Goal: Information Seeking & Learning: Learn about a topic

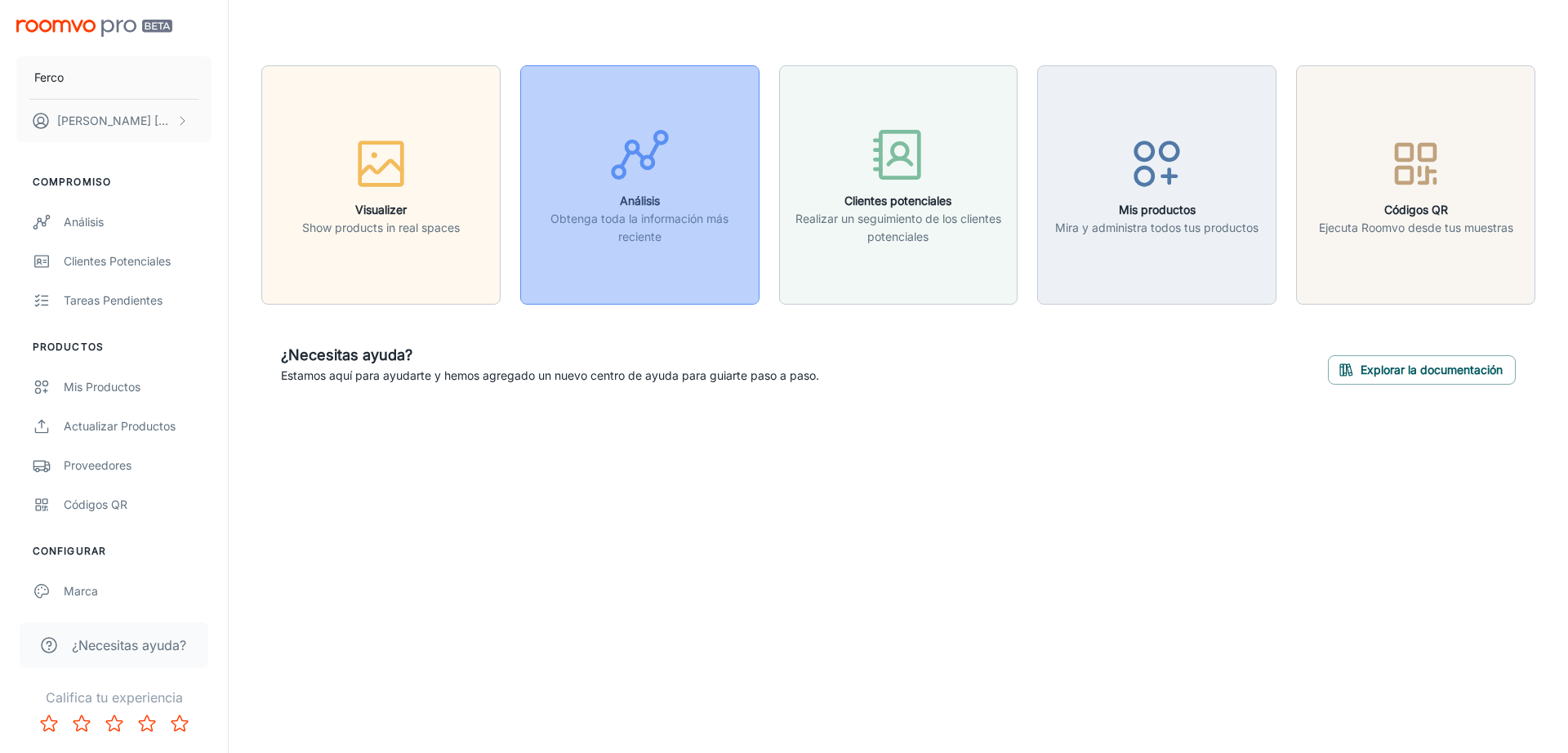
click at [680, 180] on div "button" at bounding box center [640, 158] width 218 height 68
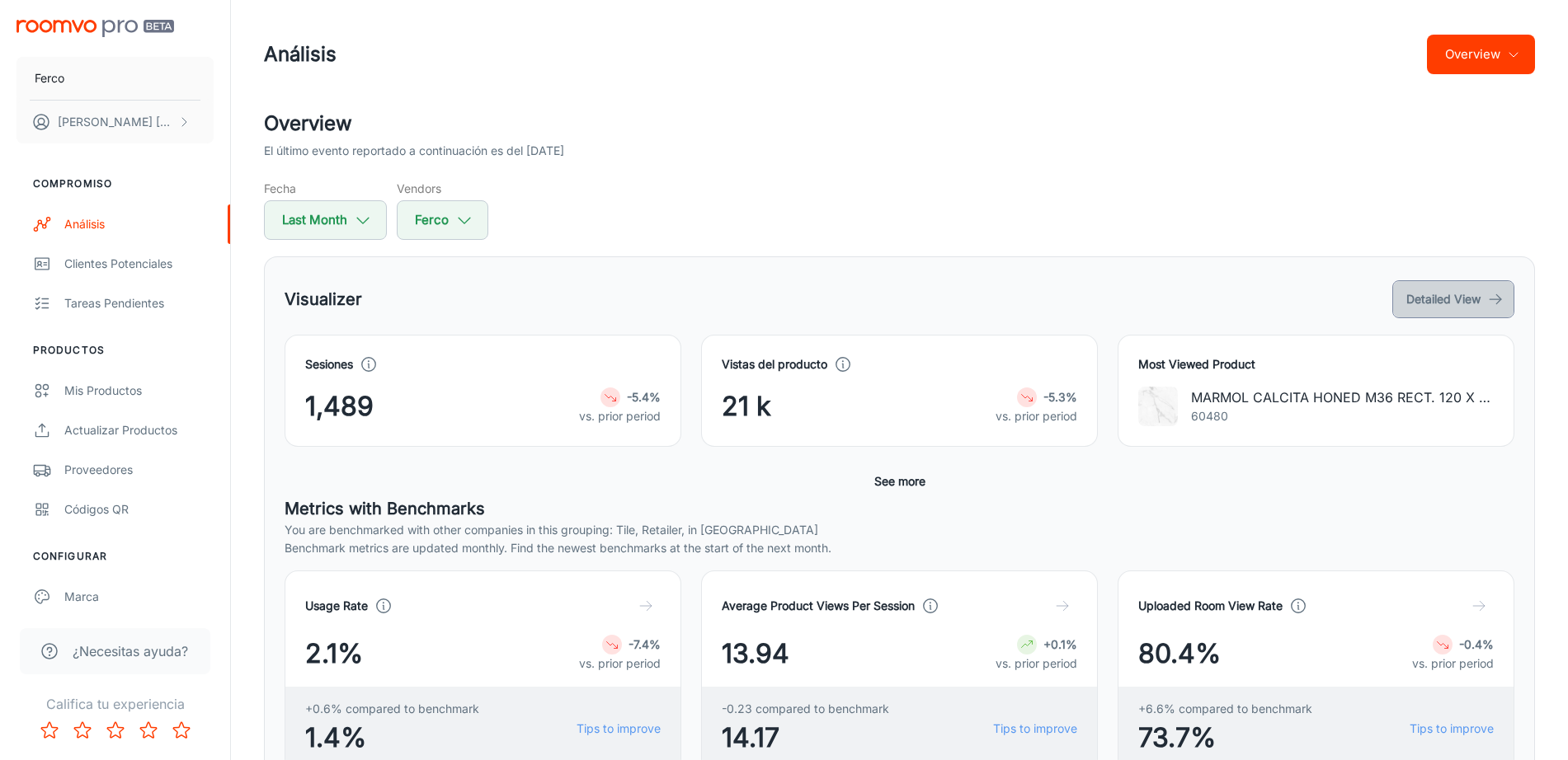
click at [1441, 291] on button "Detailed View" at bounding box center [1453, 299] width 122 height 38
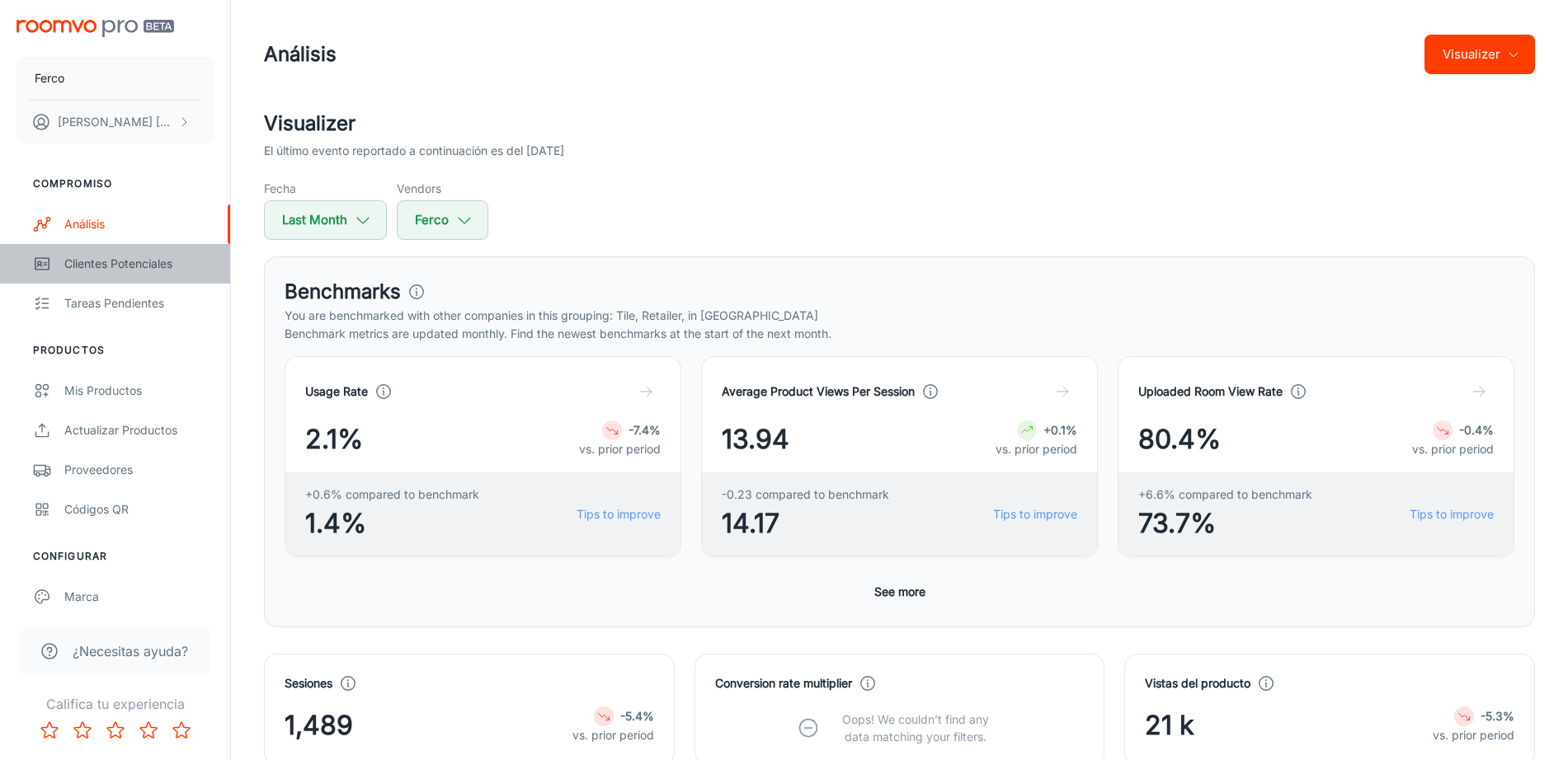
click at [144, 263] on div "Clientes potenciales" at bounding box center [138, 264] width 149 height 18
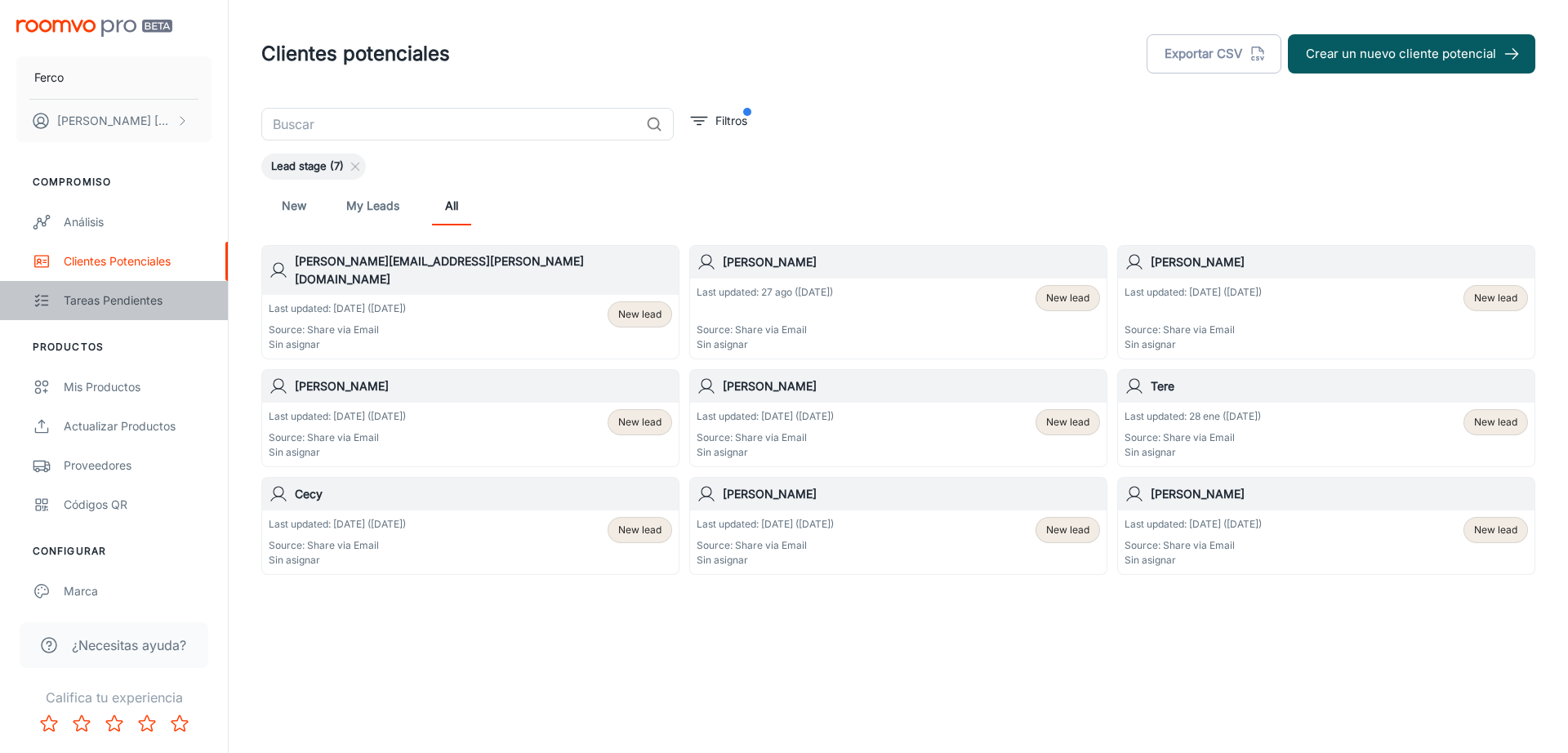
click at [139, 307] on div "Tareas pendientes" at bounding box center [137, 301] width 148 height 18
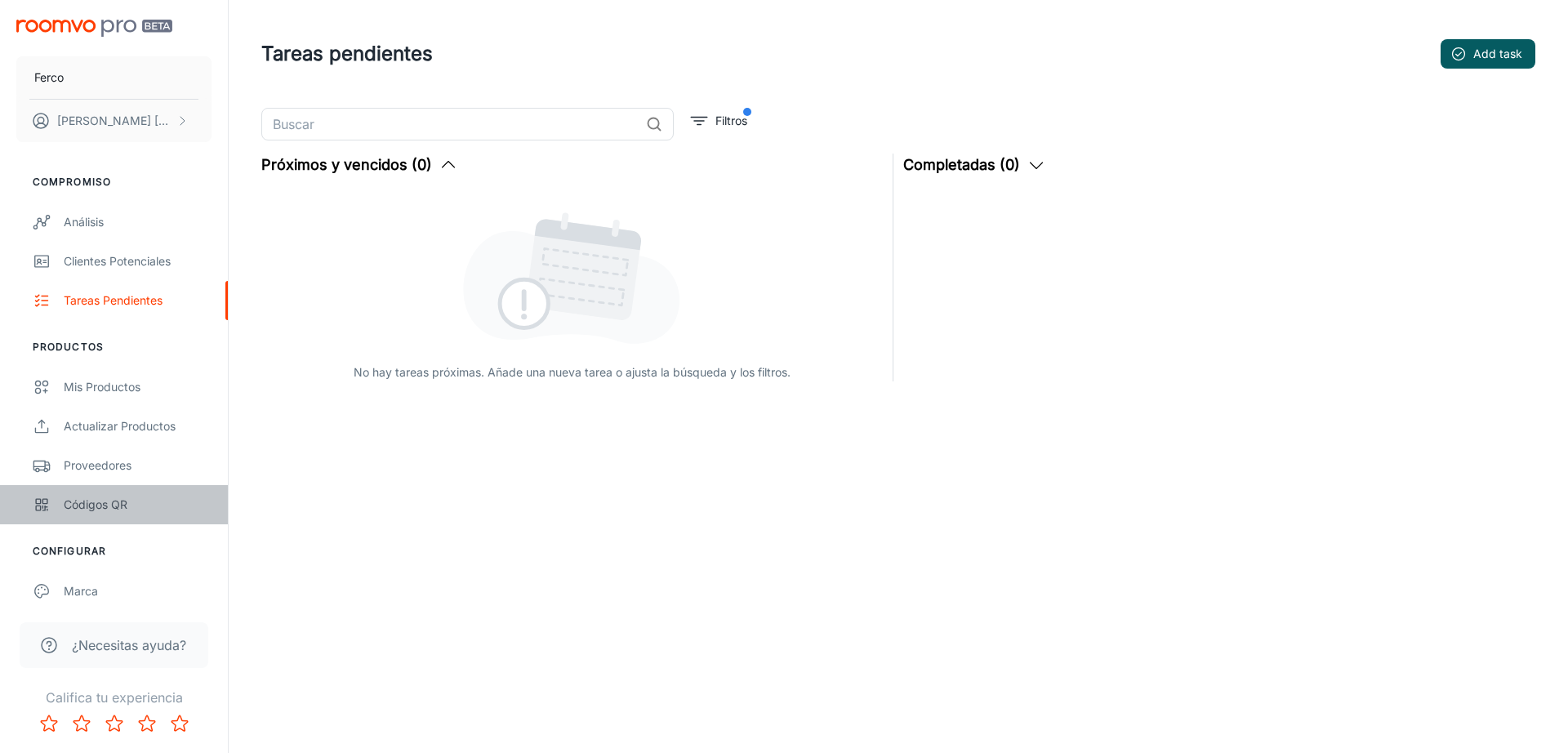
click at [127, 510] on div "Códigos QR" at bounding box center [137, 505] width 148 height 18
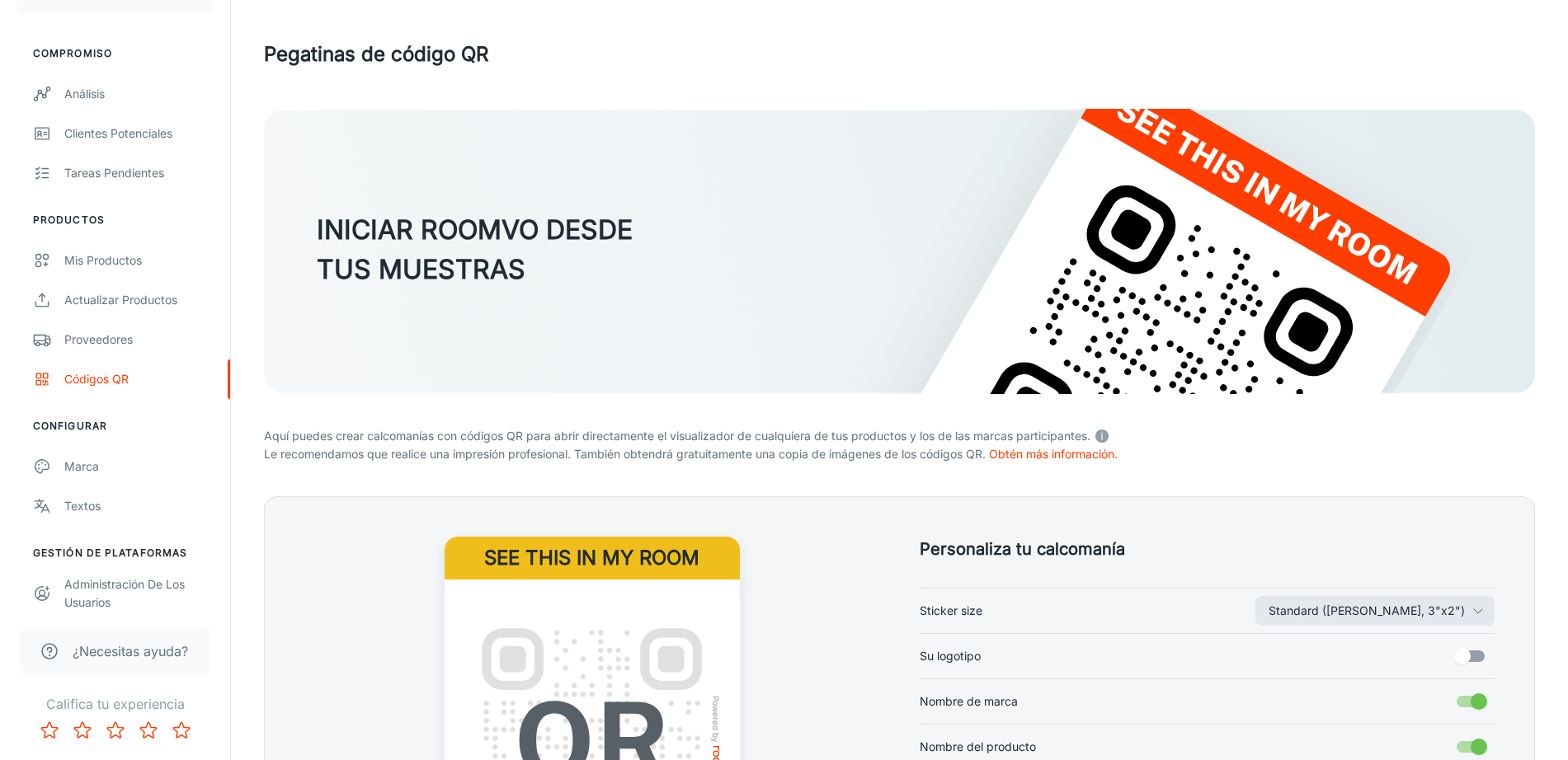
scroll to position [175, 0]
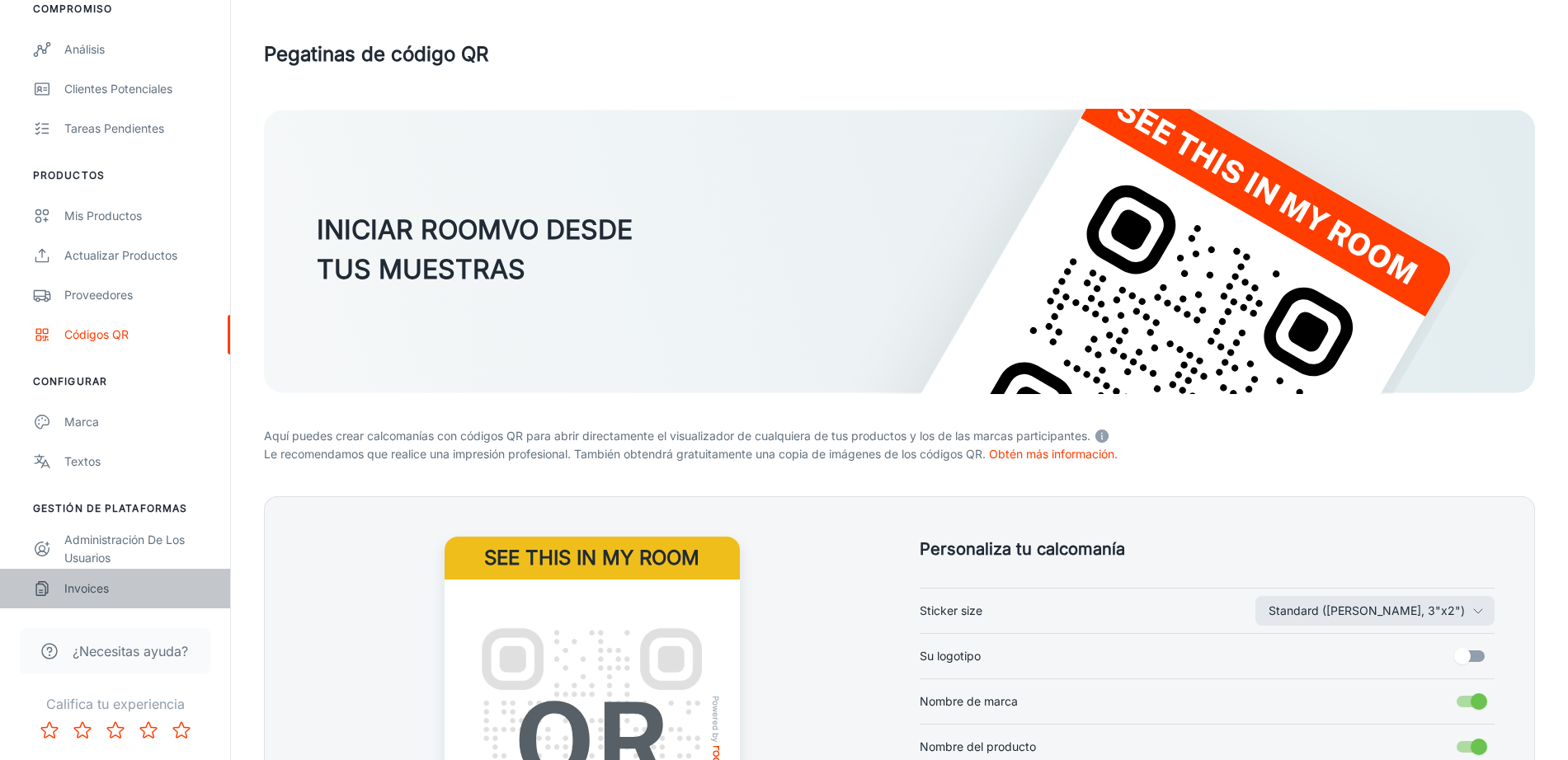
click at [119, 592] on div "Invoices" at bounding box center [138, 588] width 149 height 18
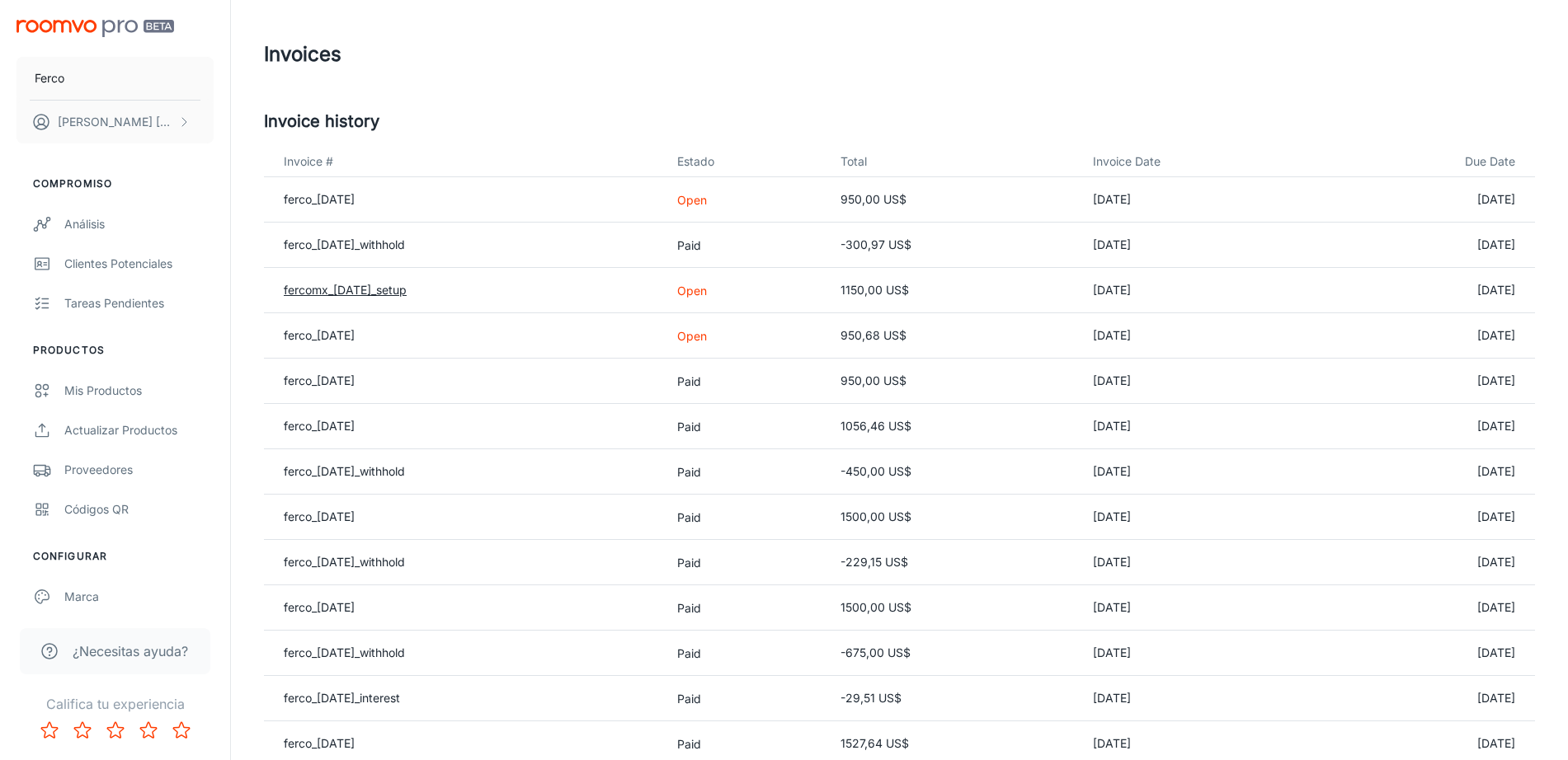
click at [397, 288] on link "fercomx_[DATE]_setup" at bounding box center [344, 289] width 123 height 14
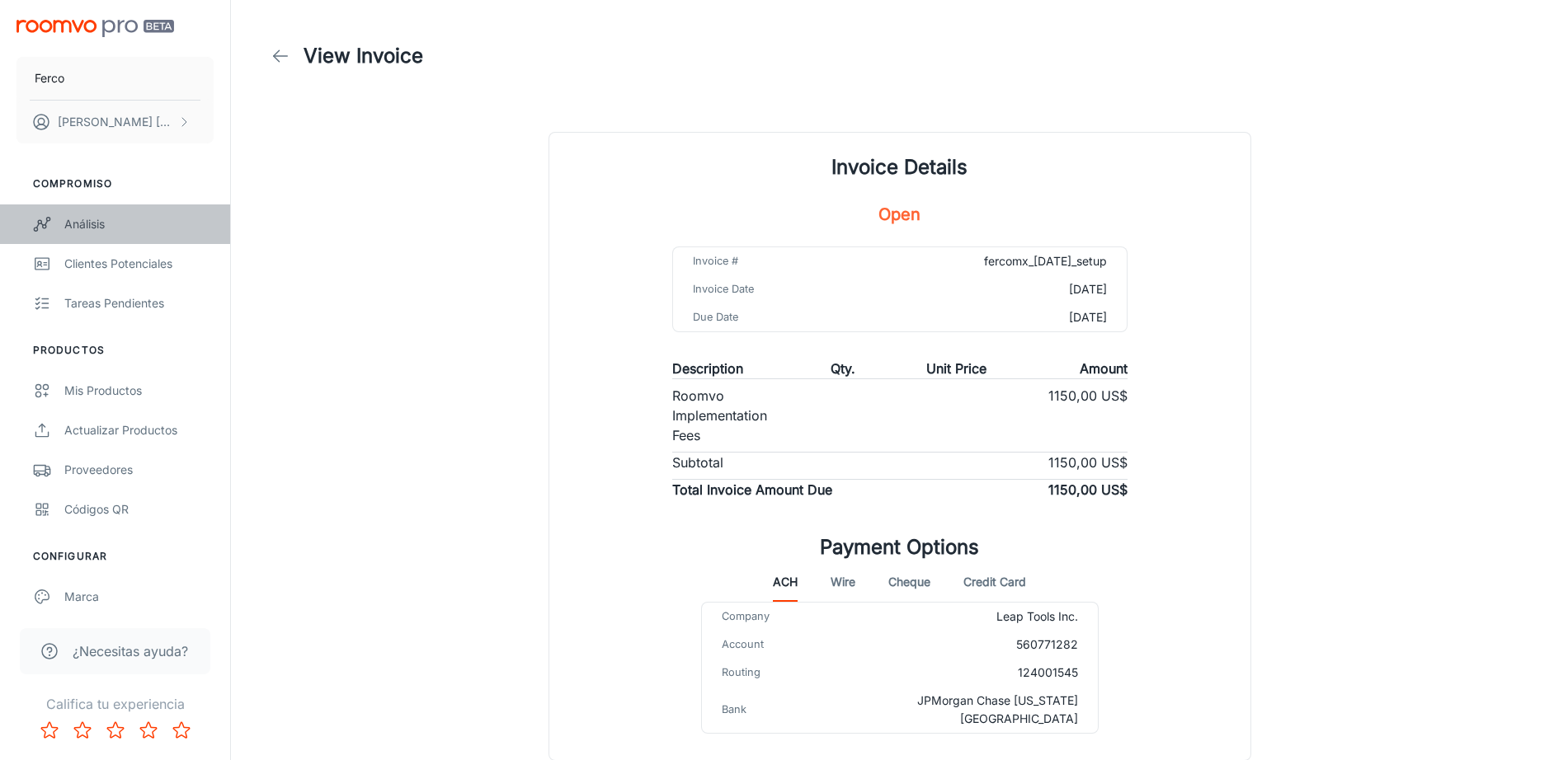
click at [121, 213] on link "Análisis" at bounding box center [115, 223] width 230 height 39
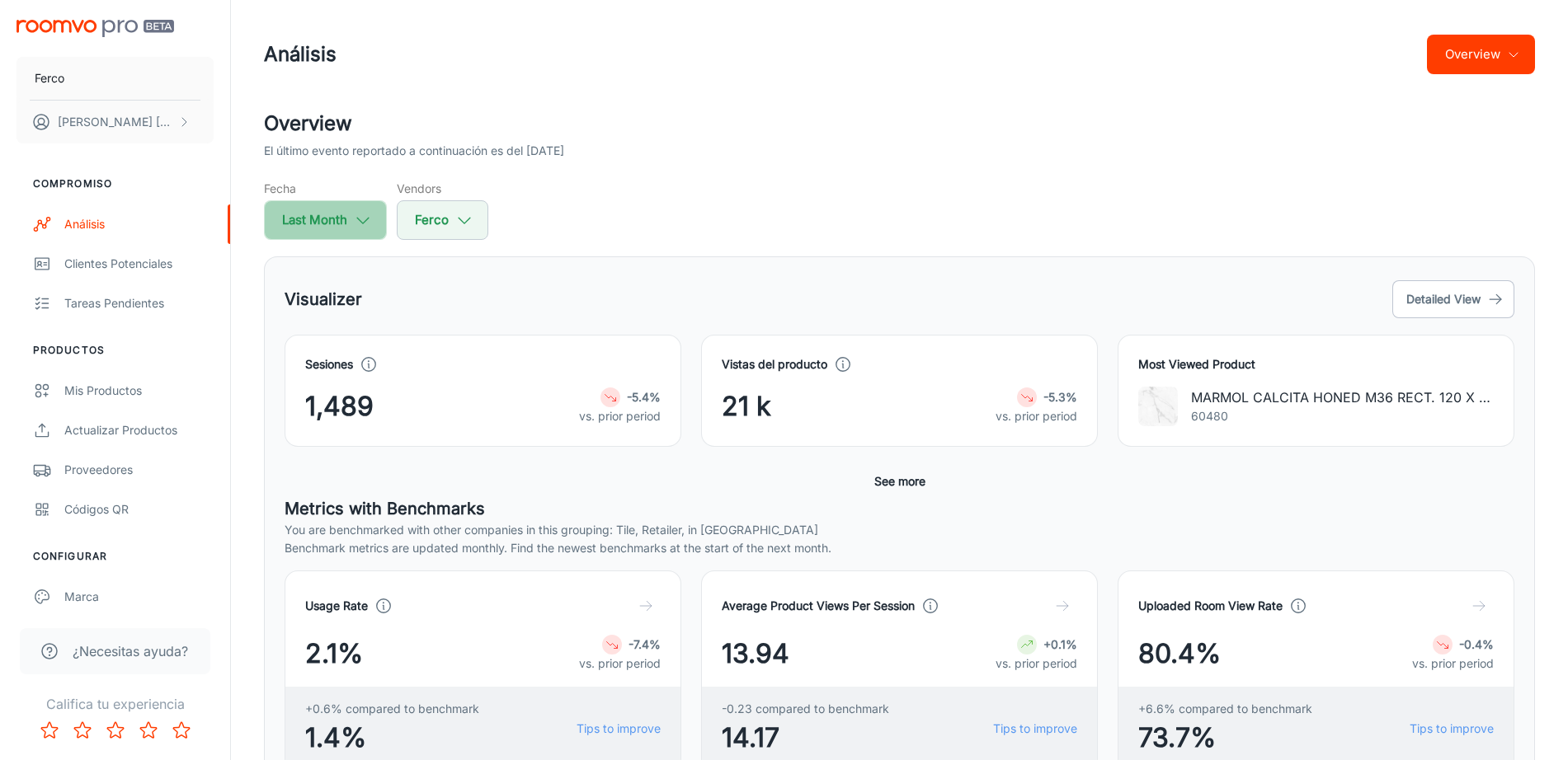
click at [359, 219] on polyline "button" at bounding box center [363, 220] width 12 height 6
select select "8"
select select "2025"
select select "8"
select select "2025"
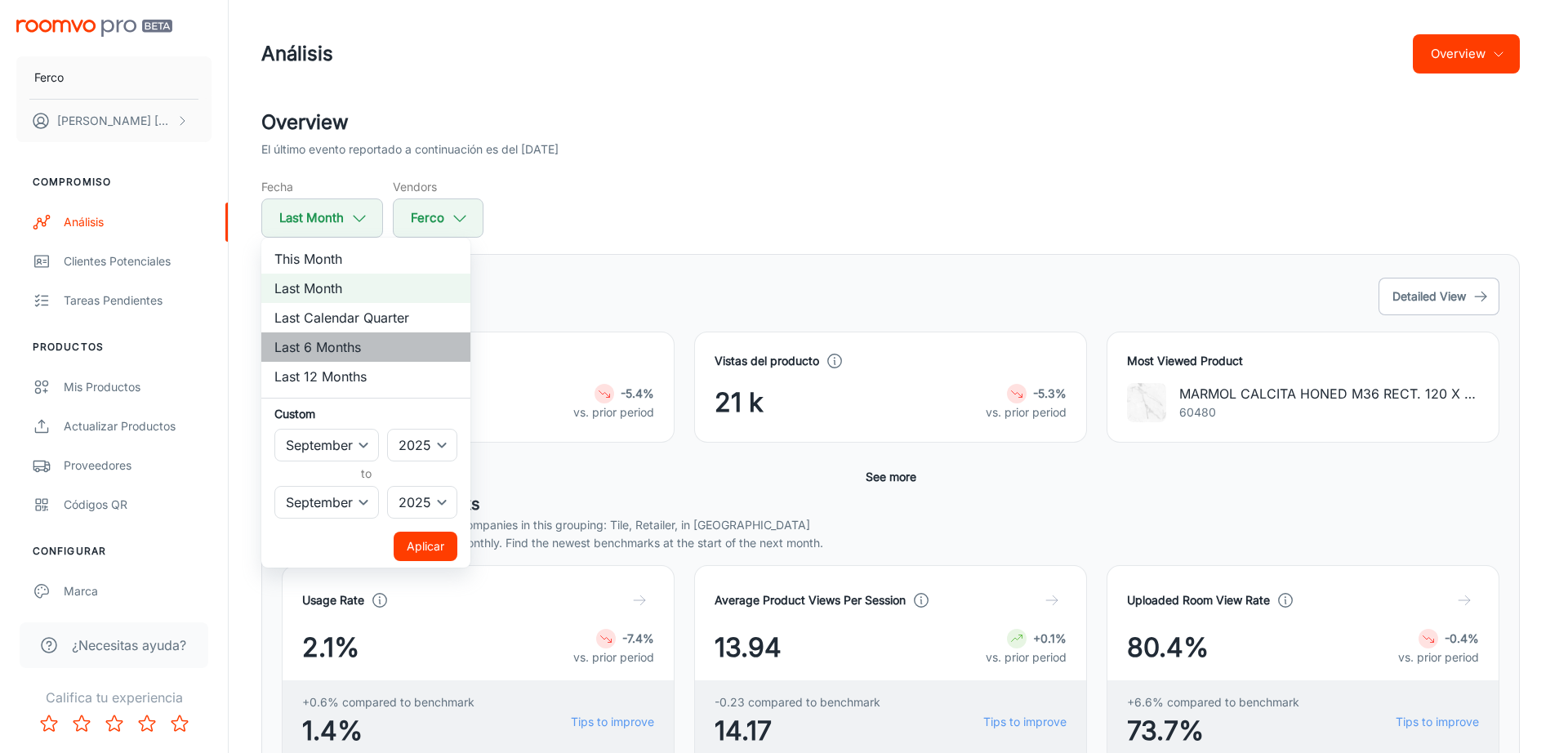
click at [358, 343] on li "Last 6 Months" at bounding box center [366, 348] width 209 height 30
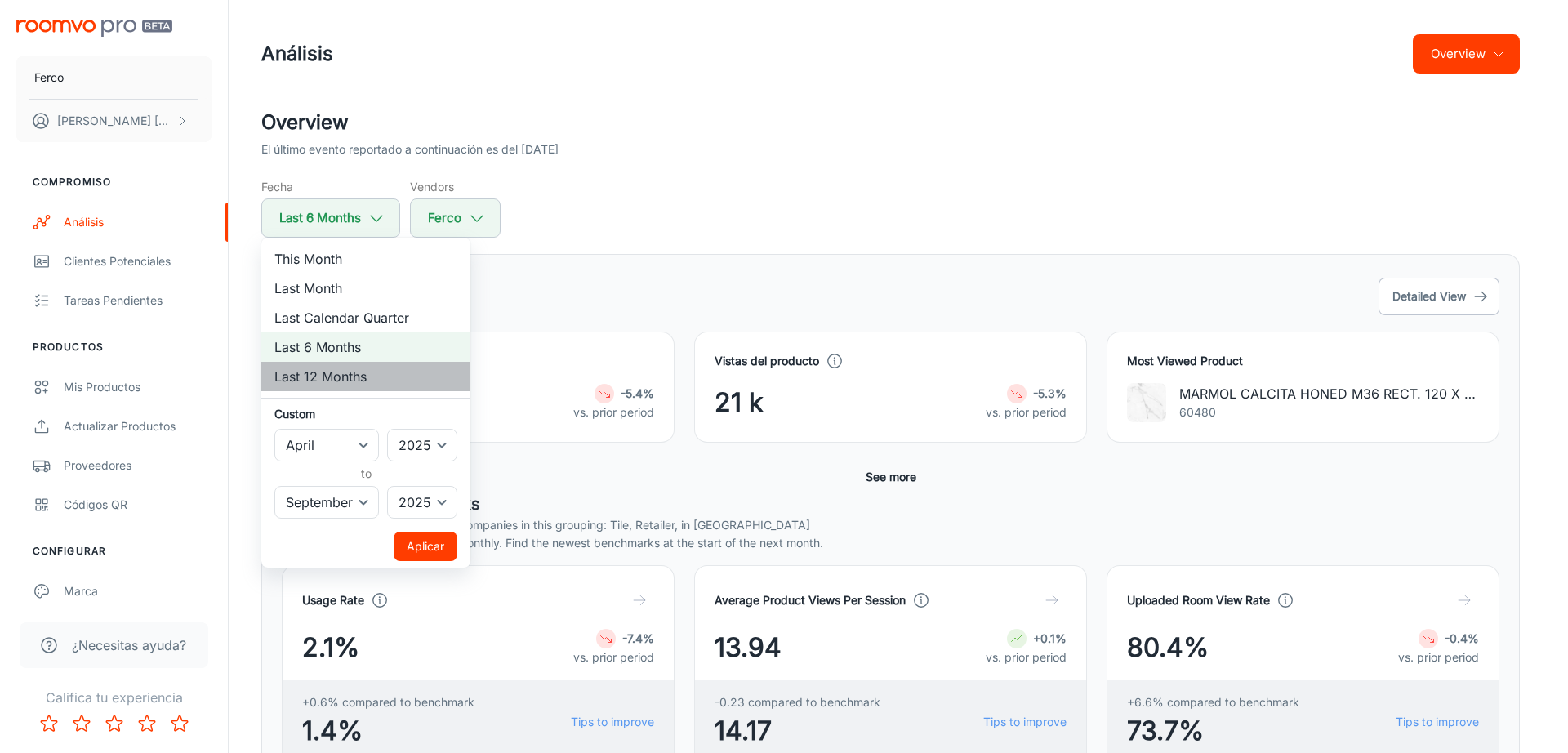
click at [357, 369] on li "Last 12 Months" at bounding box center [366, 376] width 209 height 30
select select "9"
select select "2024"
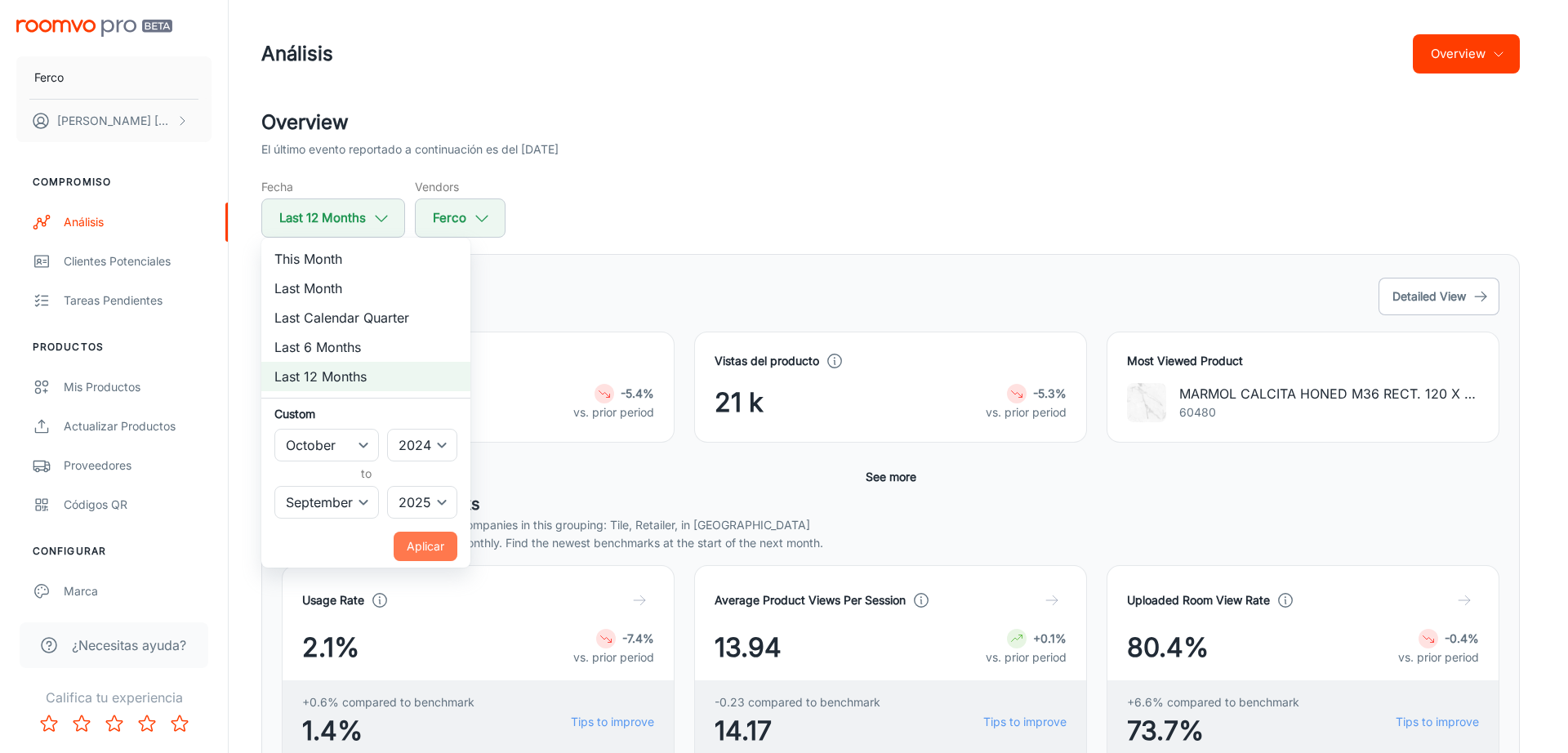
click at [429, 542] on button "Aplicar" at bounding box center [425, 547] width 64 height 30
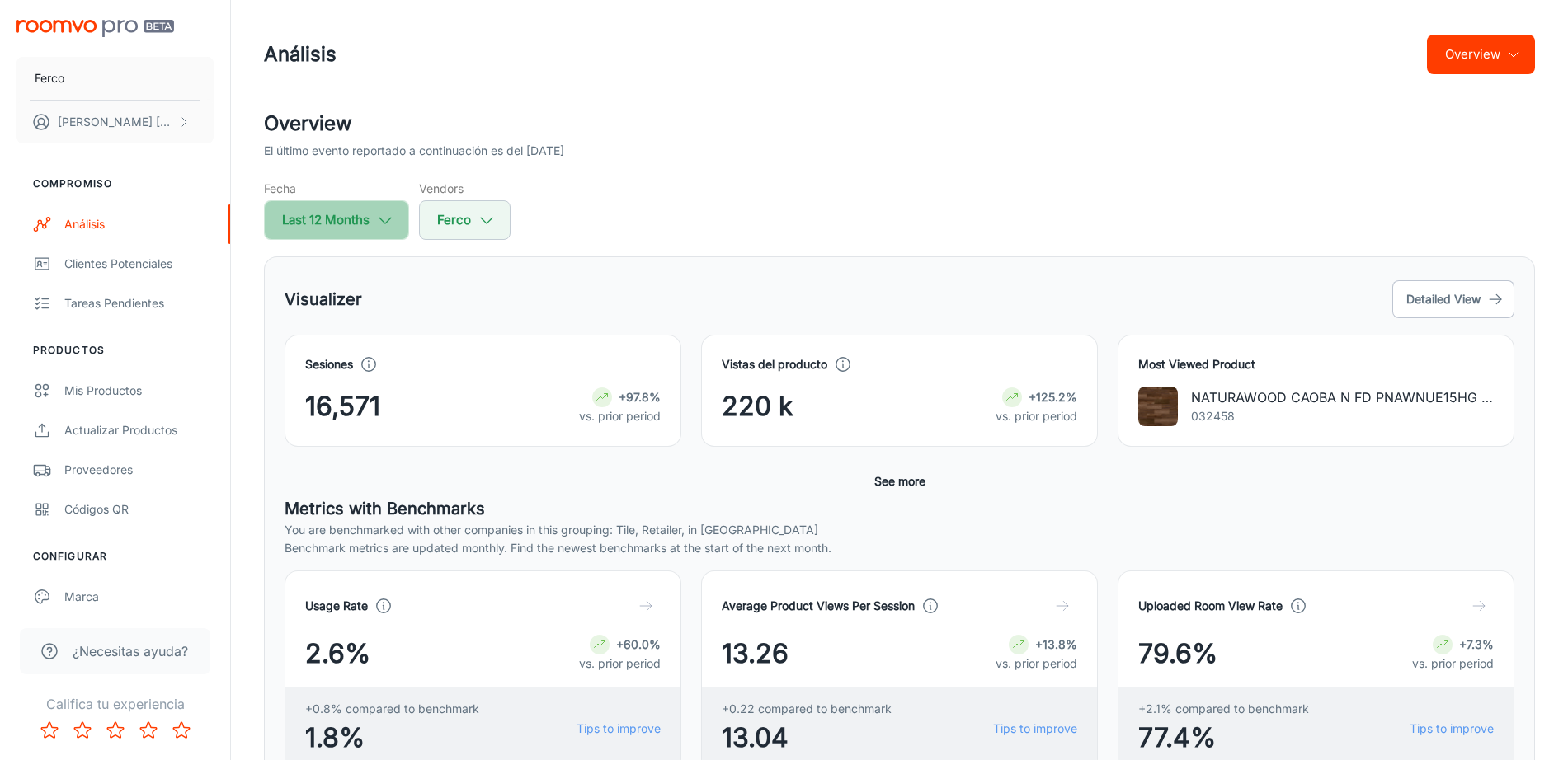
click at [377, 205] on button "Last 12 Months" at bounding box center [337, 219] width 145 height 39
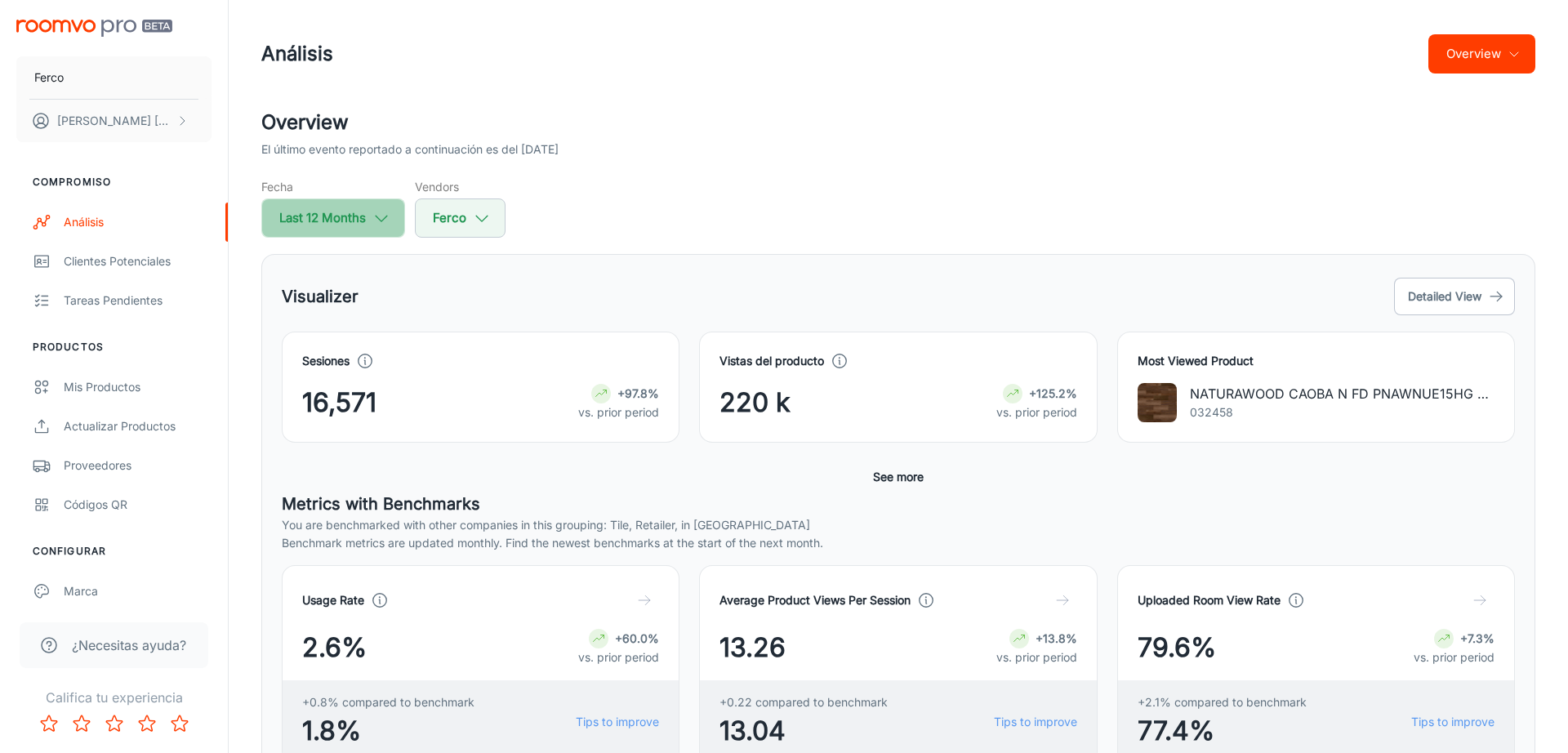
select select "9"
select select "2024"
select select "8"
select select "2025"
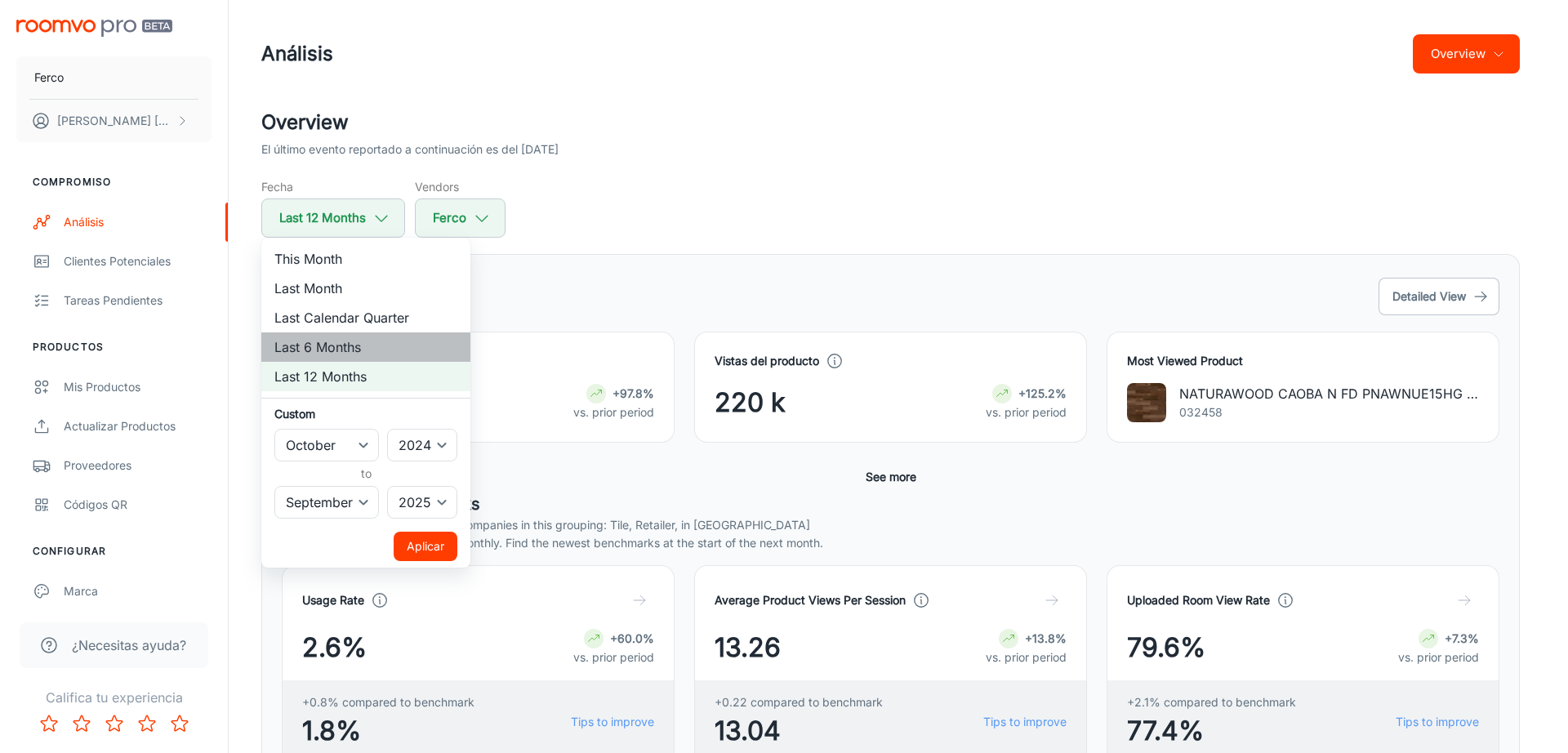
click at [372, 340] on li "Last 6 Months" at bounding box center [366, 348] width 209 height 30
select select "3"
select select "2025"
click at [358, 441] on select "January February March April May June July August September October November De…" at bounding box center [326, 445] width 105 height 33
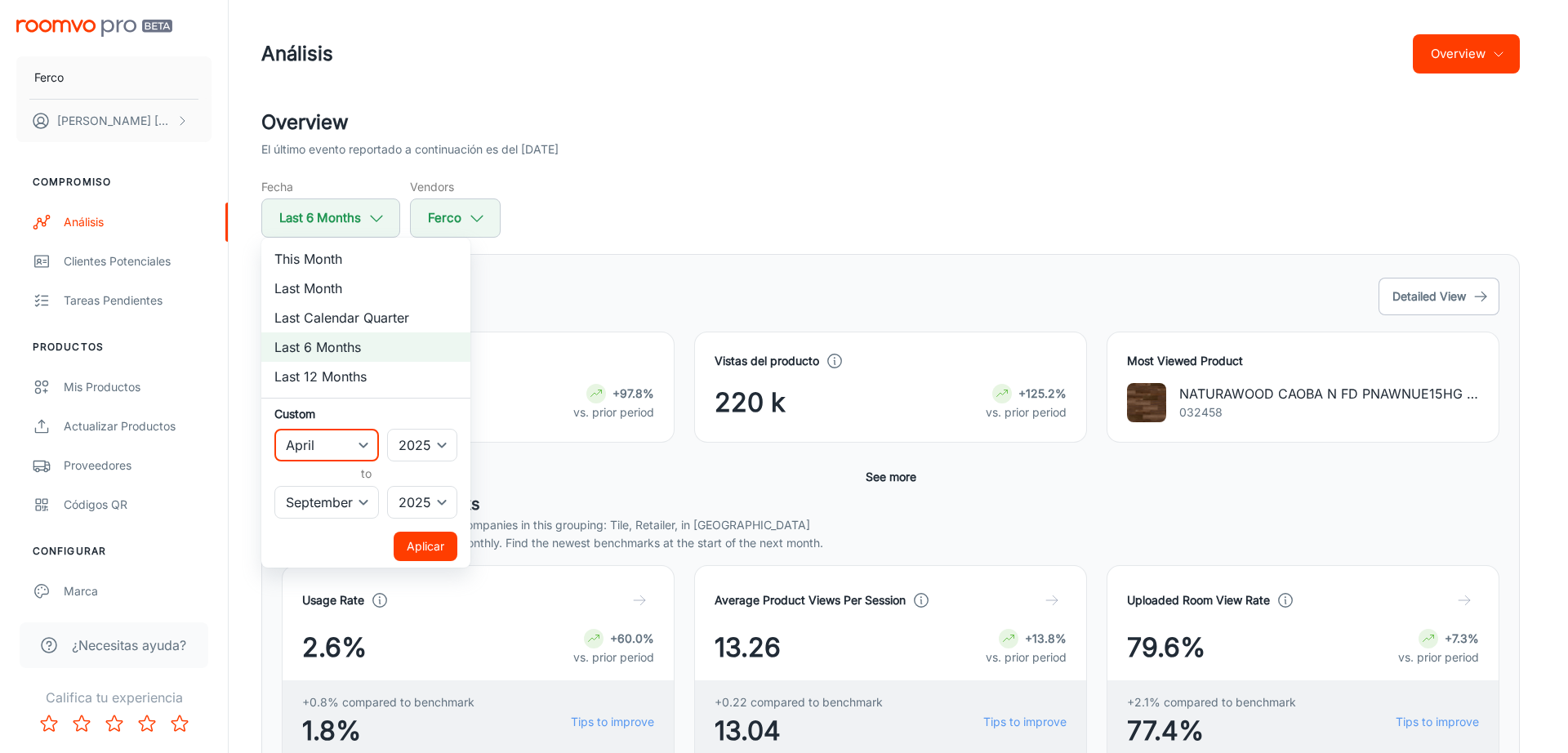
select select "0"
click at [274, 429] on select "January February March April May June July August September October November De…" at bounding box center [326, 445] width 105 height 33
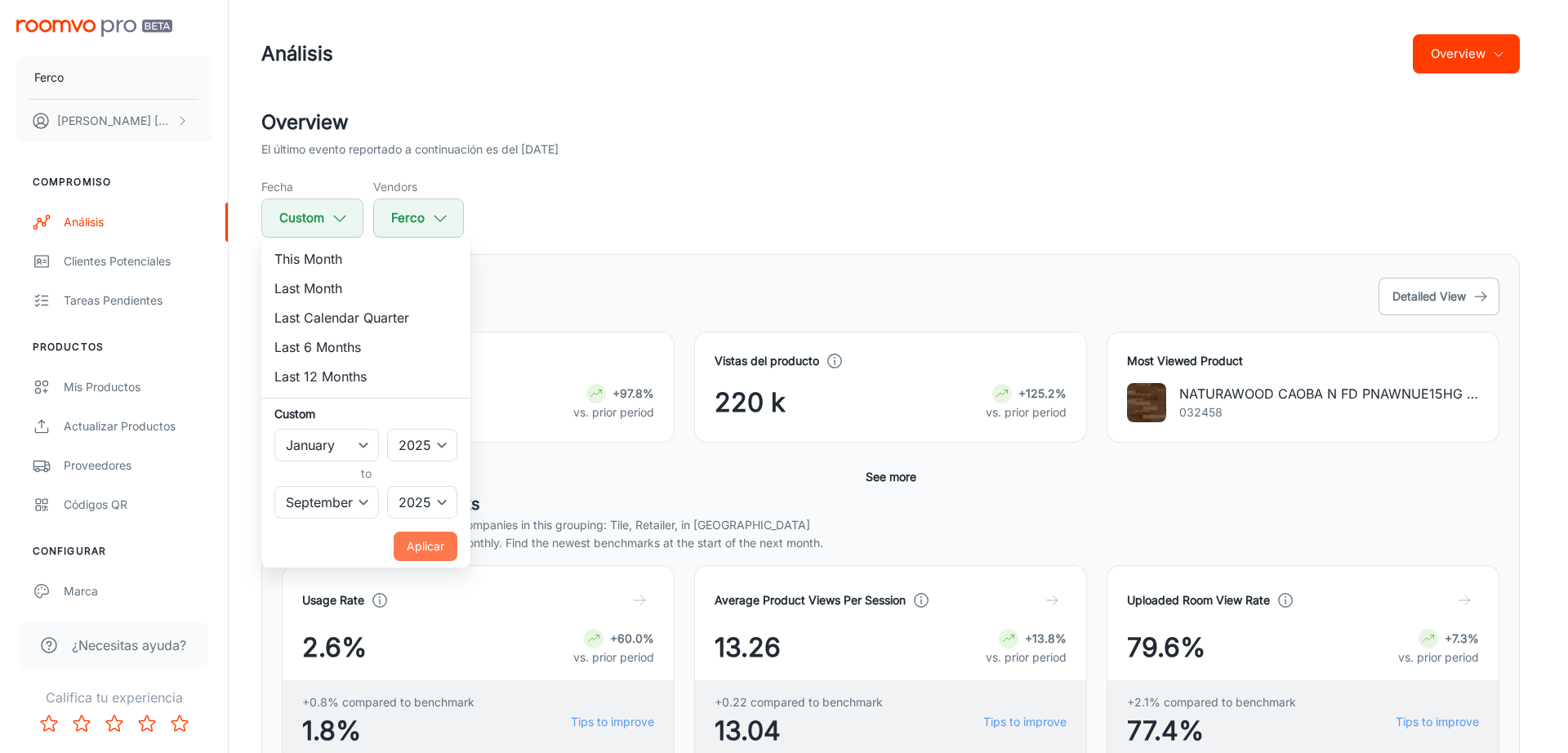
click at [412, 543] on button "Aplicar" at bounding box center [425, 547] width 64 height 30
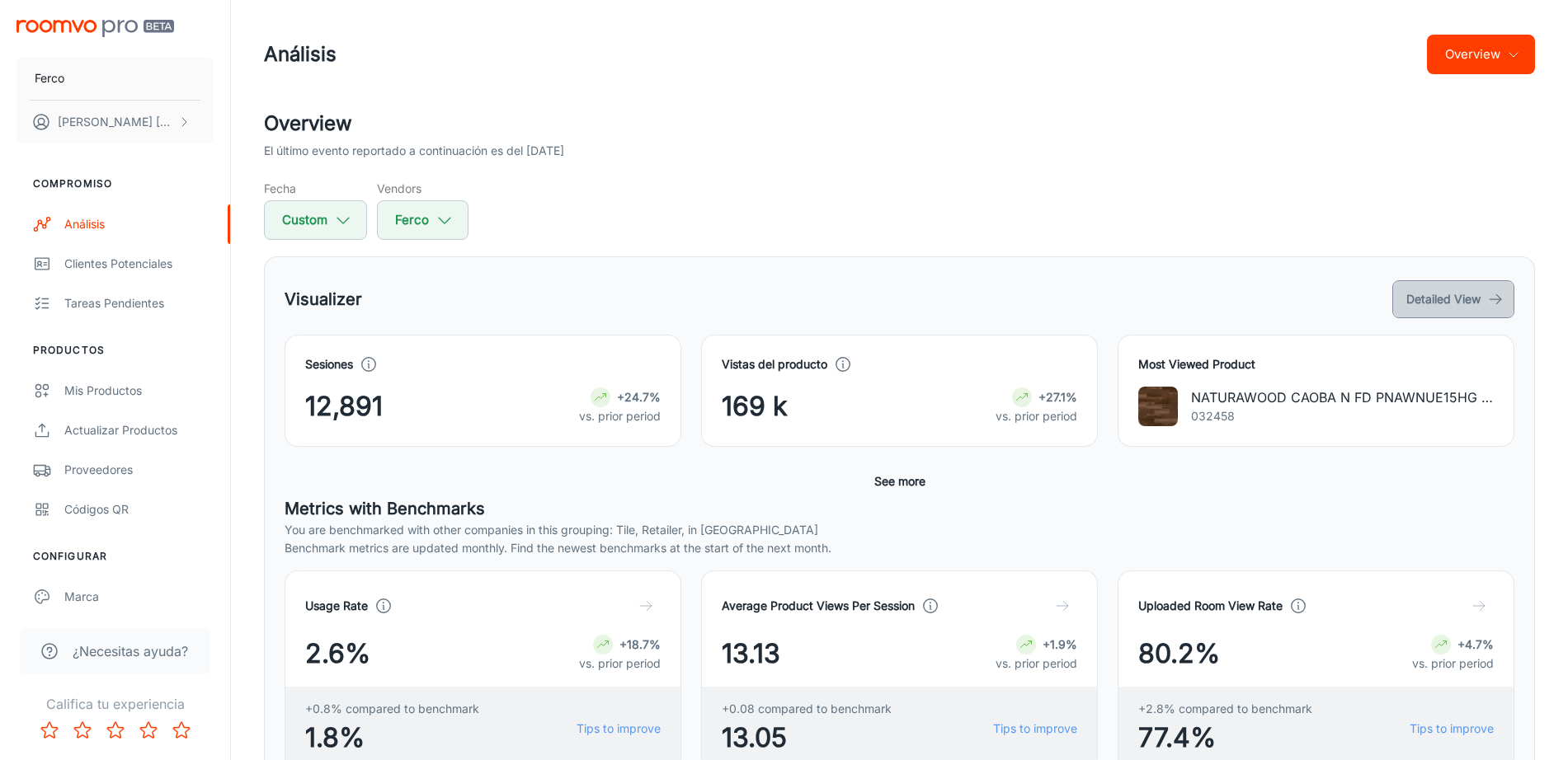
click at [1441, 302] on button "Detailed View" at bounding box center [1453, 299] width 122 height 38
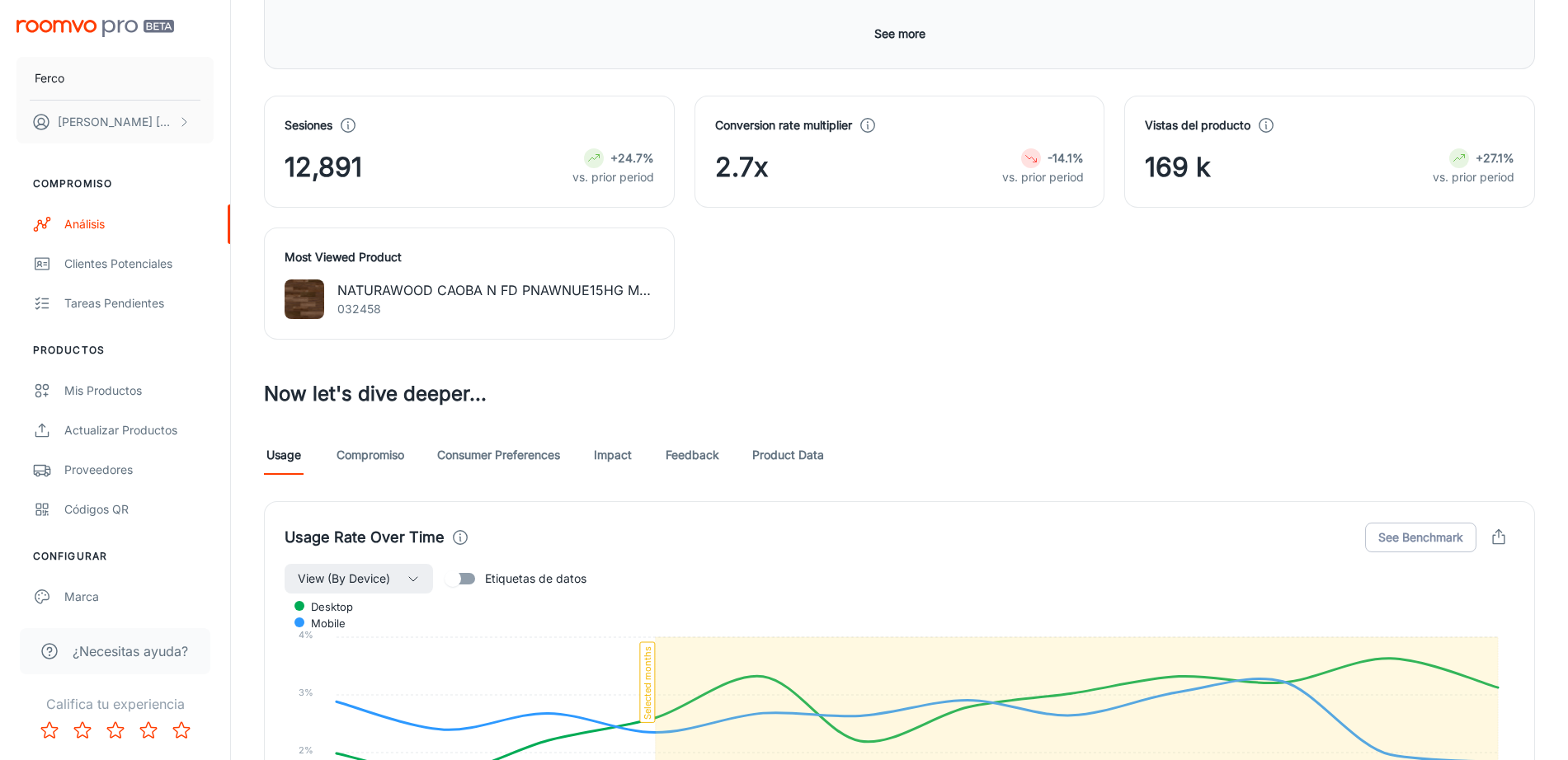
scroll to position [557, 0]
click at [362, 463] on link "Compromiso" at bounding box center [370, 456] width 68 height 39
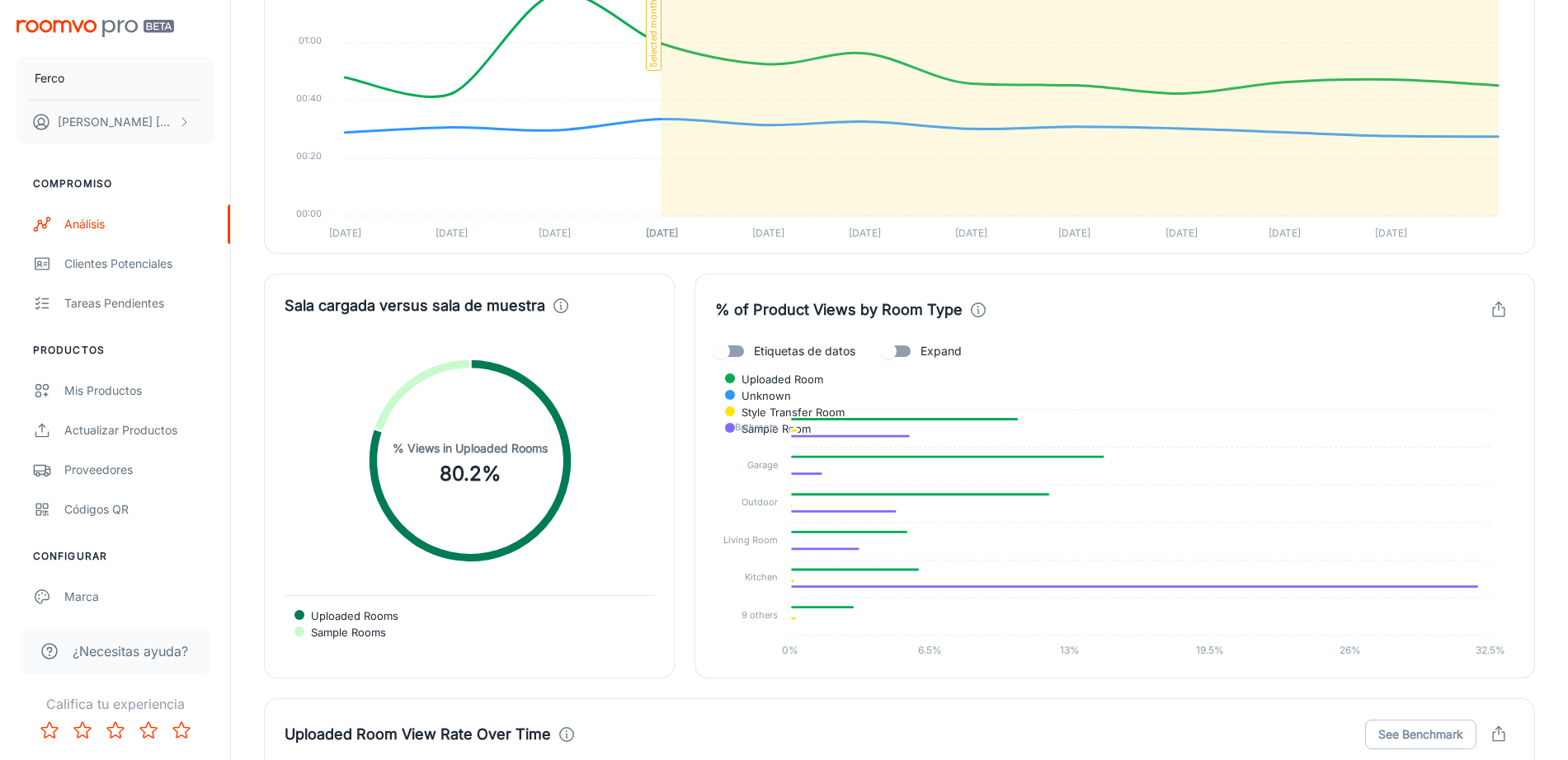
scroll to position [2968, 0]
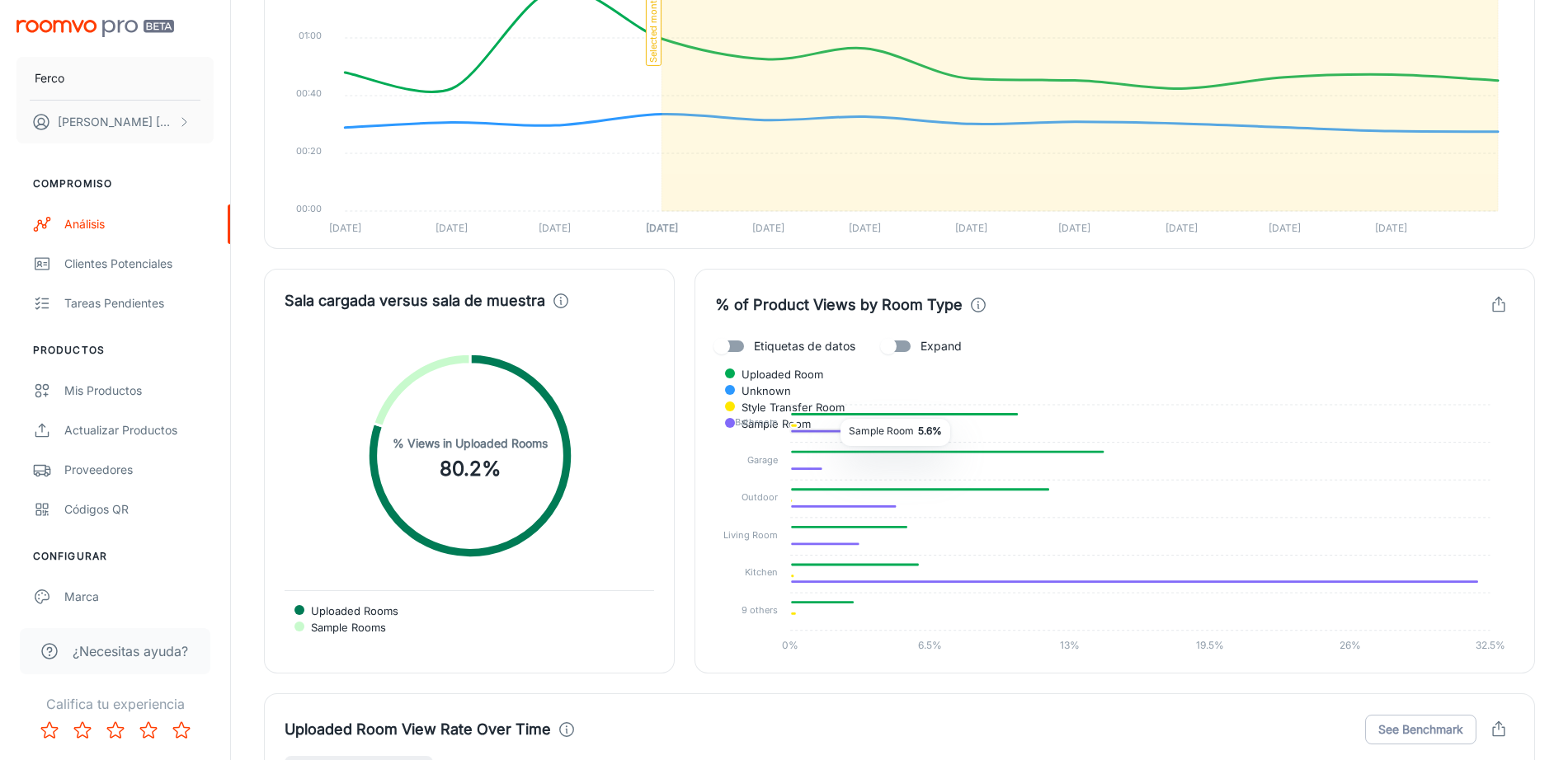
click at [828, 432] on icon at bounding box center [849, 431] width 119 height 4
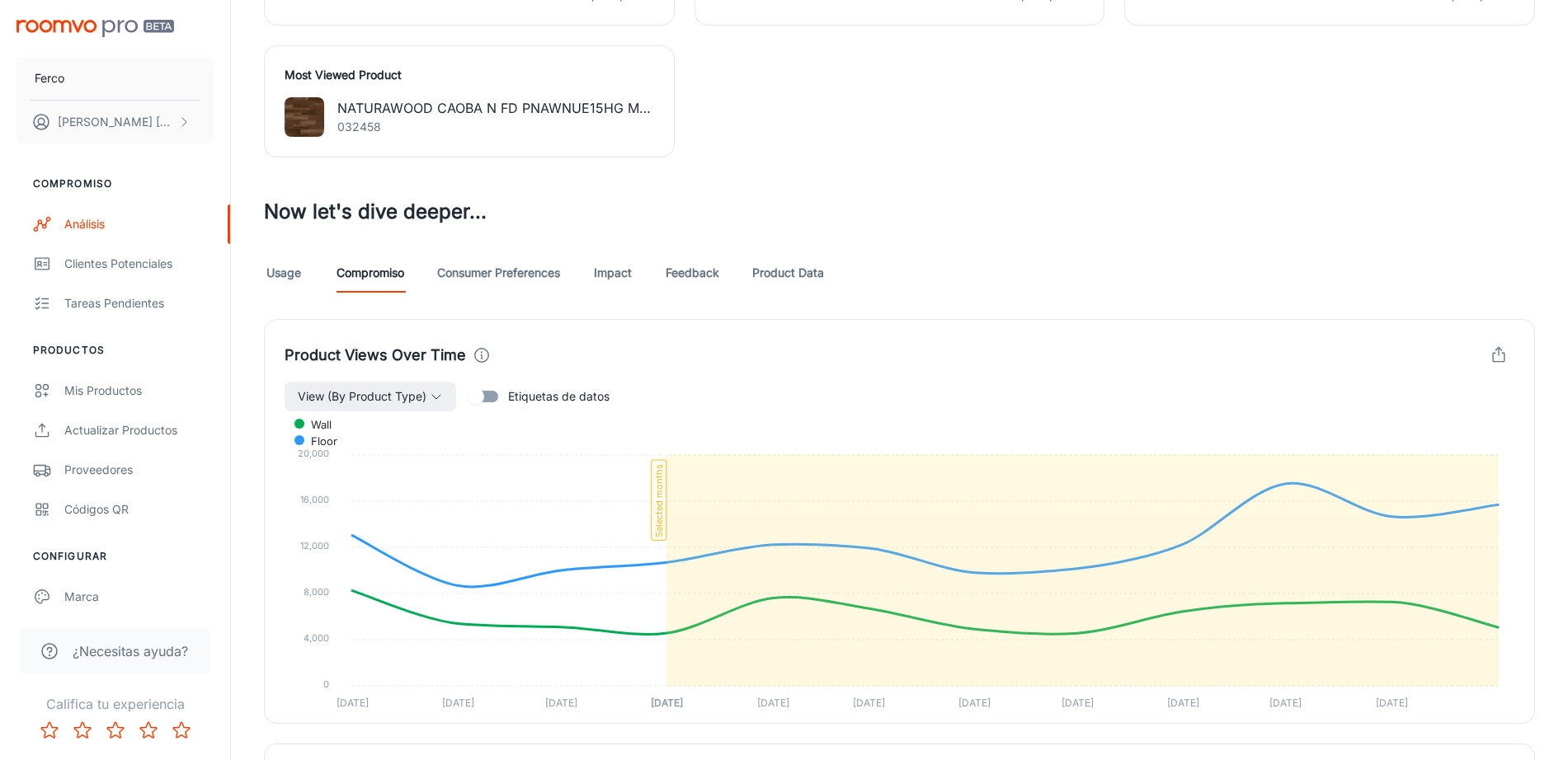
scroll to position [747, 0]
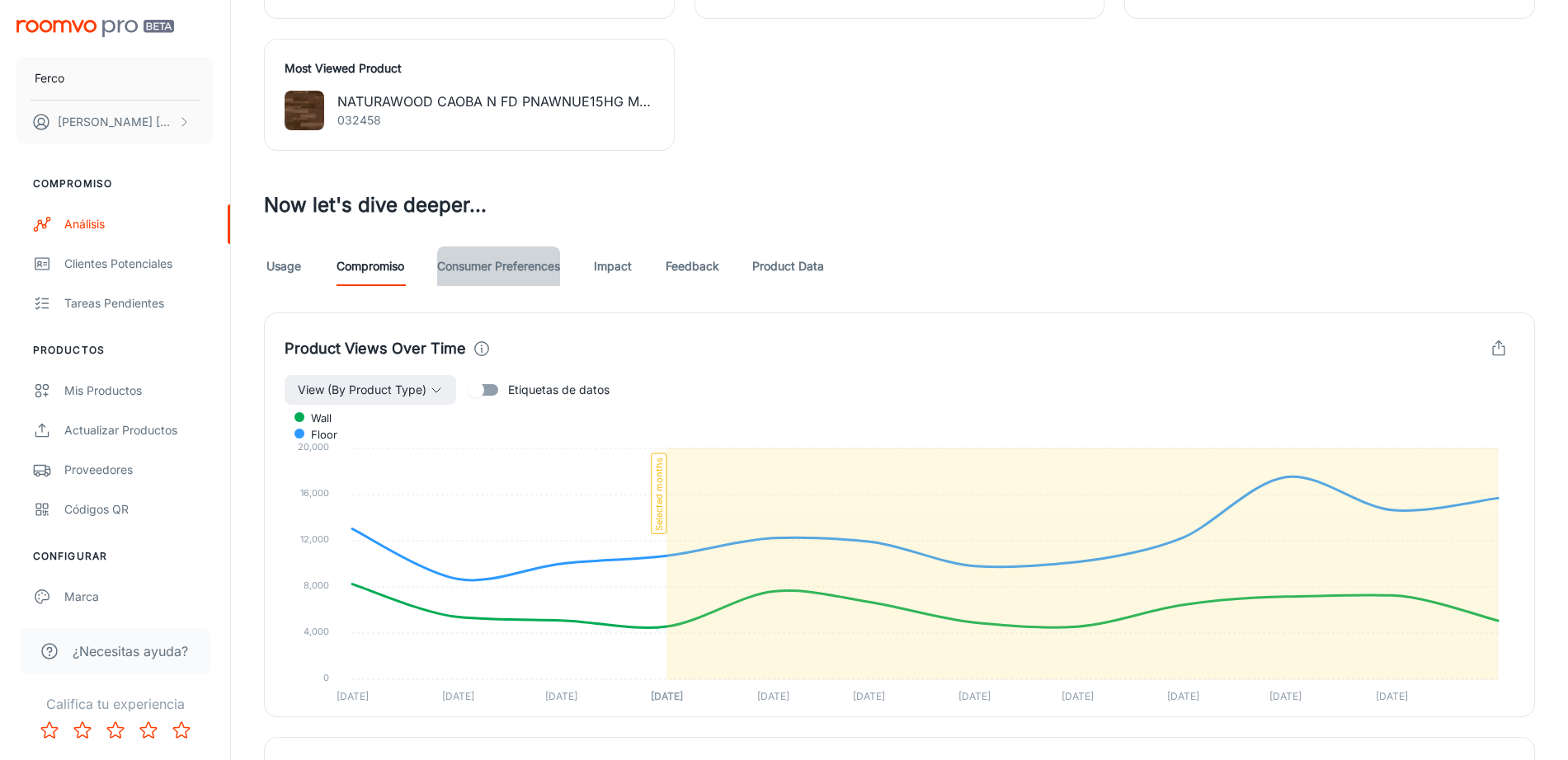
click at [519, 270] on link "Consumer Preferences" at bounding box center [498, 266] width 123 height 39
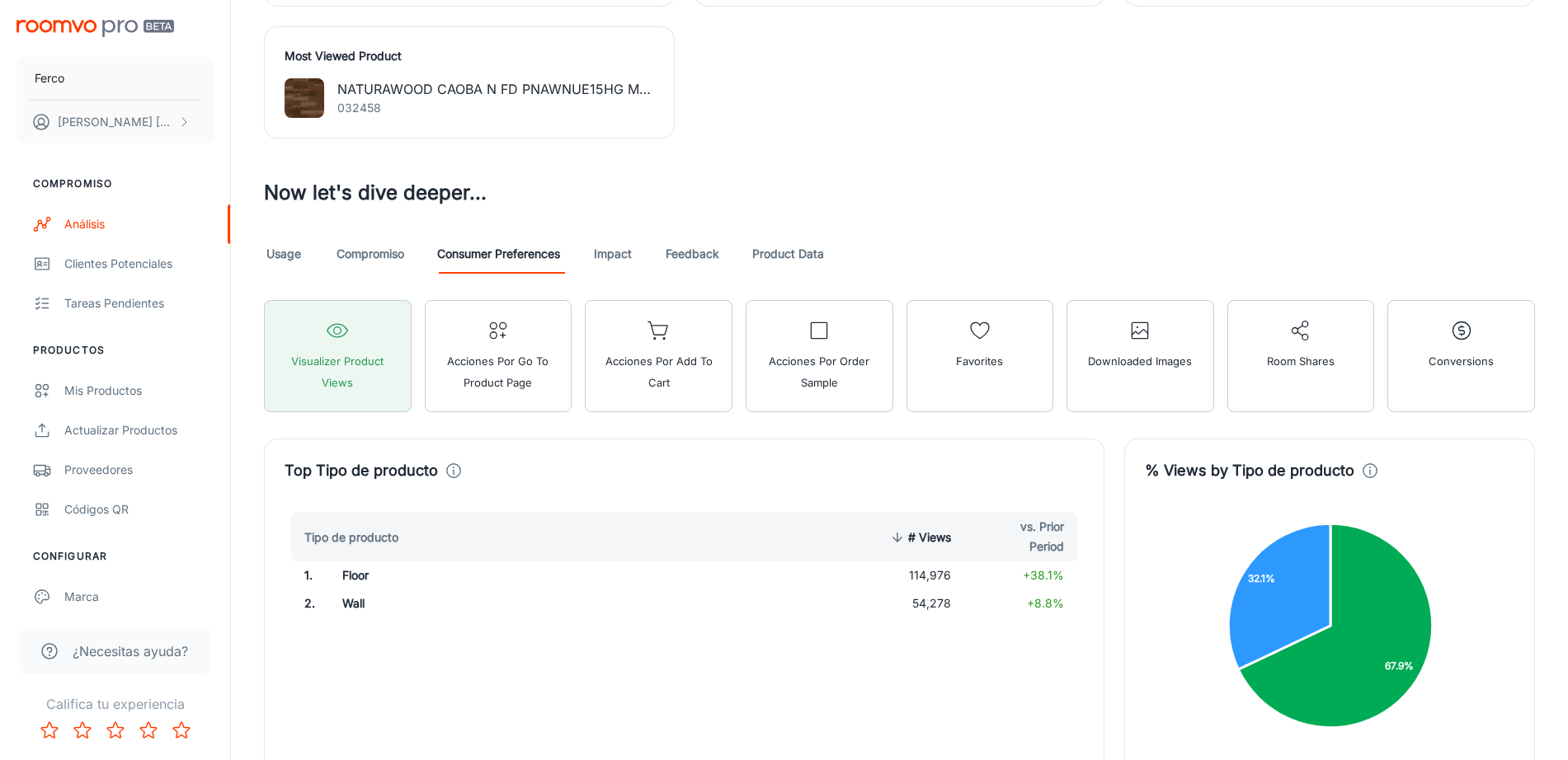
scroll to position [758, 0]
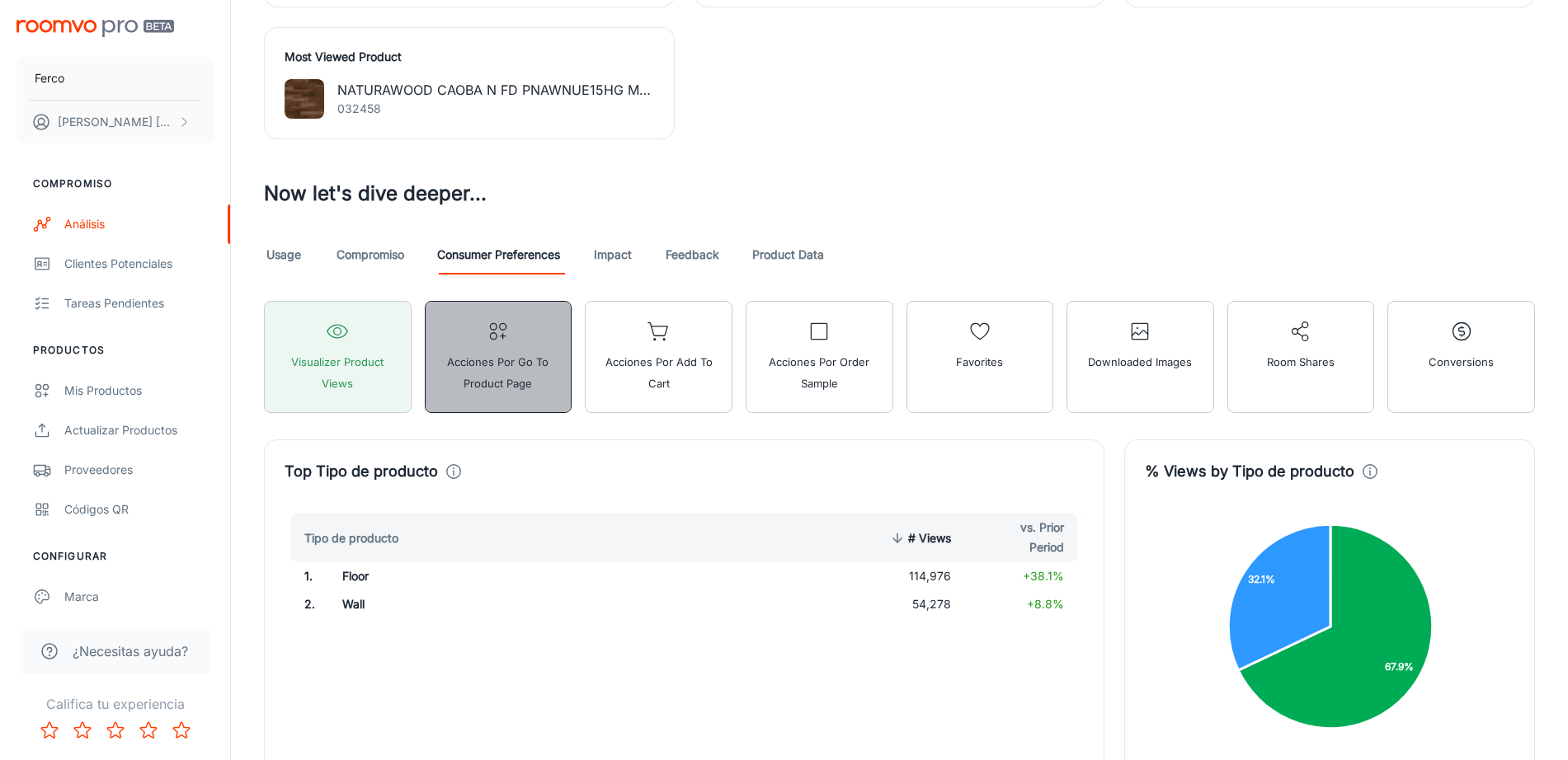
click at [539, 356] on span "Acciones por Go To Product Page" at bounding box center [498, 372] width 126 height 42
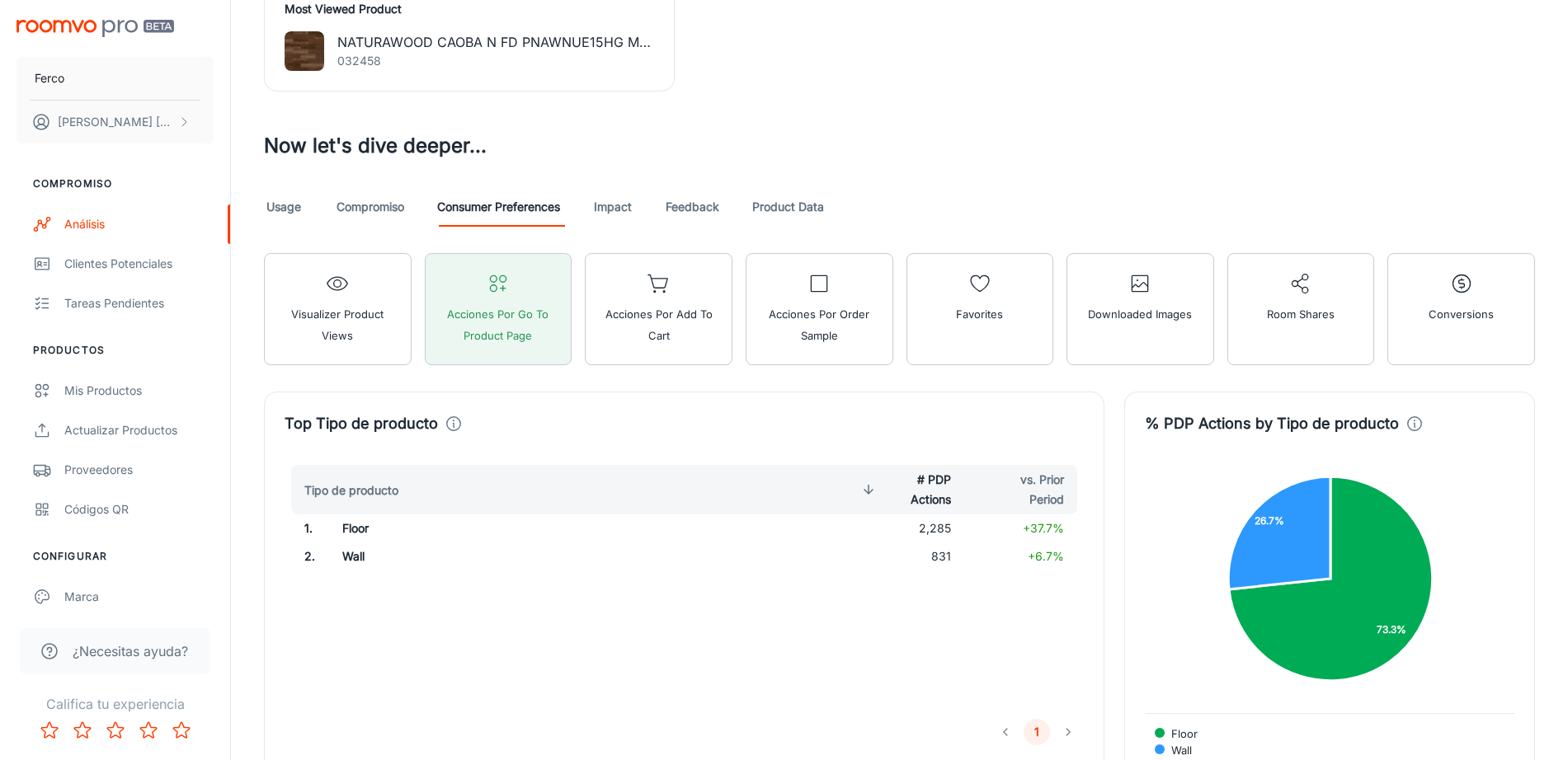
scroll to position [805, 0]
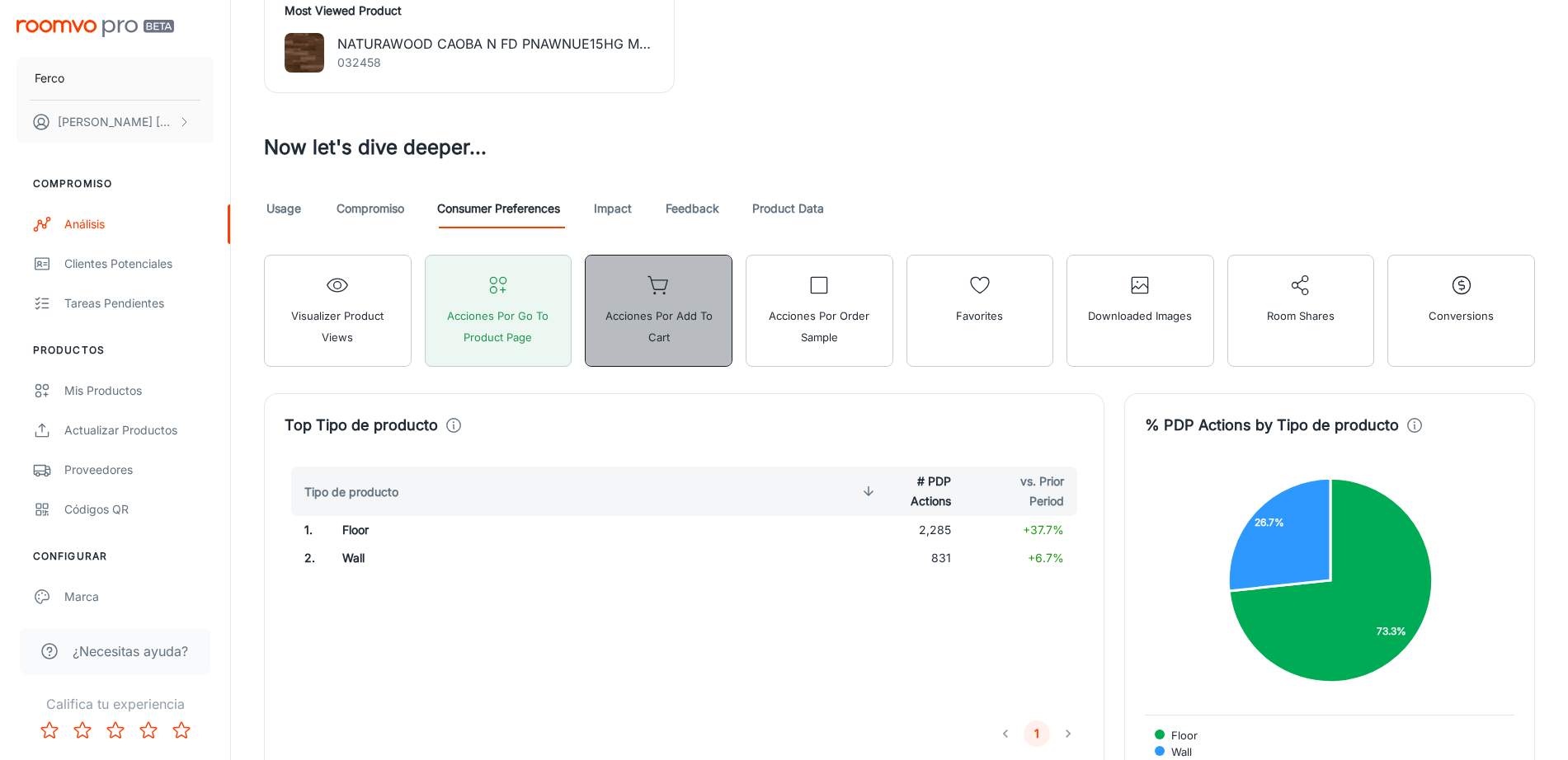
click at [692, 329] on span "Acciones por Add to Cart" at bounding box center [658, 326] width 126 height 42
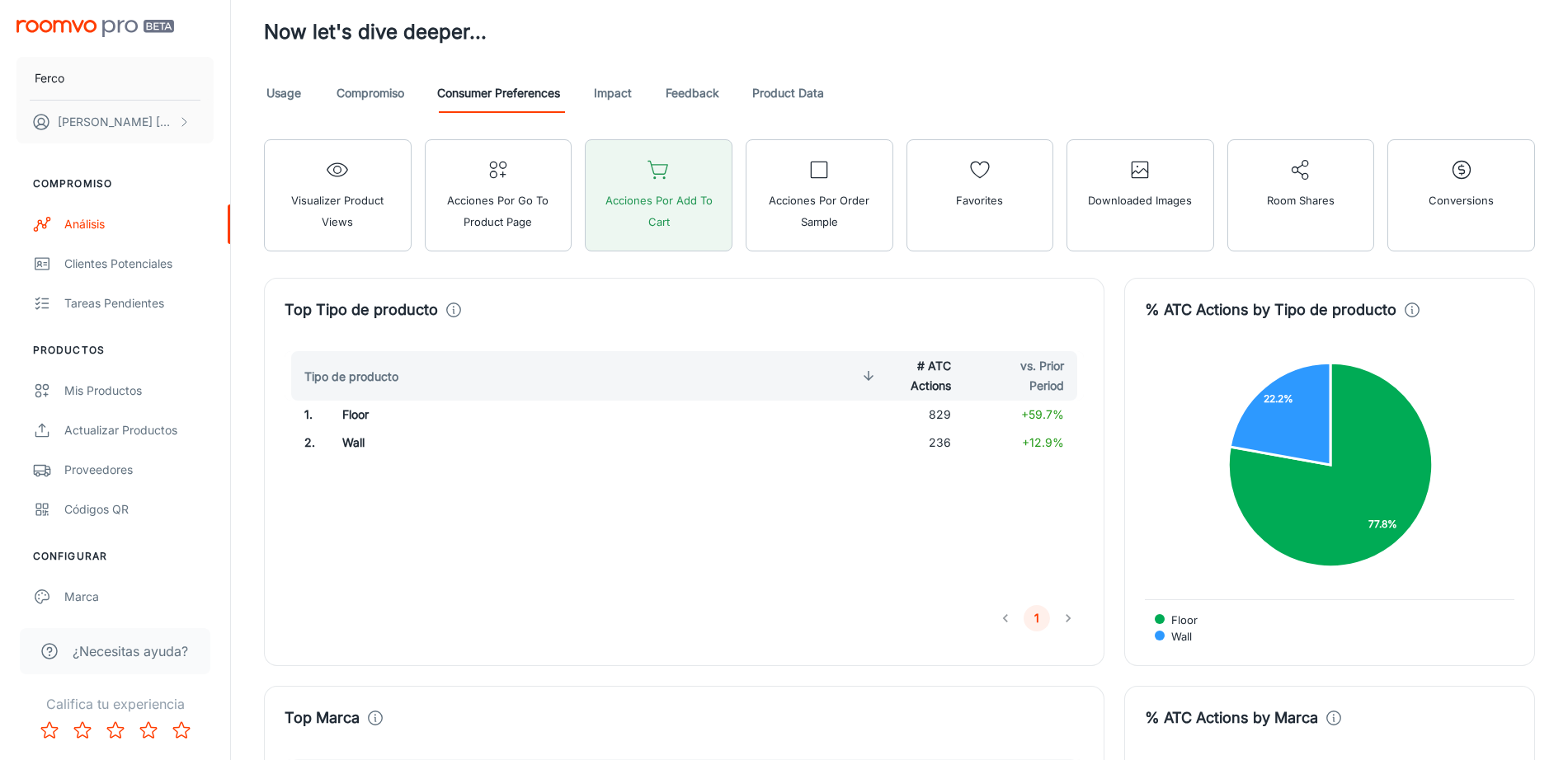
scroll to position [796, 0]
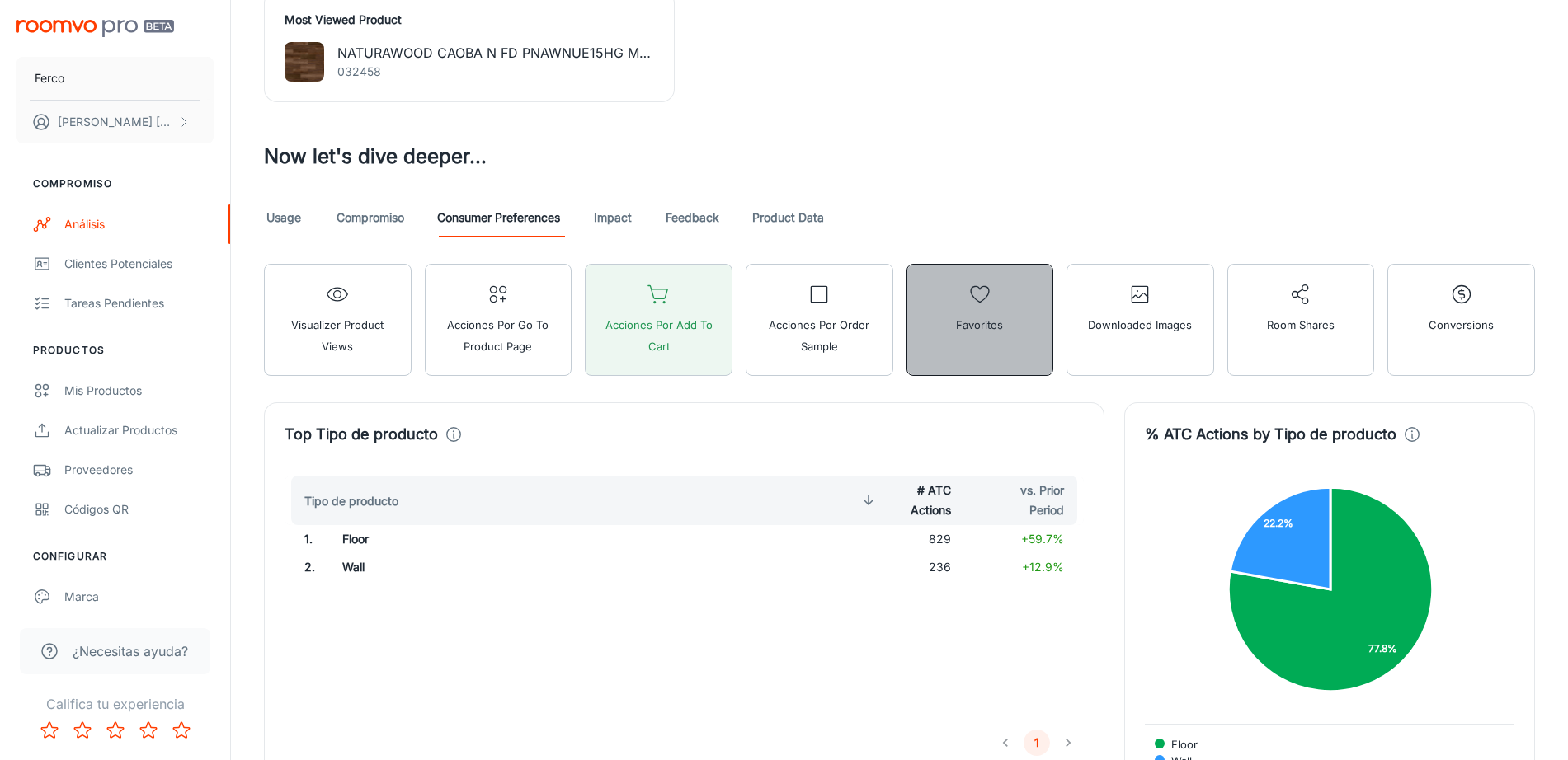
click at [1002, 314] on span "Favorites" at bounding box center [979, 325] width 47 height 22
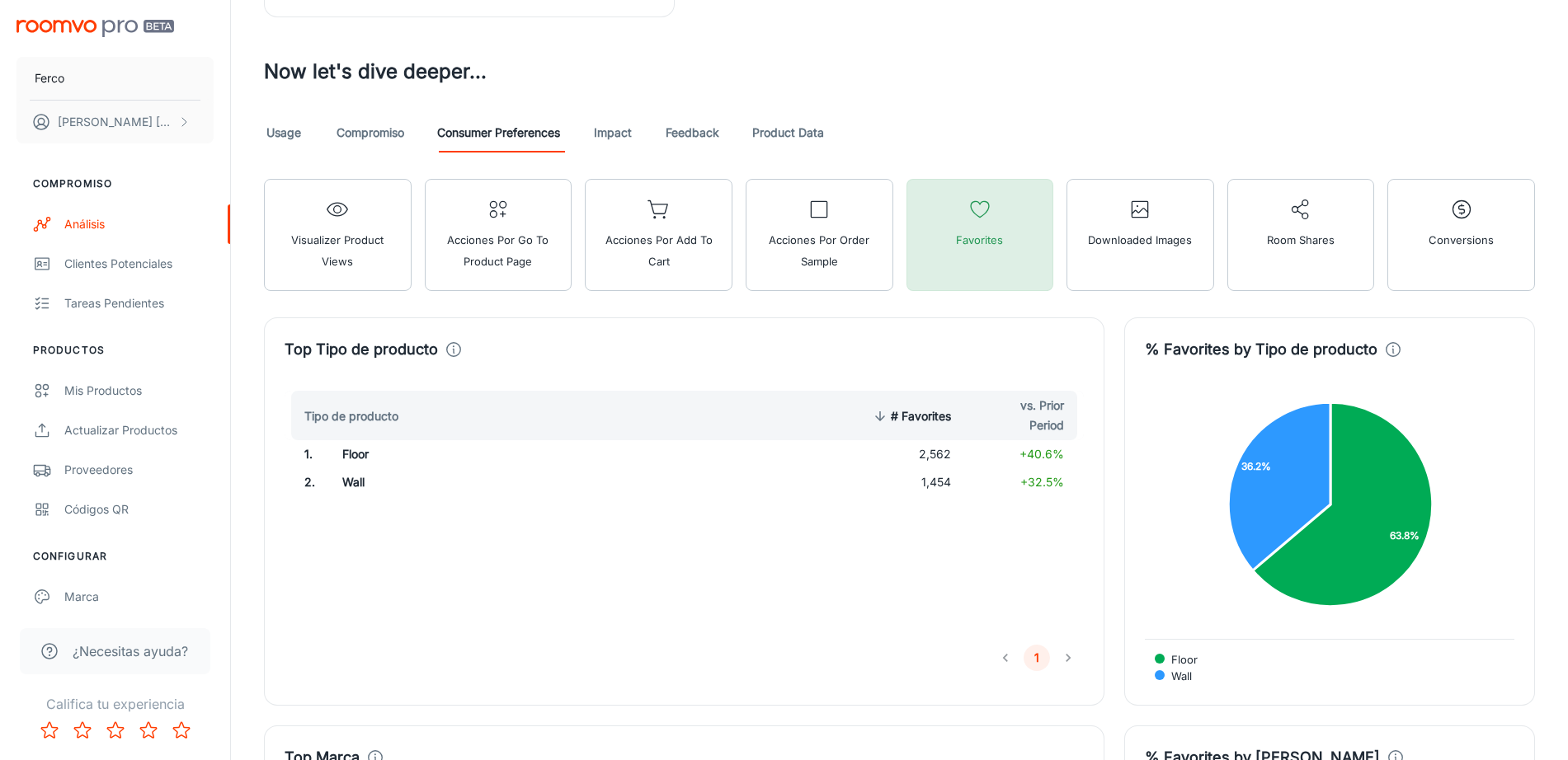
scroll to position [689, 0]
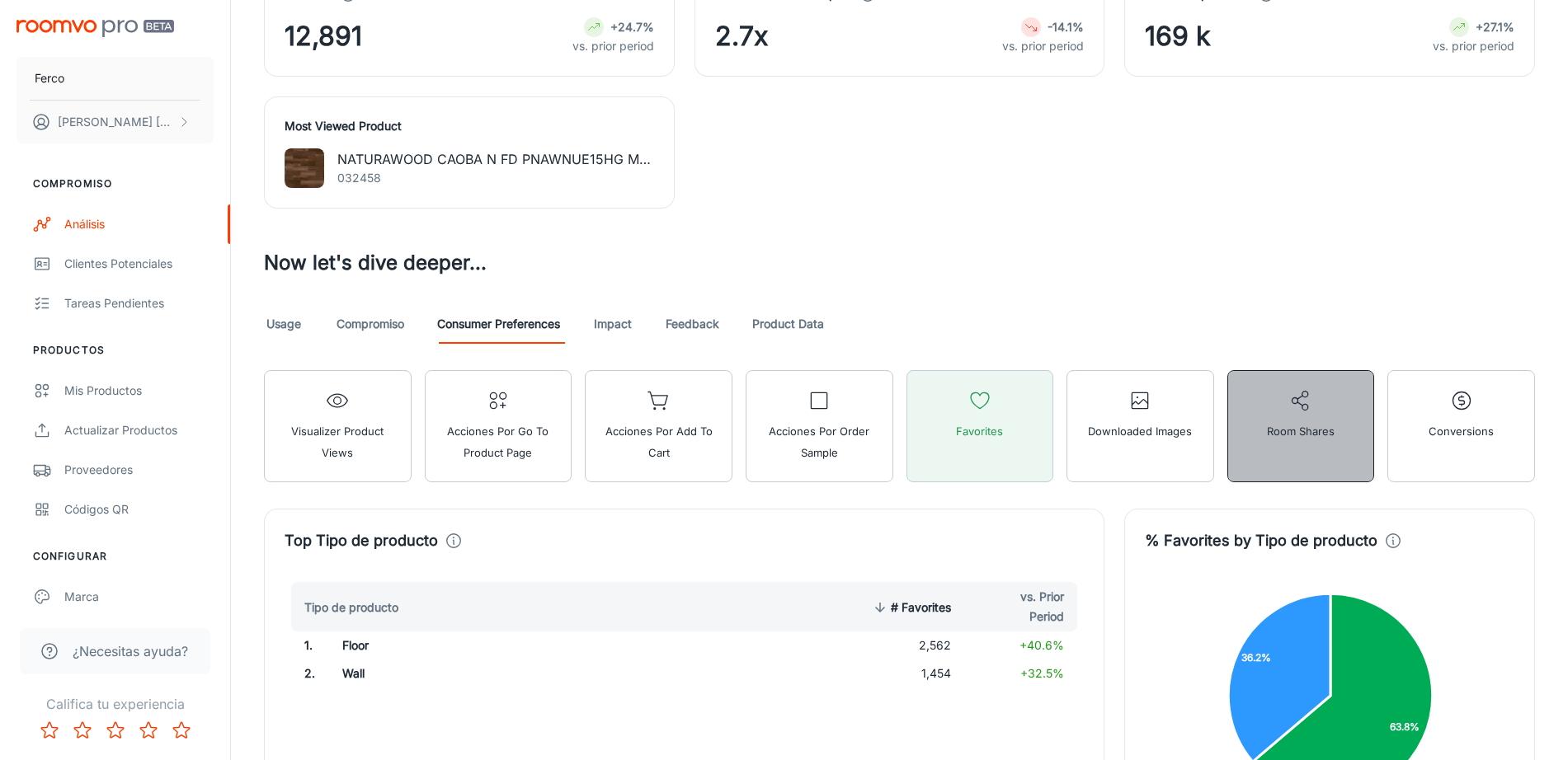
click at [1332, 446] on button "Room Shares" at bounding box center [1300, 426] width 148 height 112
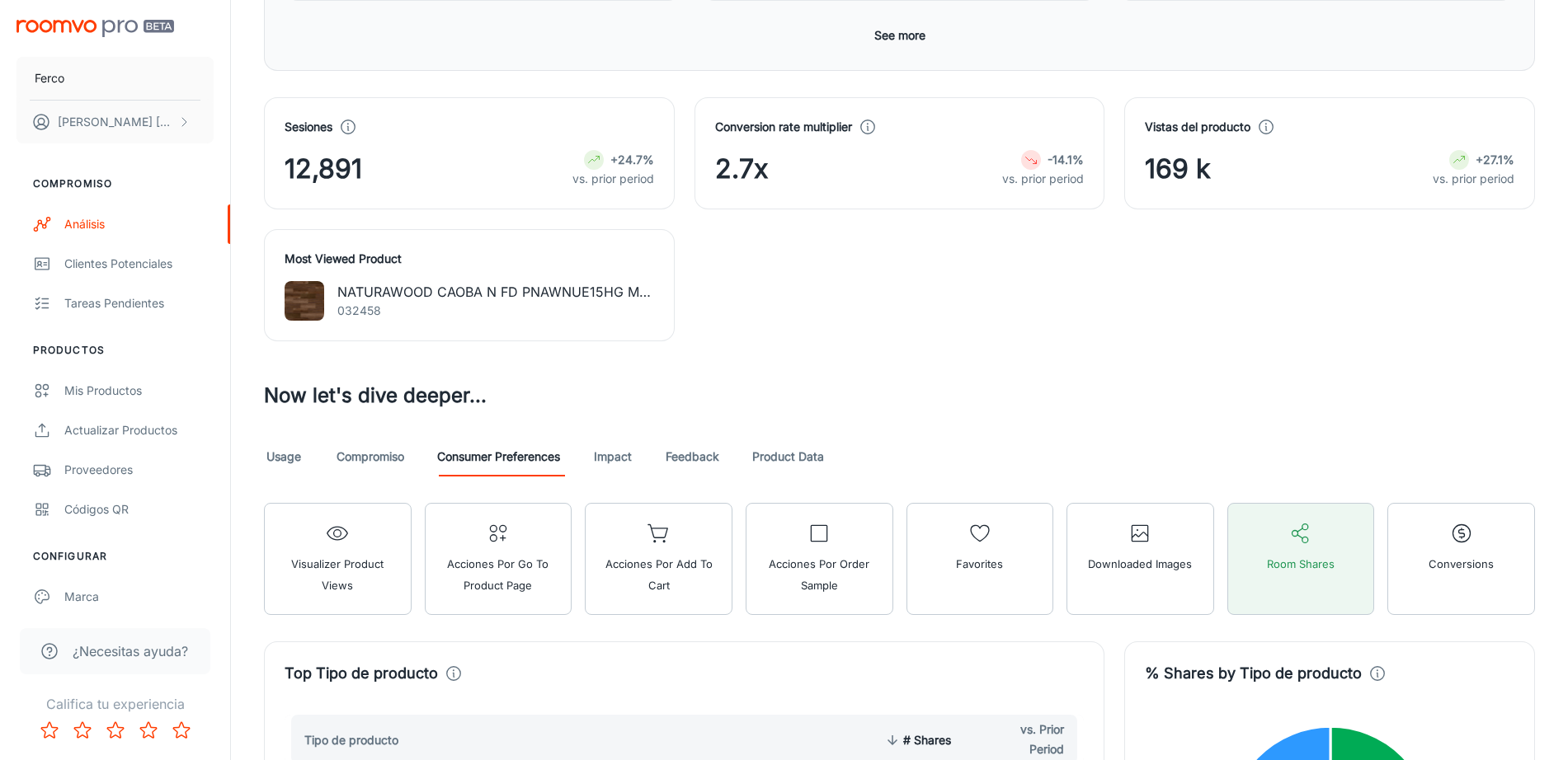
scroll to position [490, 0]
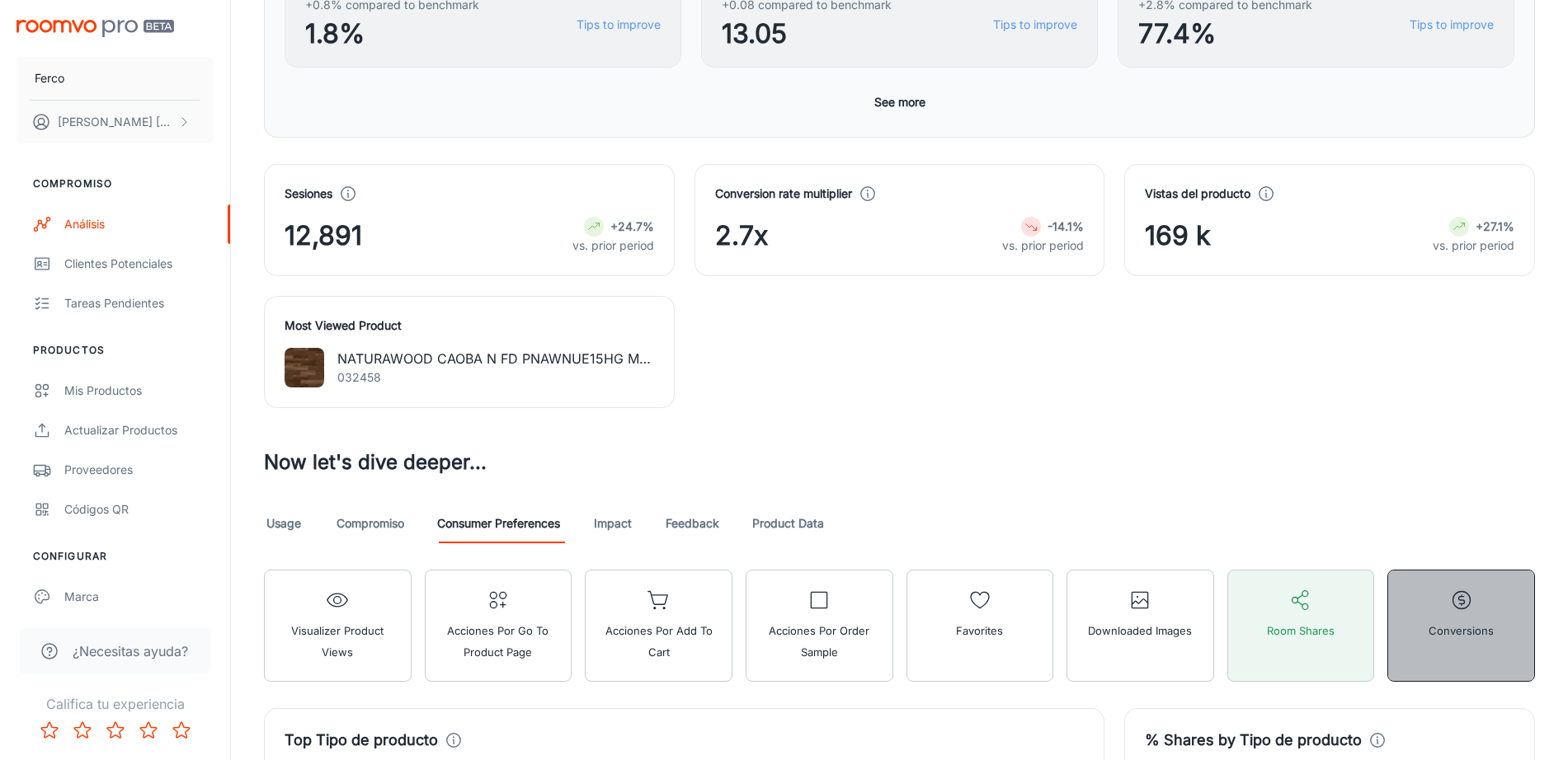
click at [1480, 635] on span "Conversions" at bounding box center [1460, 631] width 65 height 22
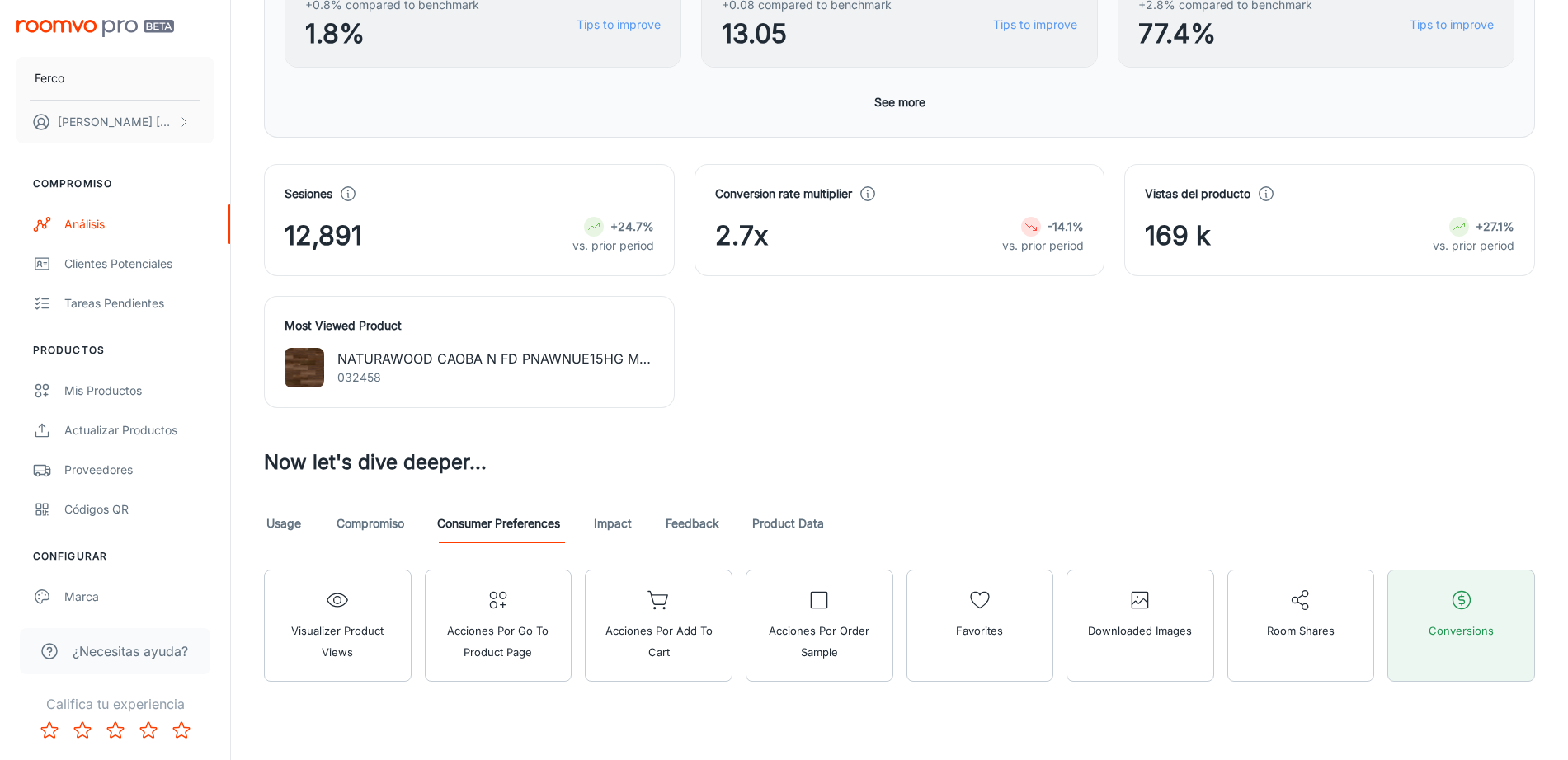
scroll to position [523, 0]
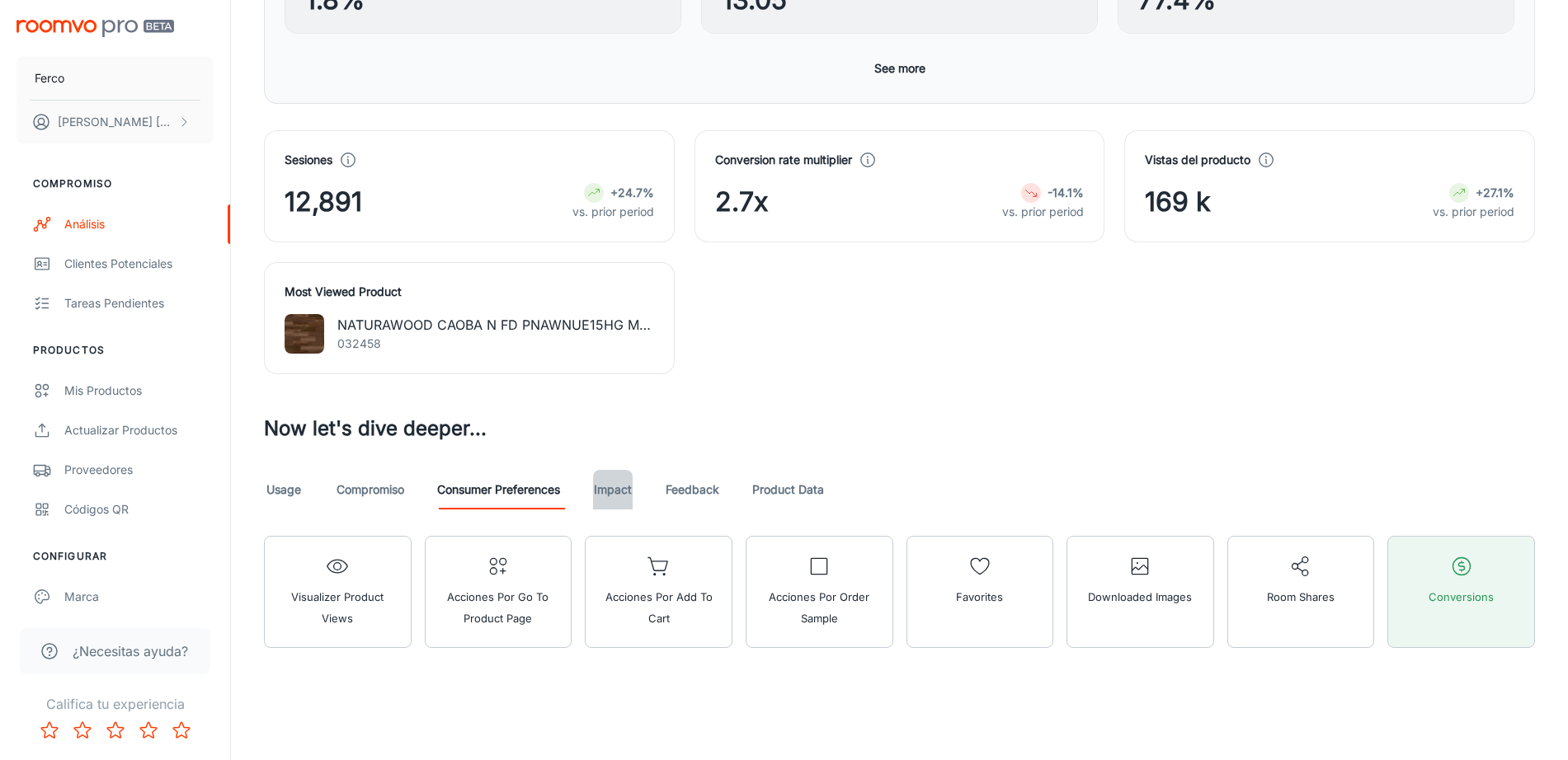
click at [619, 488] on link "Impact" at bounding box center [612, 489] width 39 height 39
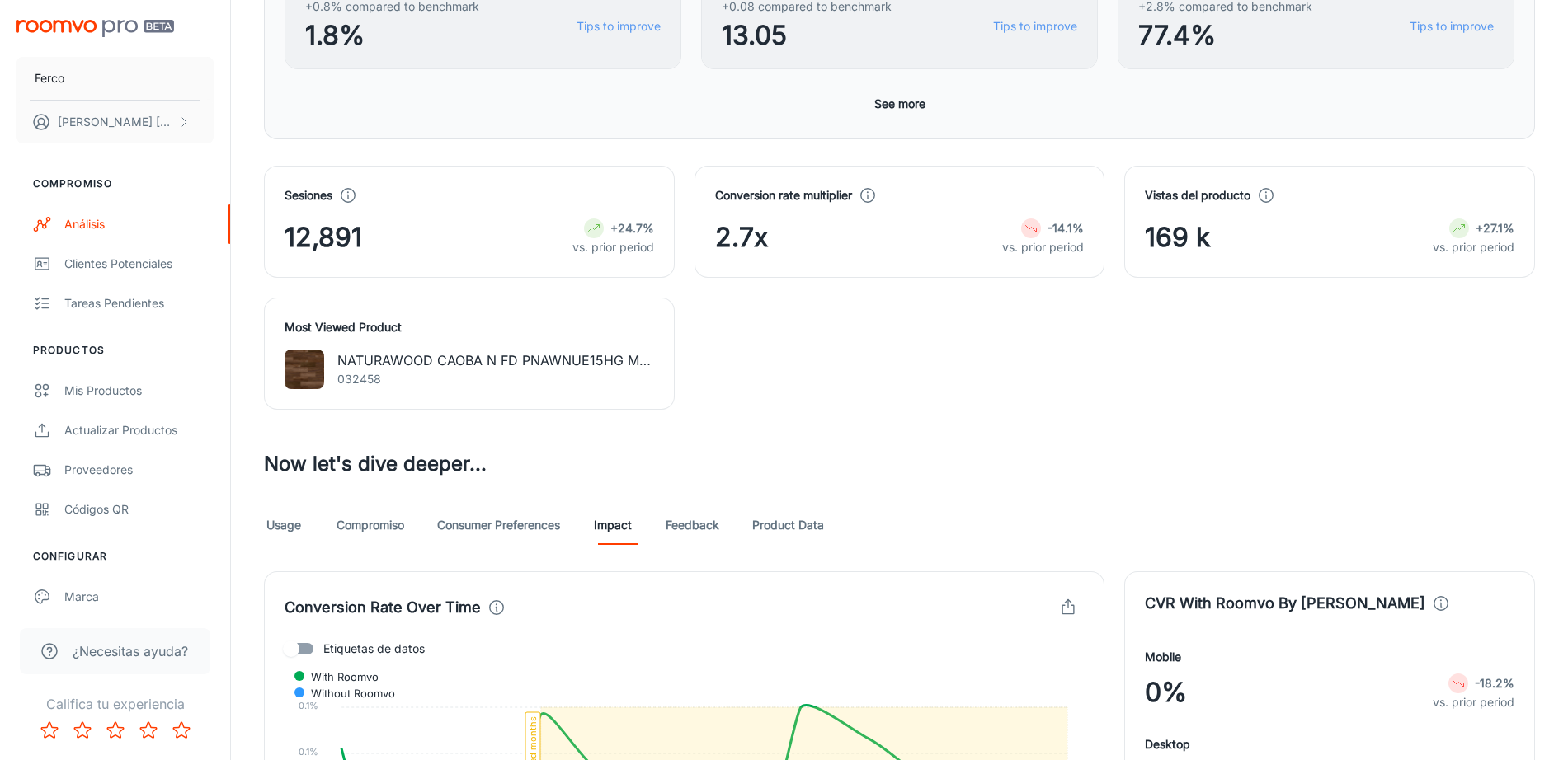
scroll to position [489, 0]
click at [709, 527] on link "Feedback" at bounding box center [692, 523] width 53 height 39
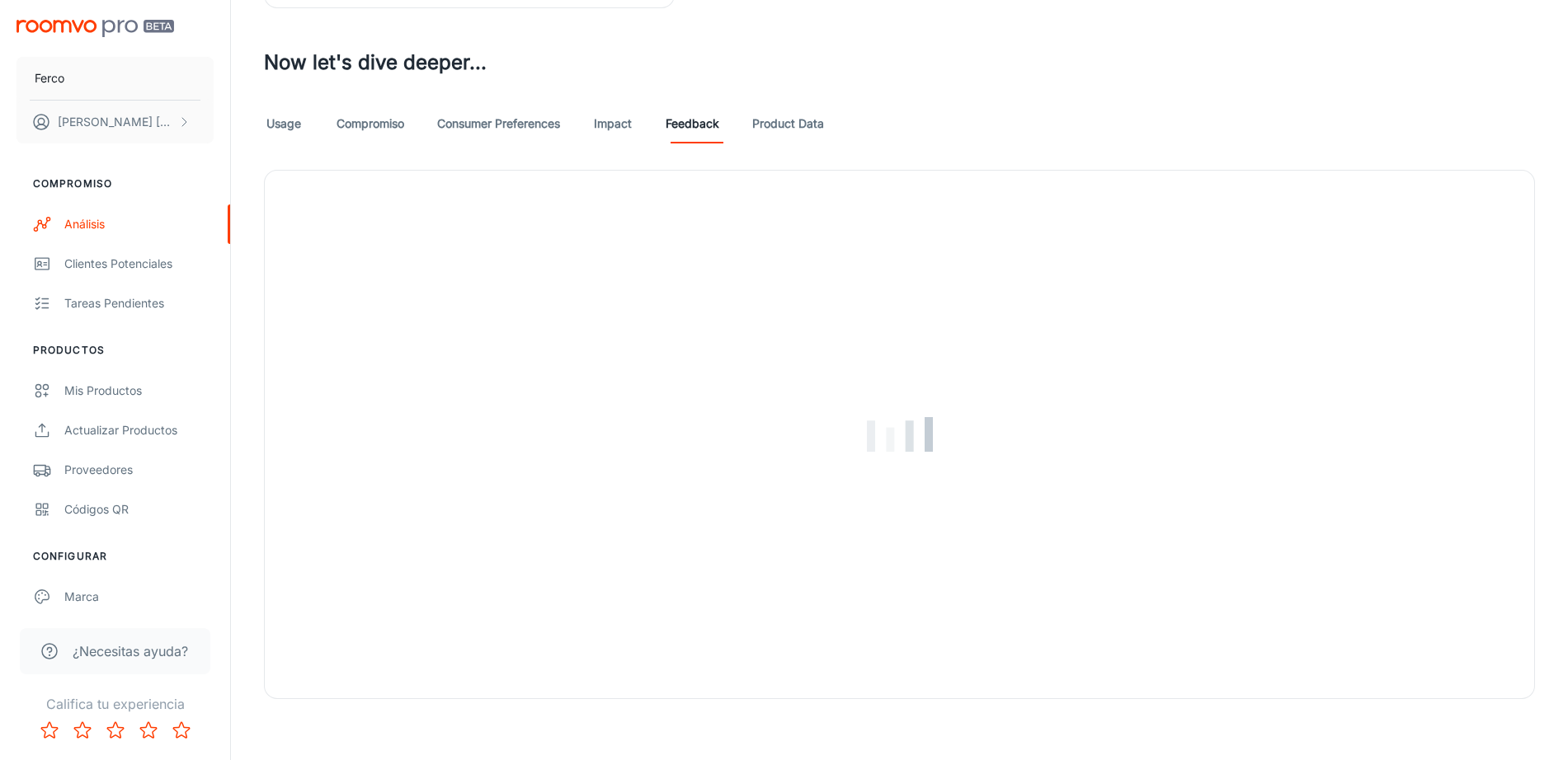
scroll to position [894, 0]
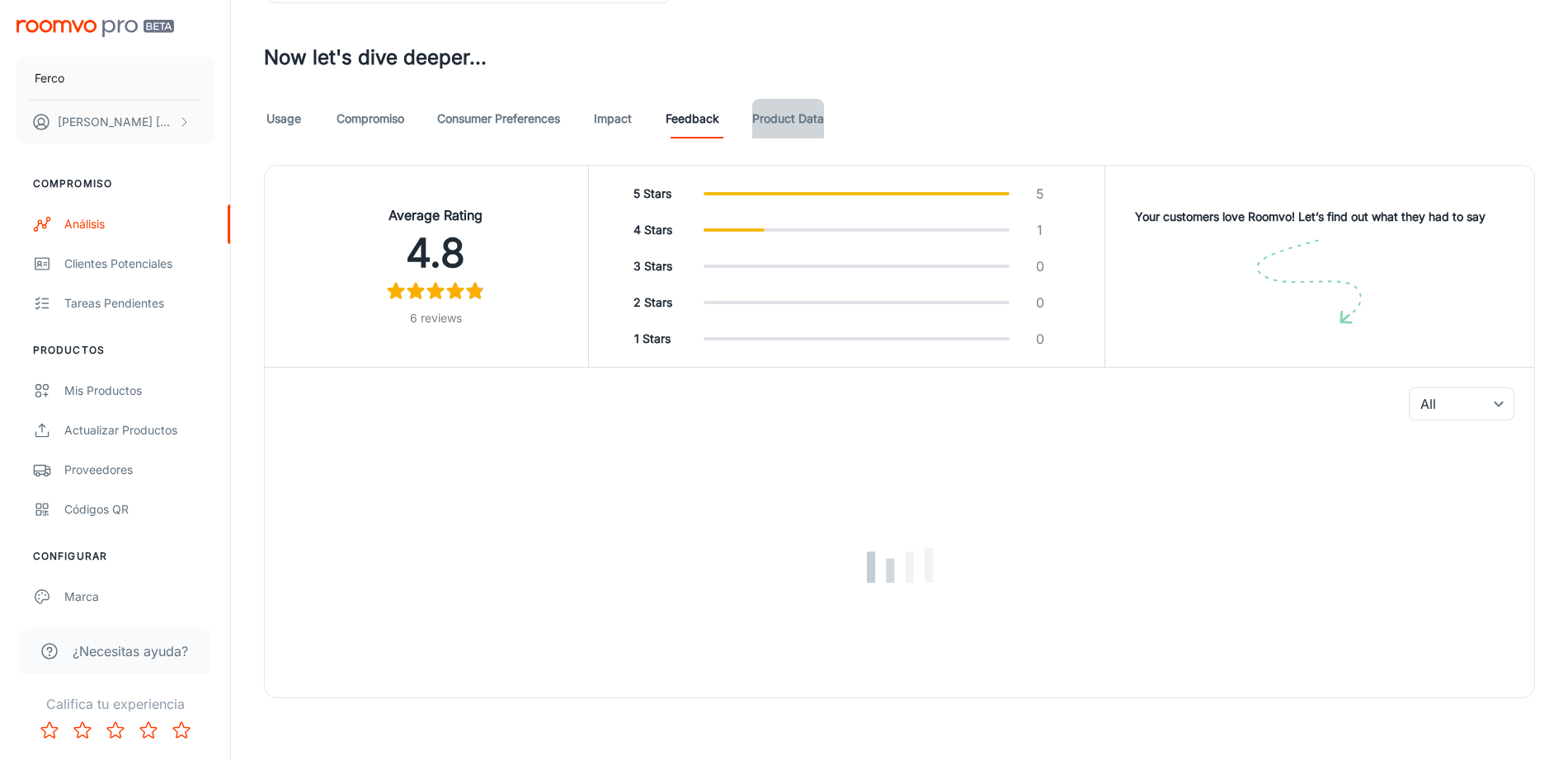
click at [799, 115] on link "Product Data" at bounding box center [788, 118] width 72 height 39
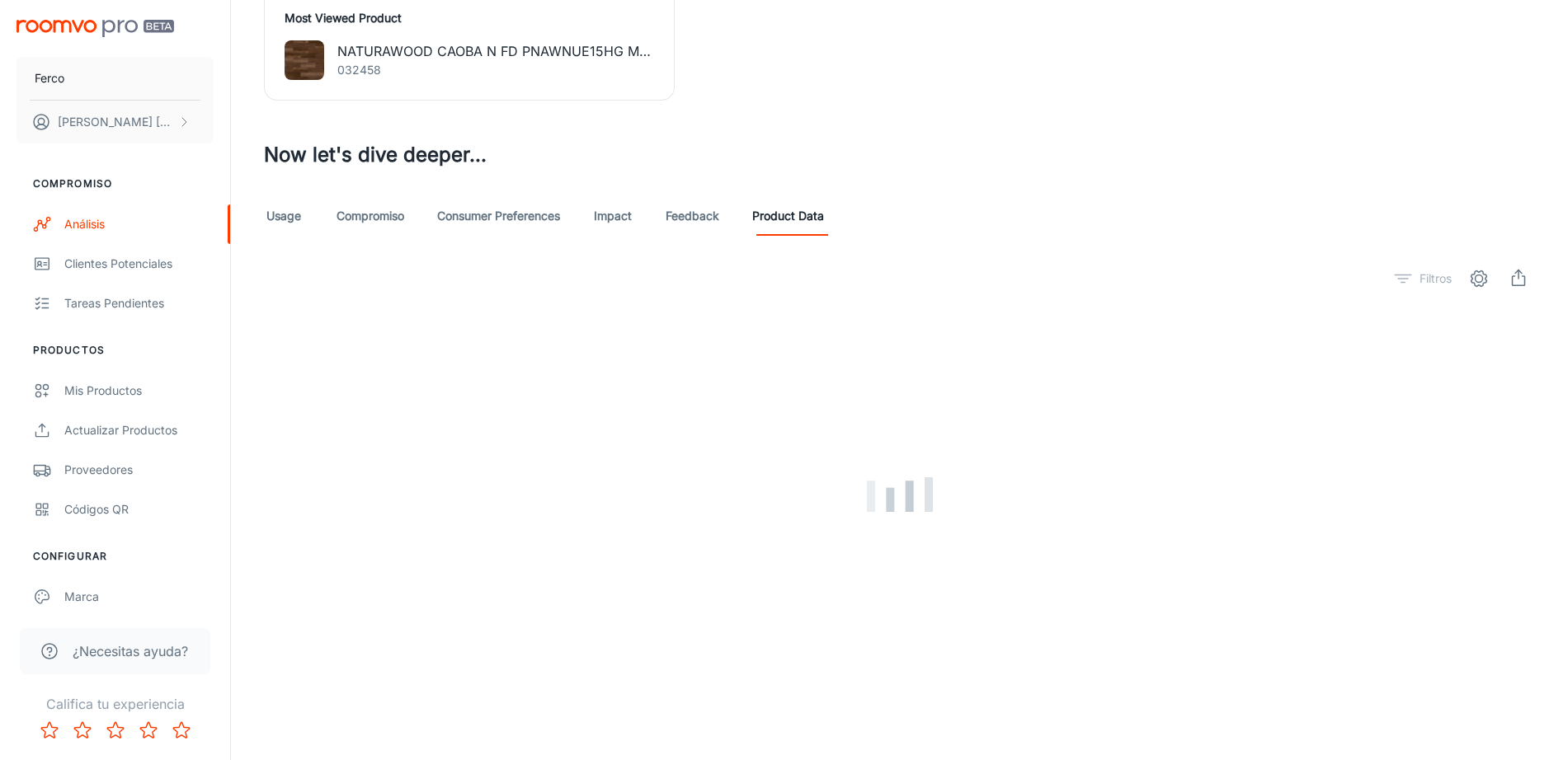
scroll to position [764, 0]
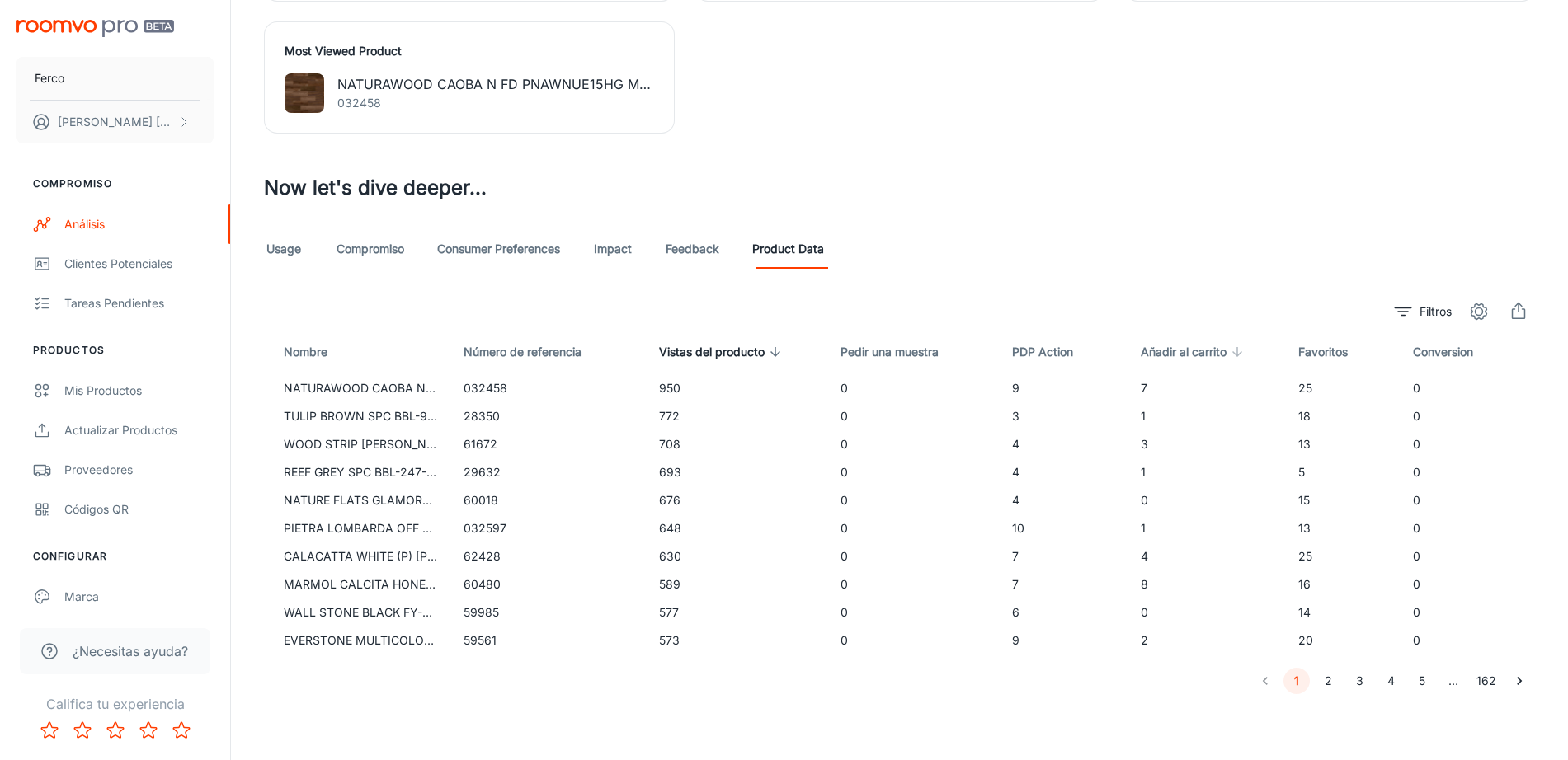
click at [1233, 350] on icon at bounding box center [1237, 352] width 15 height 15
click at [1233, 350] on icon at bounding box center [1237, 352] width 10 height 10
click at [1516, 309] on icon "export" at bounding box center [1518, 312] width 20 height 20
click at [282, 258] on link "Usage" at bounding box center [283, 248] width 39 height 39
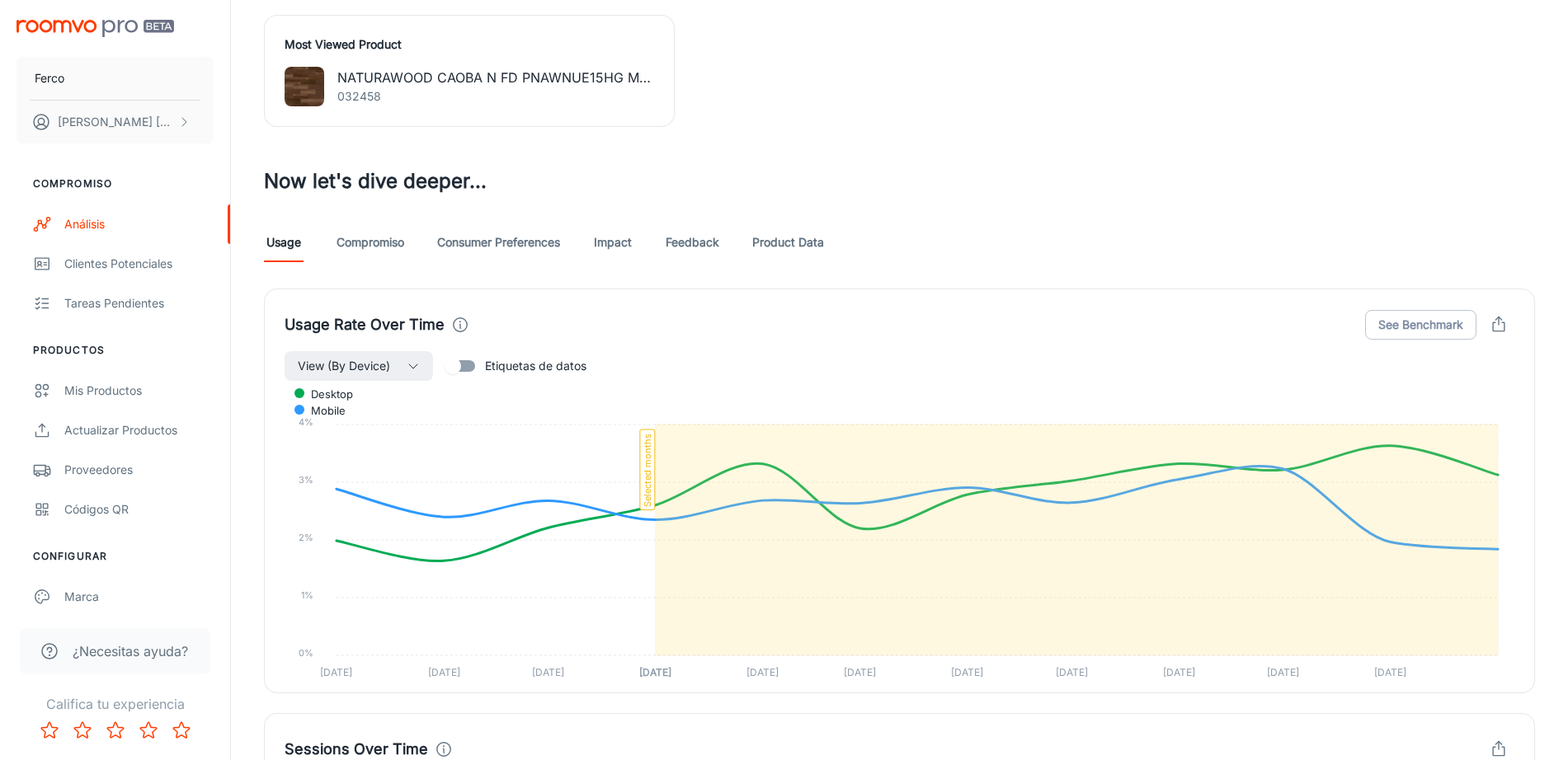
scroll to position [772, 0]
click at [1400, 334] on button "See Benchmark" at bounding box center [1420, 324] width 112 height 30
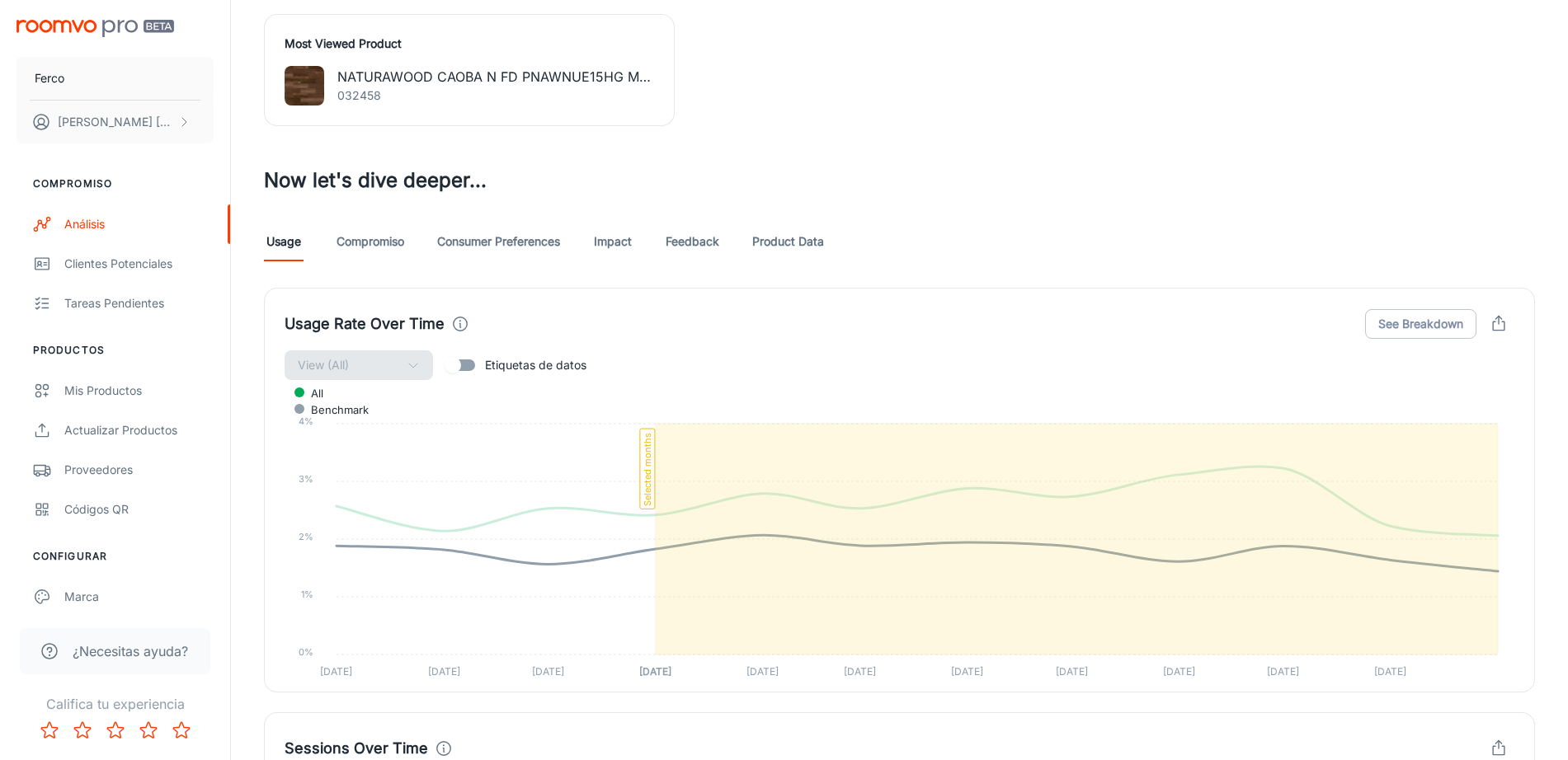
click at [368, 402] on span "Benchmark" at bounding box center [333, 410] width 70 height 15
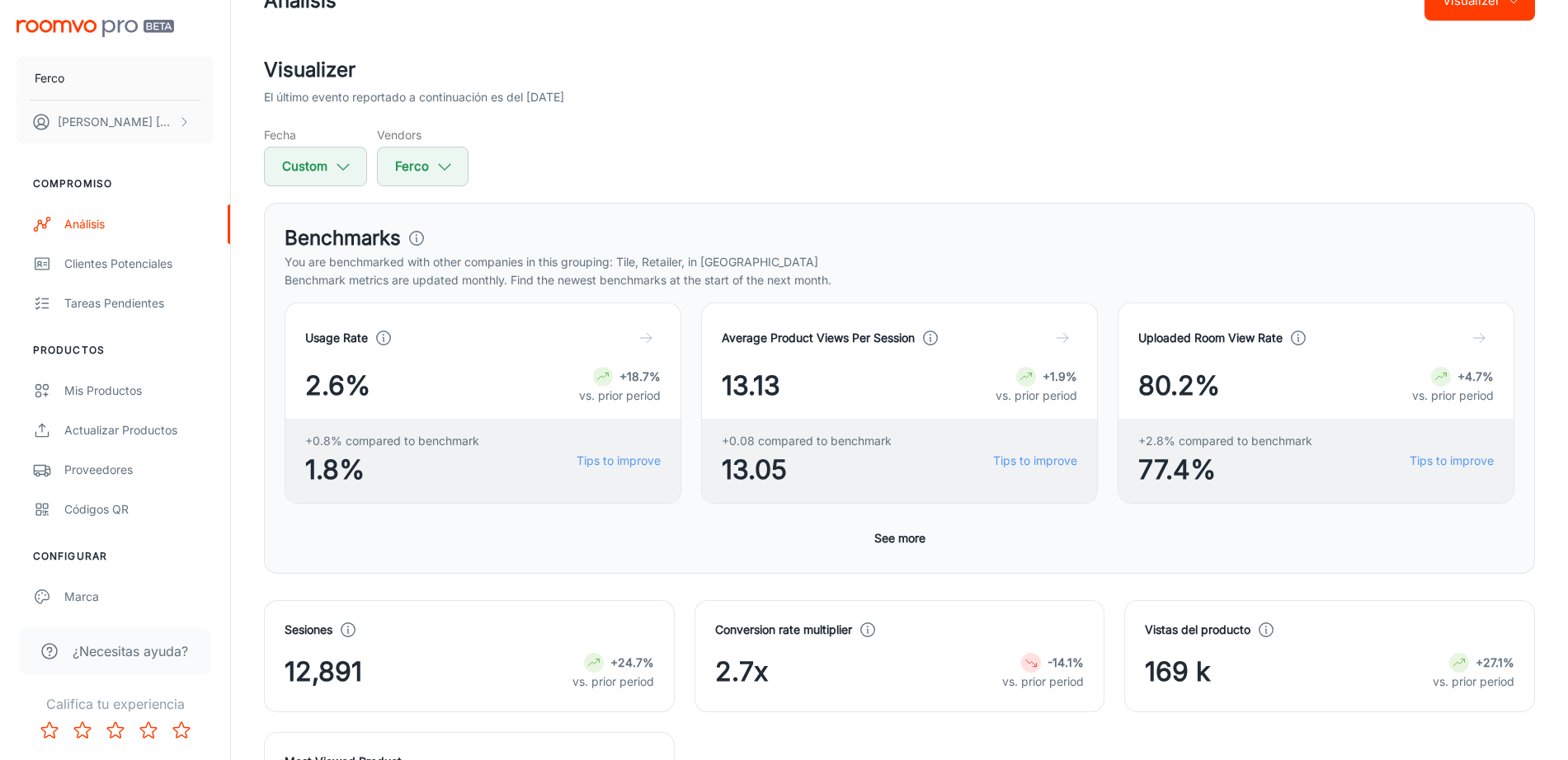
scroll to position [0, 0]
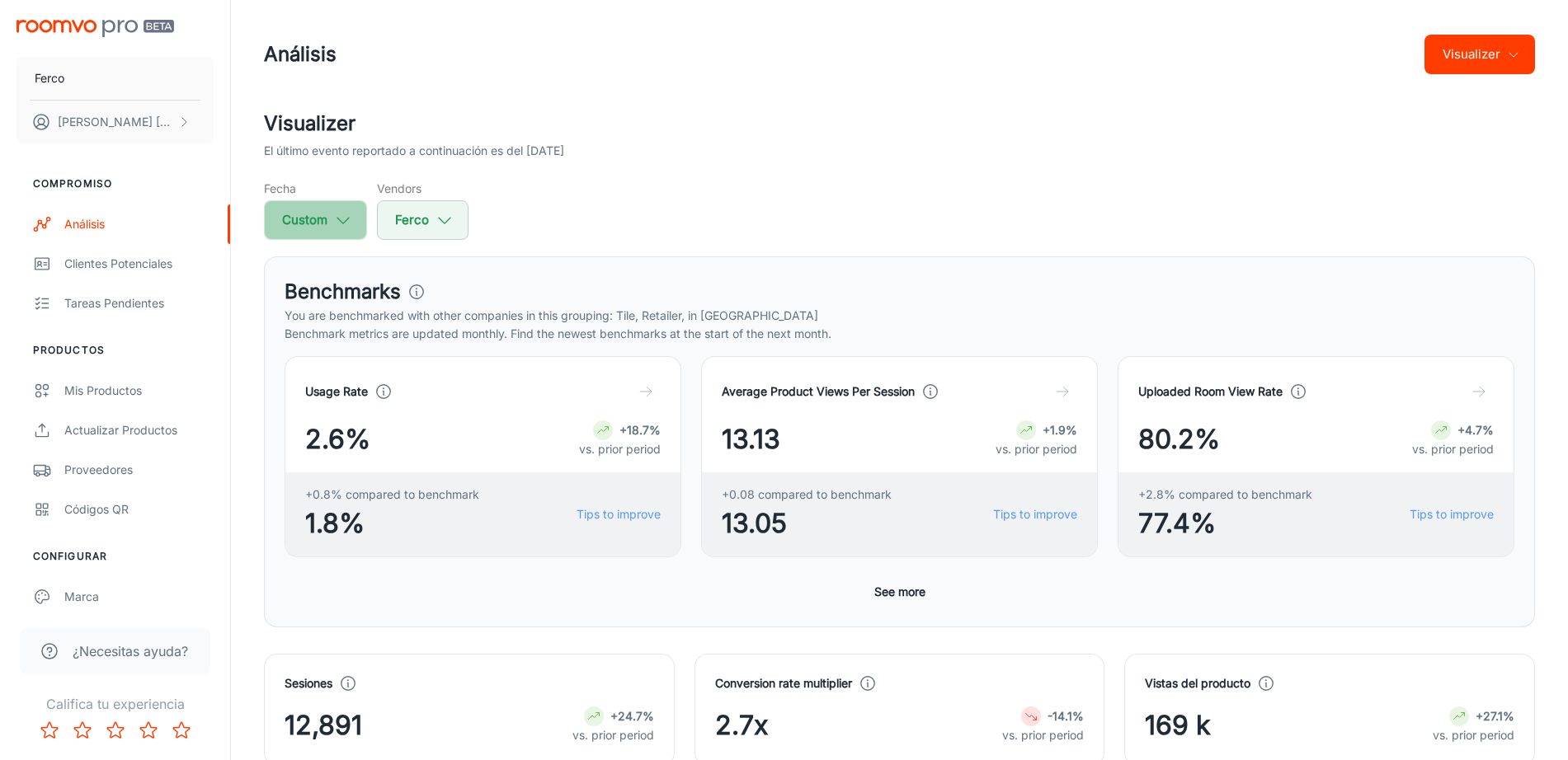
click at [347, 213] on icon "button" at bounding box center [343, 220] width 18 height 18
select select "2025"
select select "8"
select select "2025"
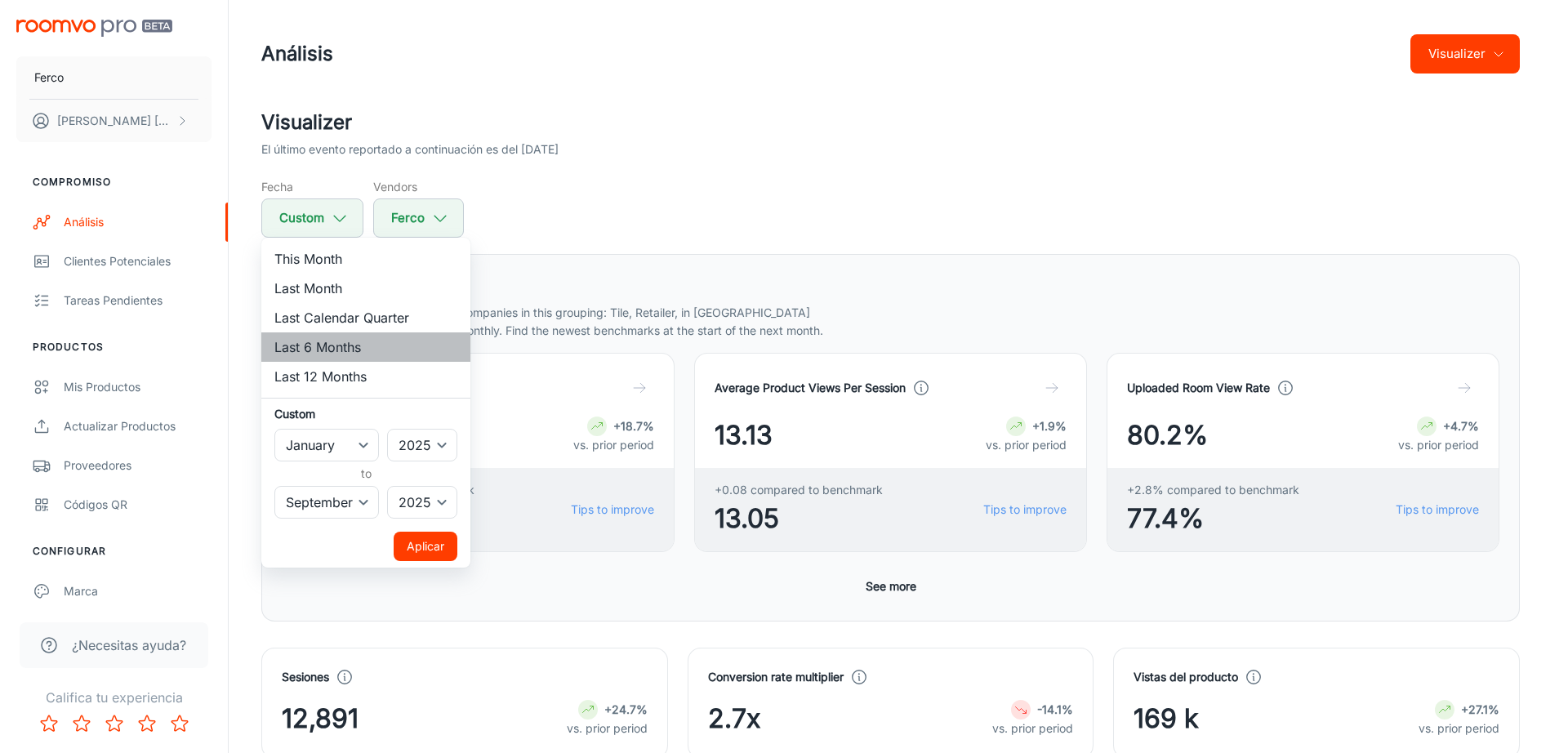
click at [368, 347] on li "Last 6 Months" at bounding box center [366, 348] width 209 height 30
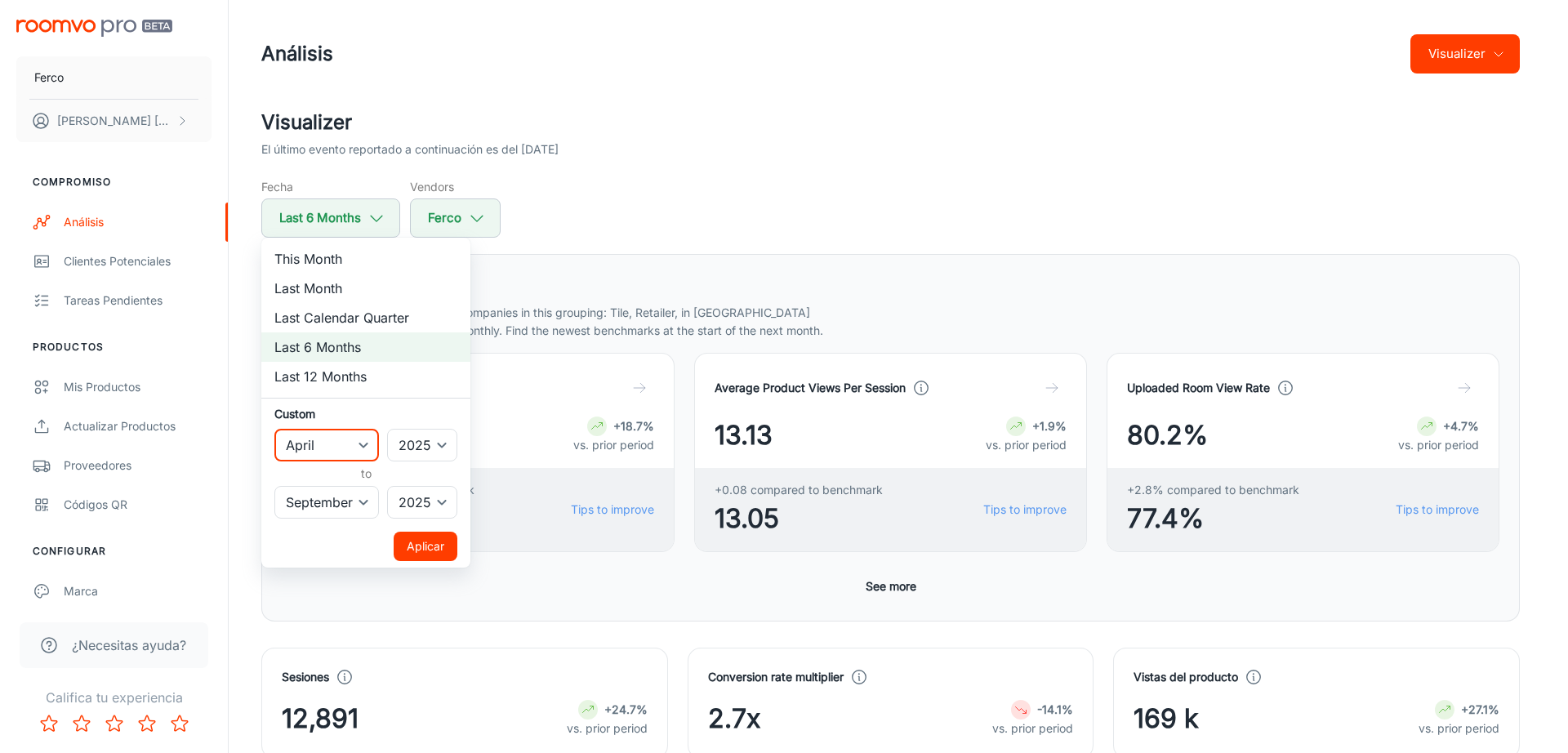
click at [367, 447] on select "January February March April May June July August September October November De…" at bounding box center [326, 445] width 105 height 33
select select "0"
click at [274, 429] on select "January February March April May June July August September October November De…" at bounding box center [326, 445] width 105 height 33
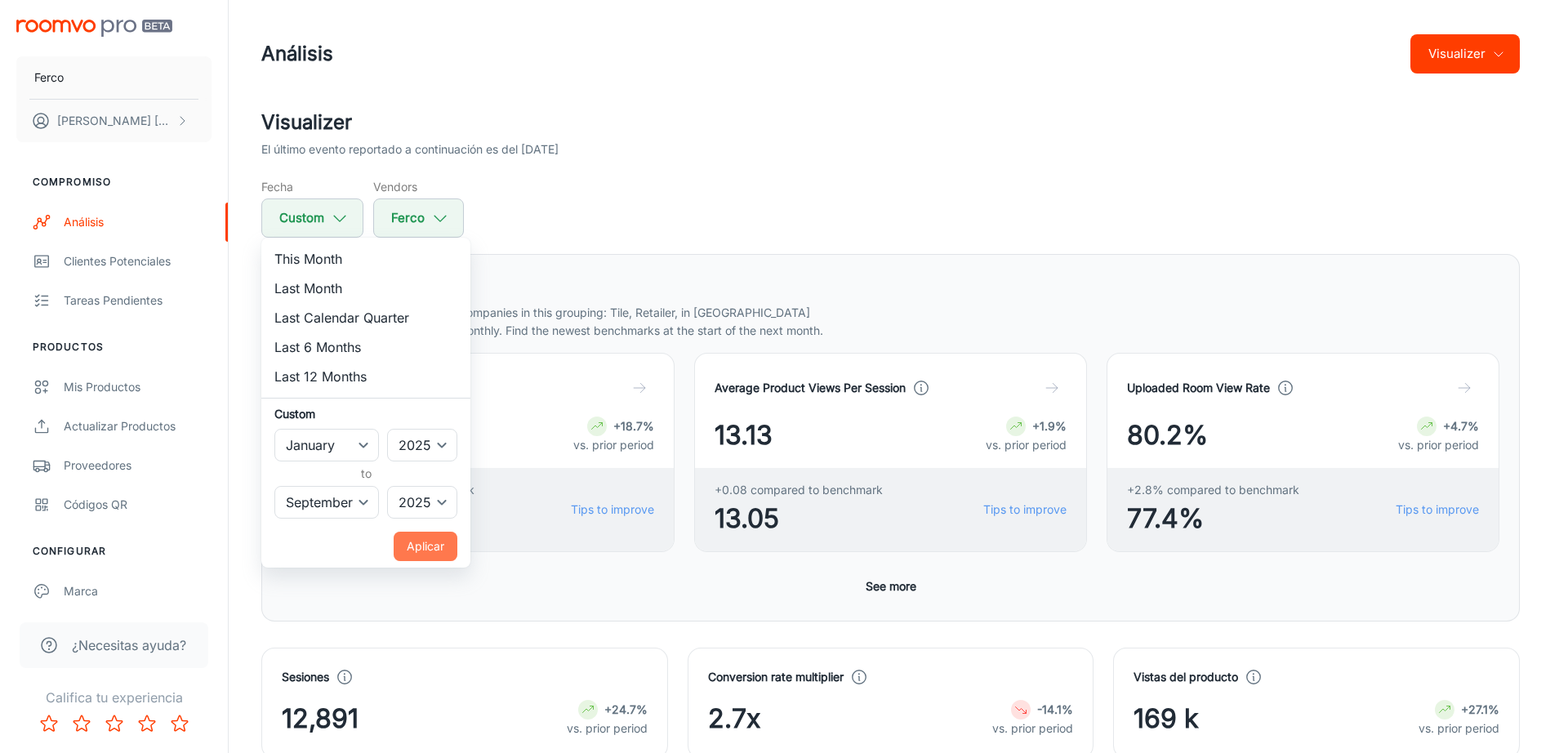
click at [442, 546] on button "Aplicar" at bounding box center [425, 547] width 64 height 30
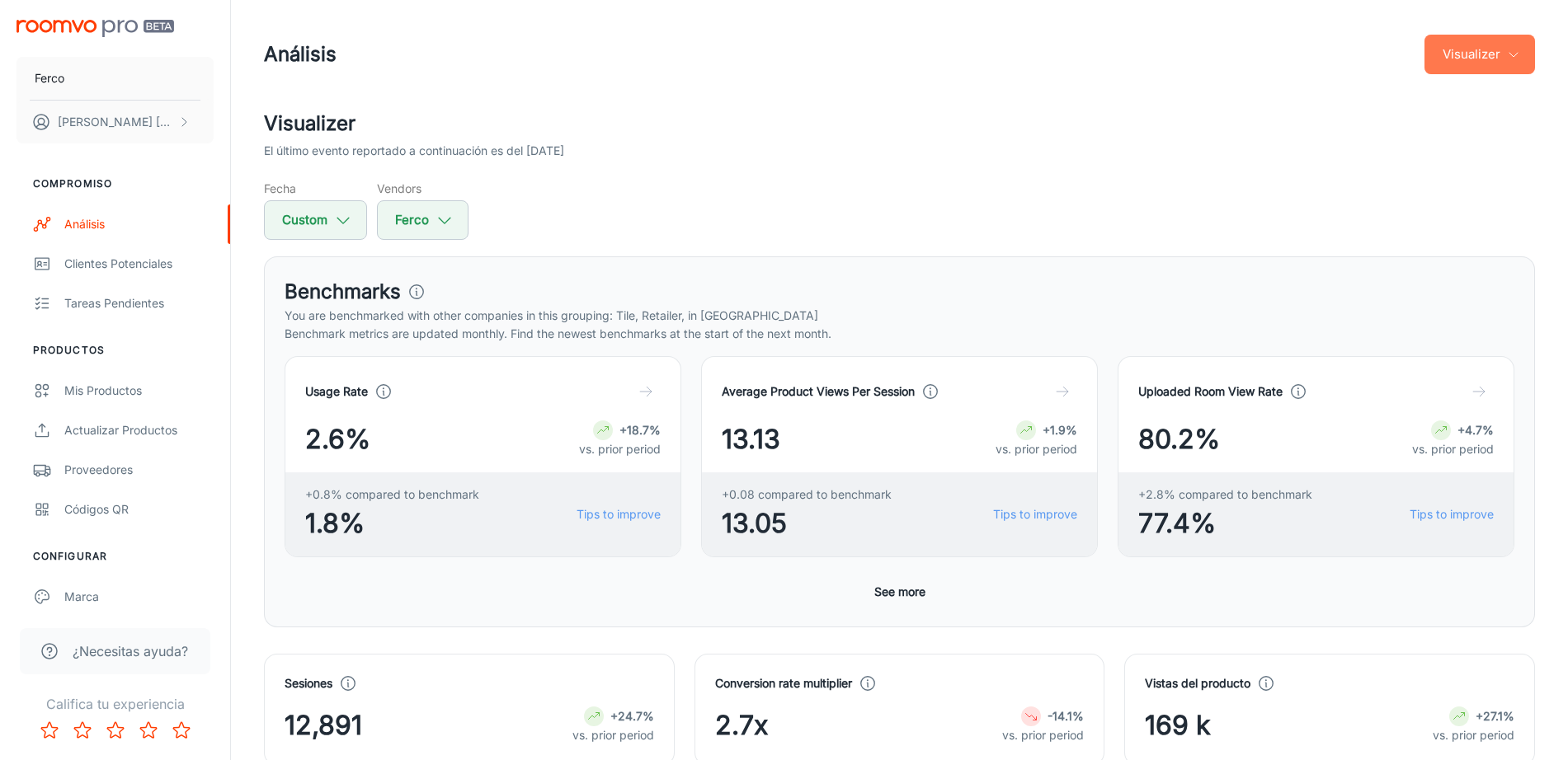
click at [1515, 54] on icon "button" at bounding box center [1513, 54] width 13 height 13
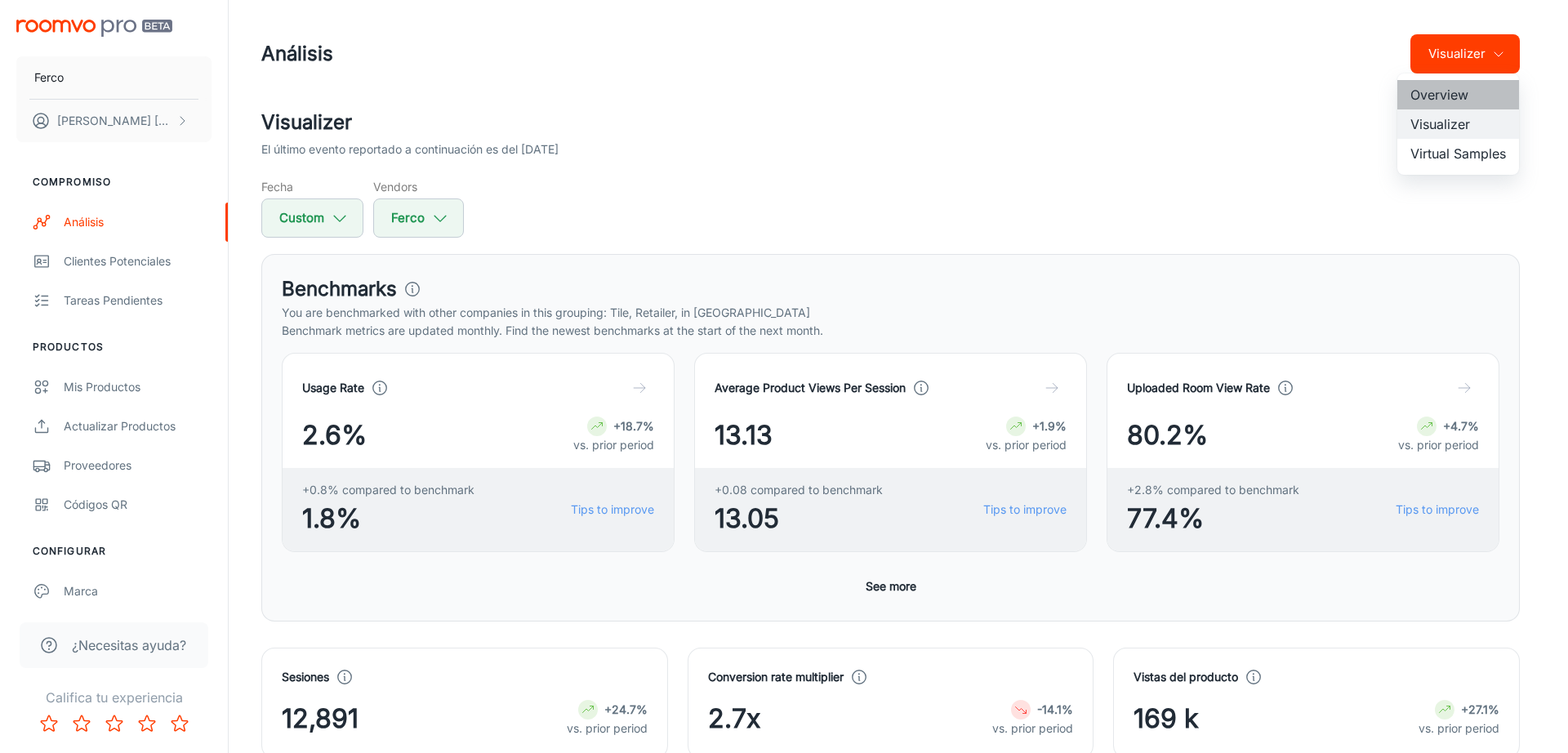
click at [1479, 88] on li "Overview" at bounding box center [1458, 95] width 121 height 30
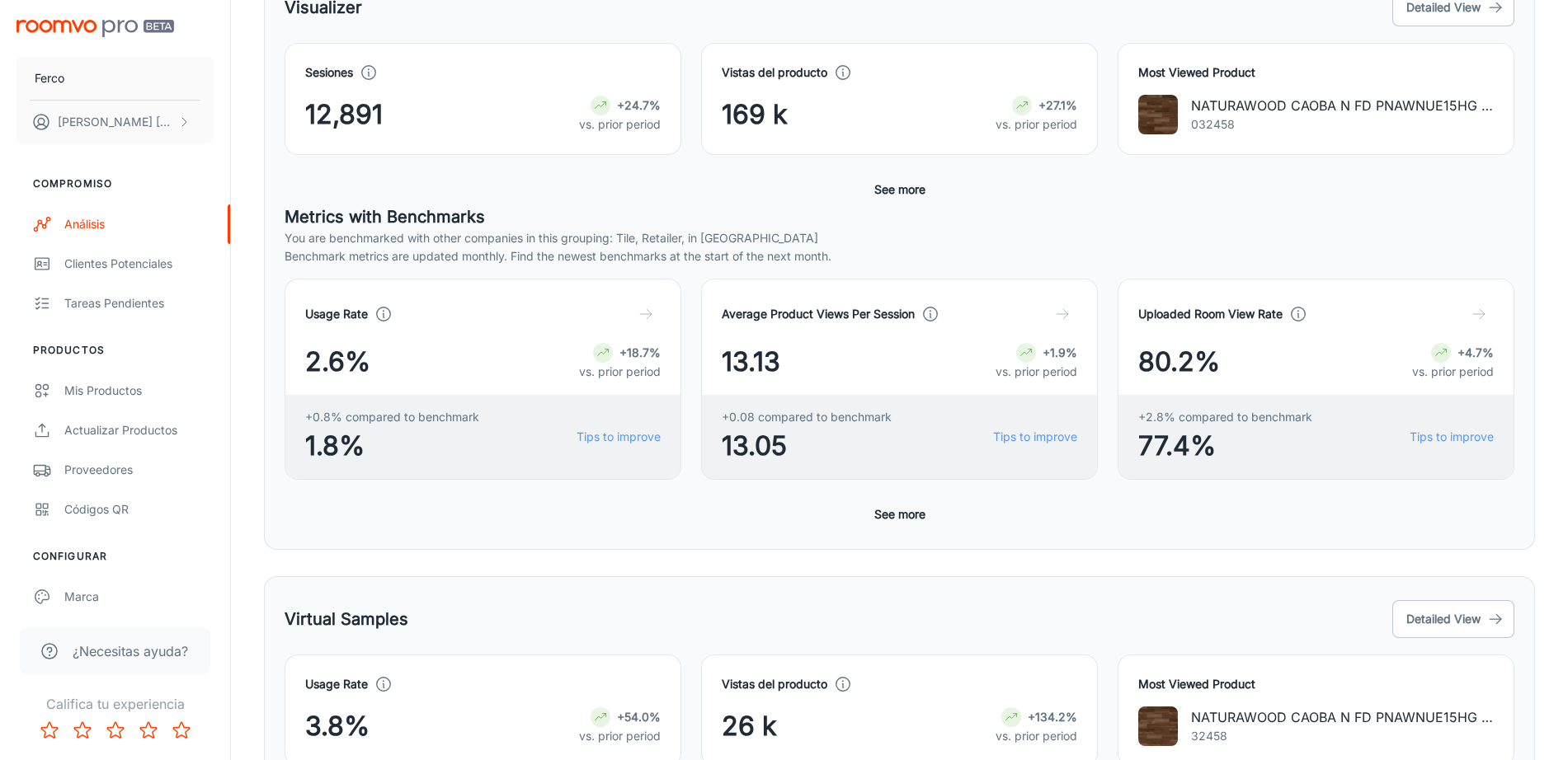
scroll to position [289, 0]
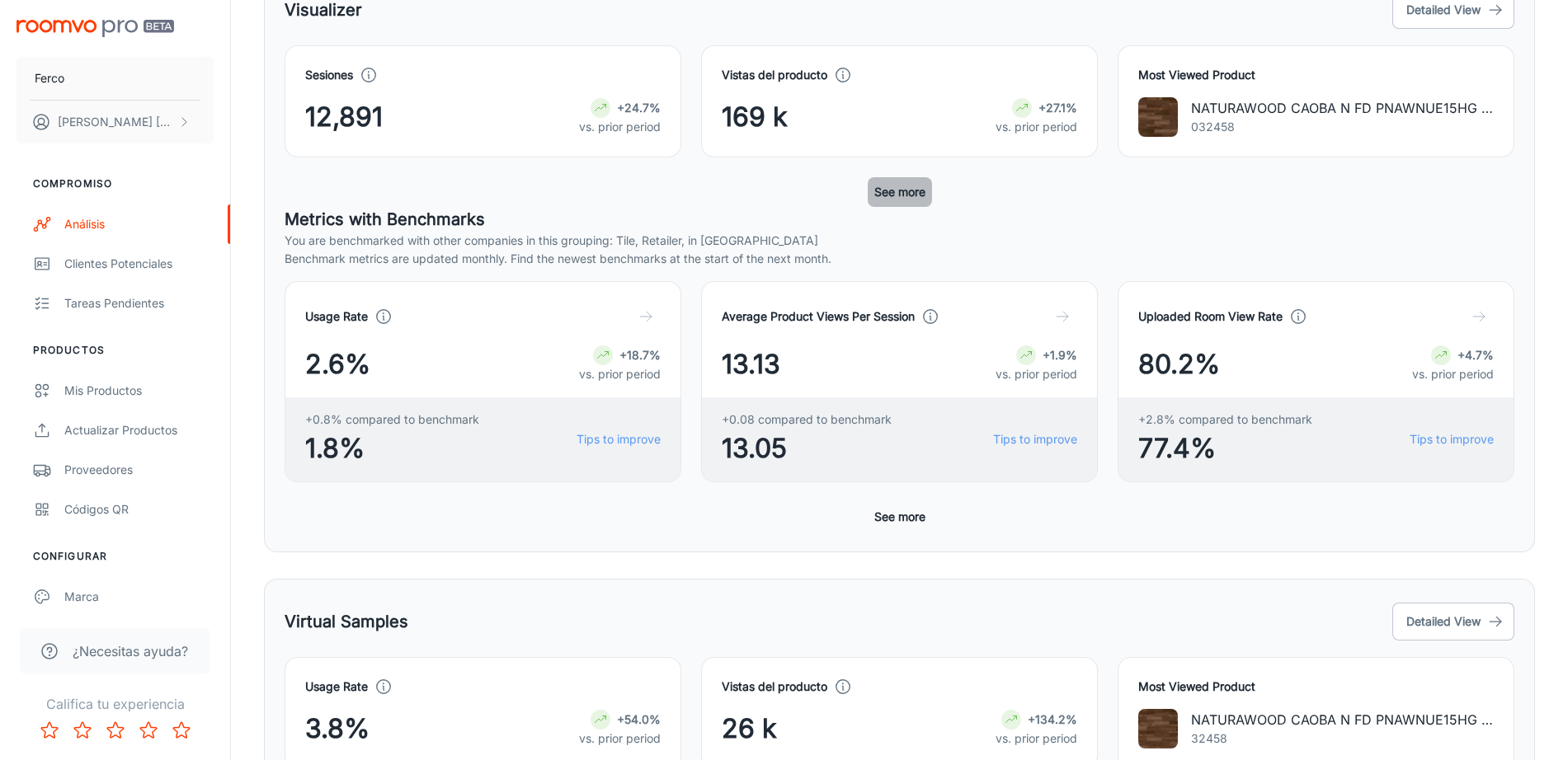
click at [889, 191] on button "See more" at bounding box center [899, 192] width 64 height 30
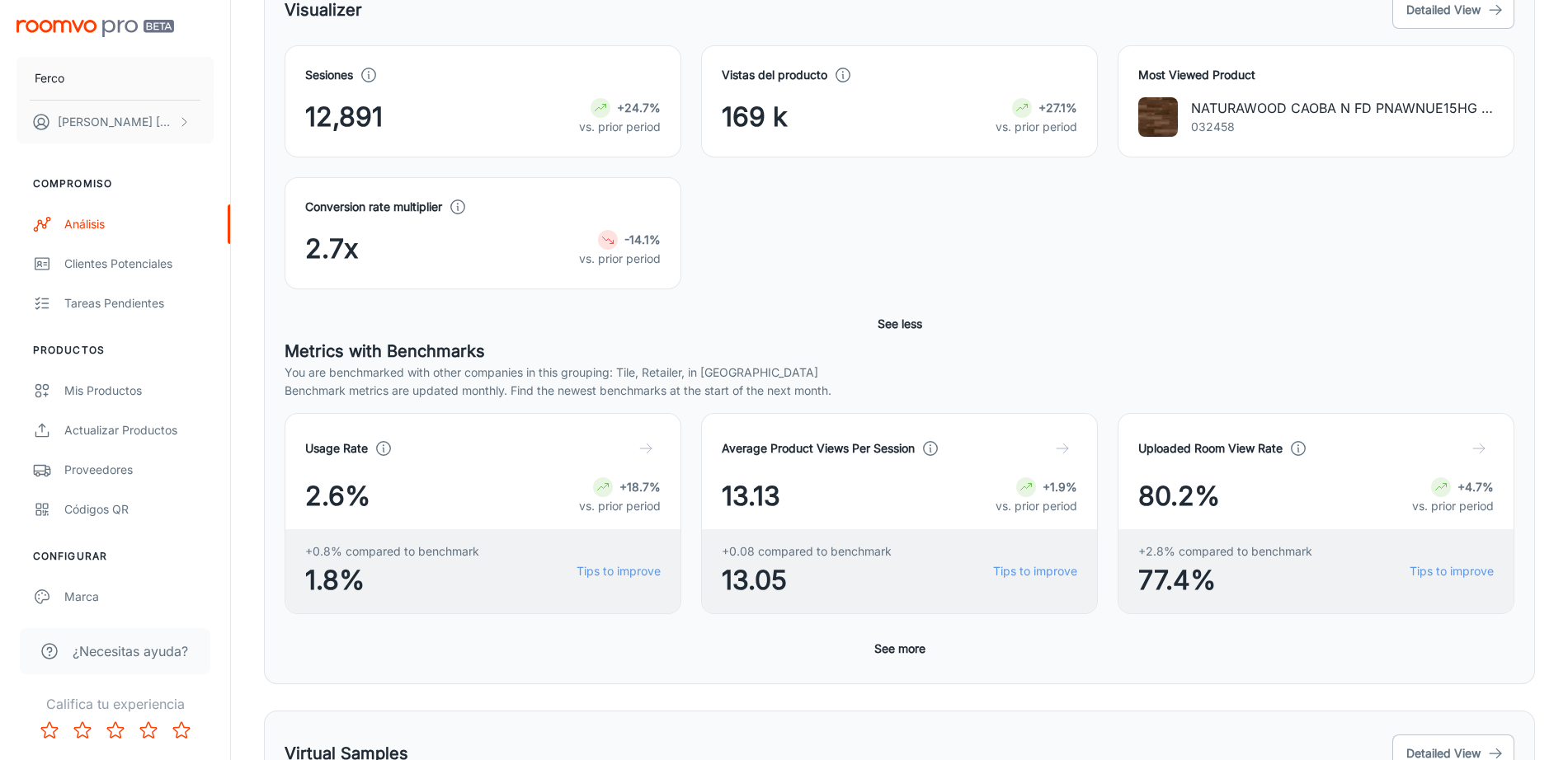
click at [900, 641] on button "See more" at bounding box center [899, 649] width 64 height 30
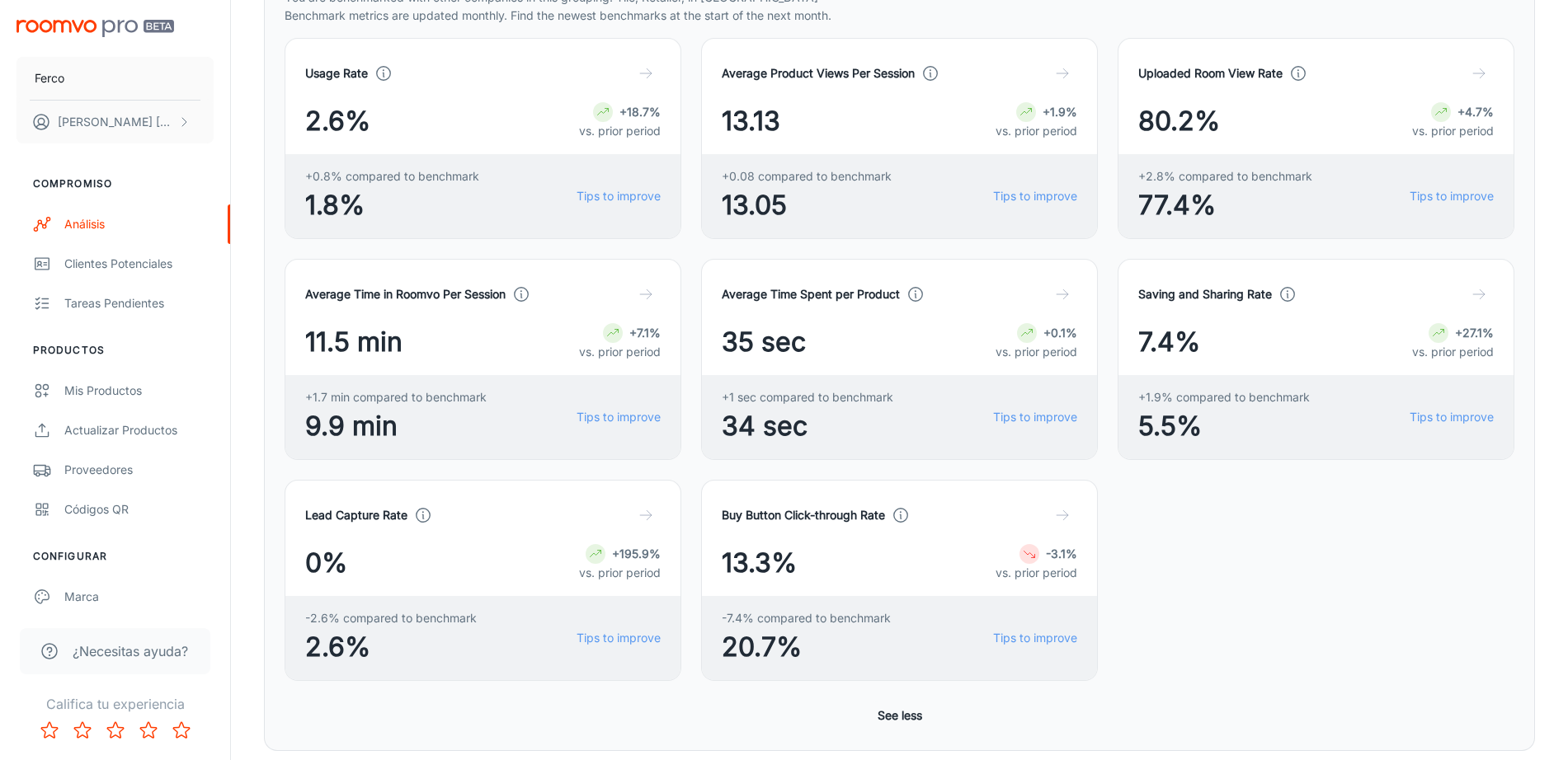
scroll to position [662, 0]
click at [635, 636] on link "Tips to improve" at bounding box center [619, 640] width 84 height 18
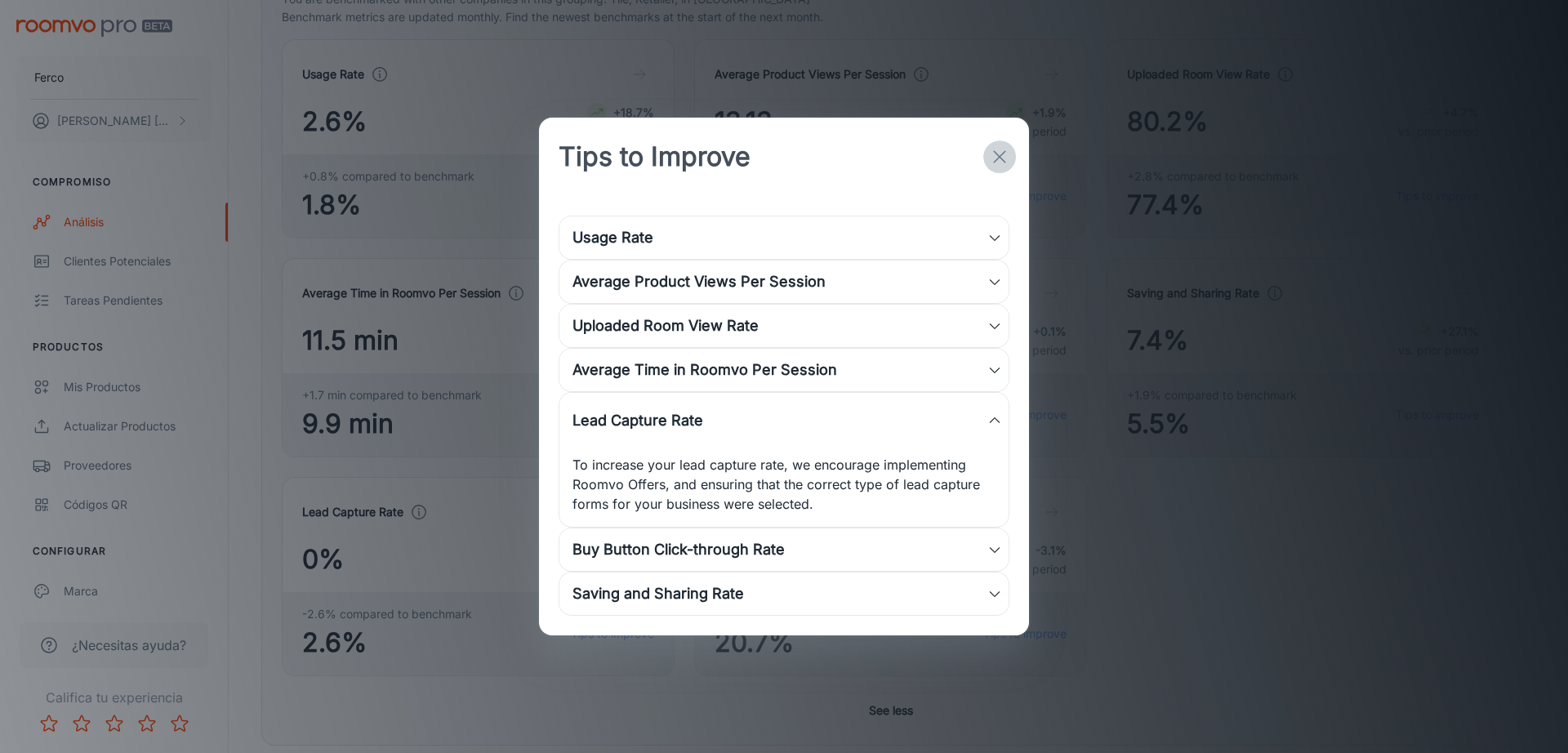
click at [996, 148] on icon "button" at bounding box center [1000, 157] width 20 height 20
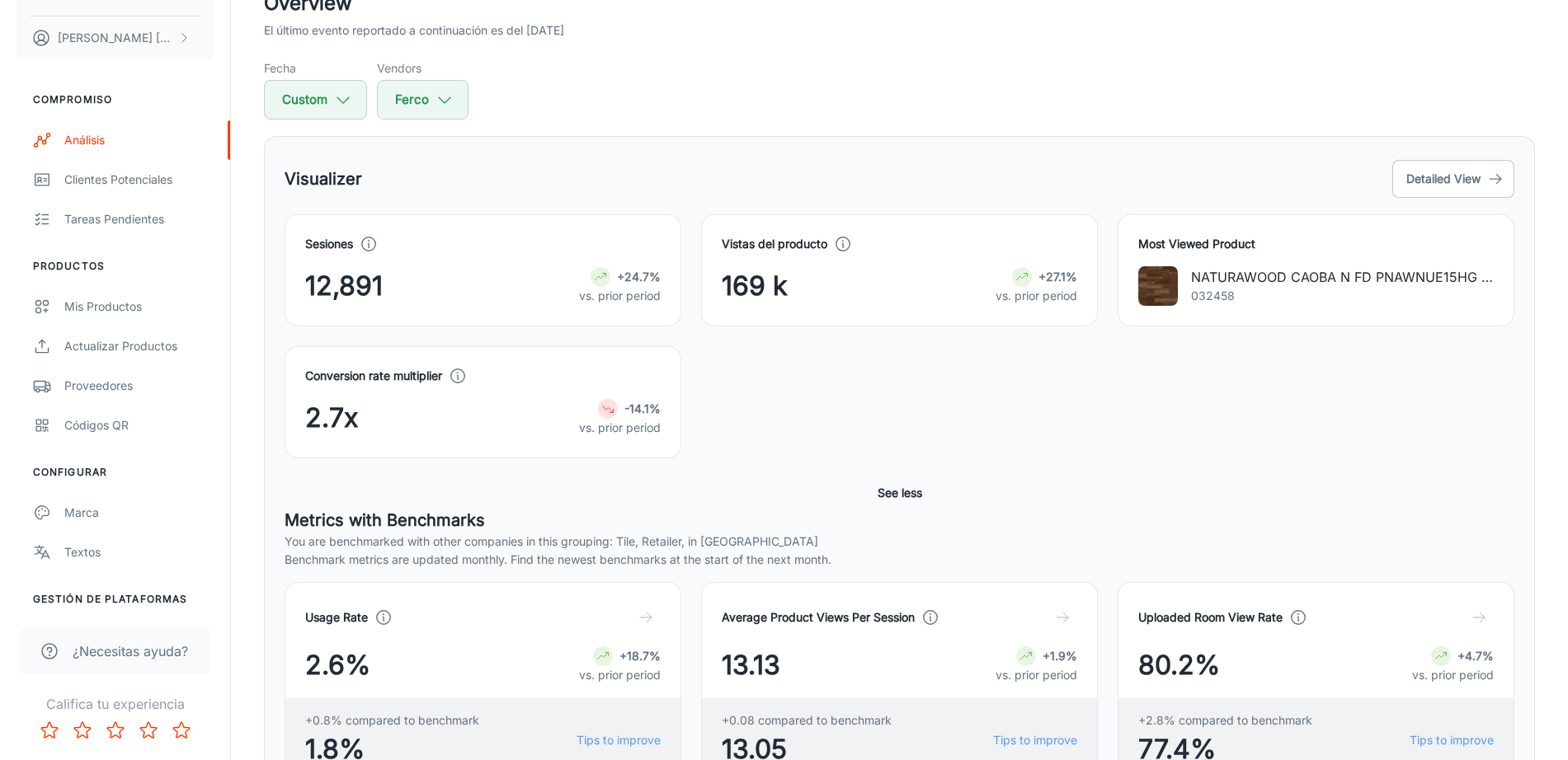
scroll to position [0, 0]
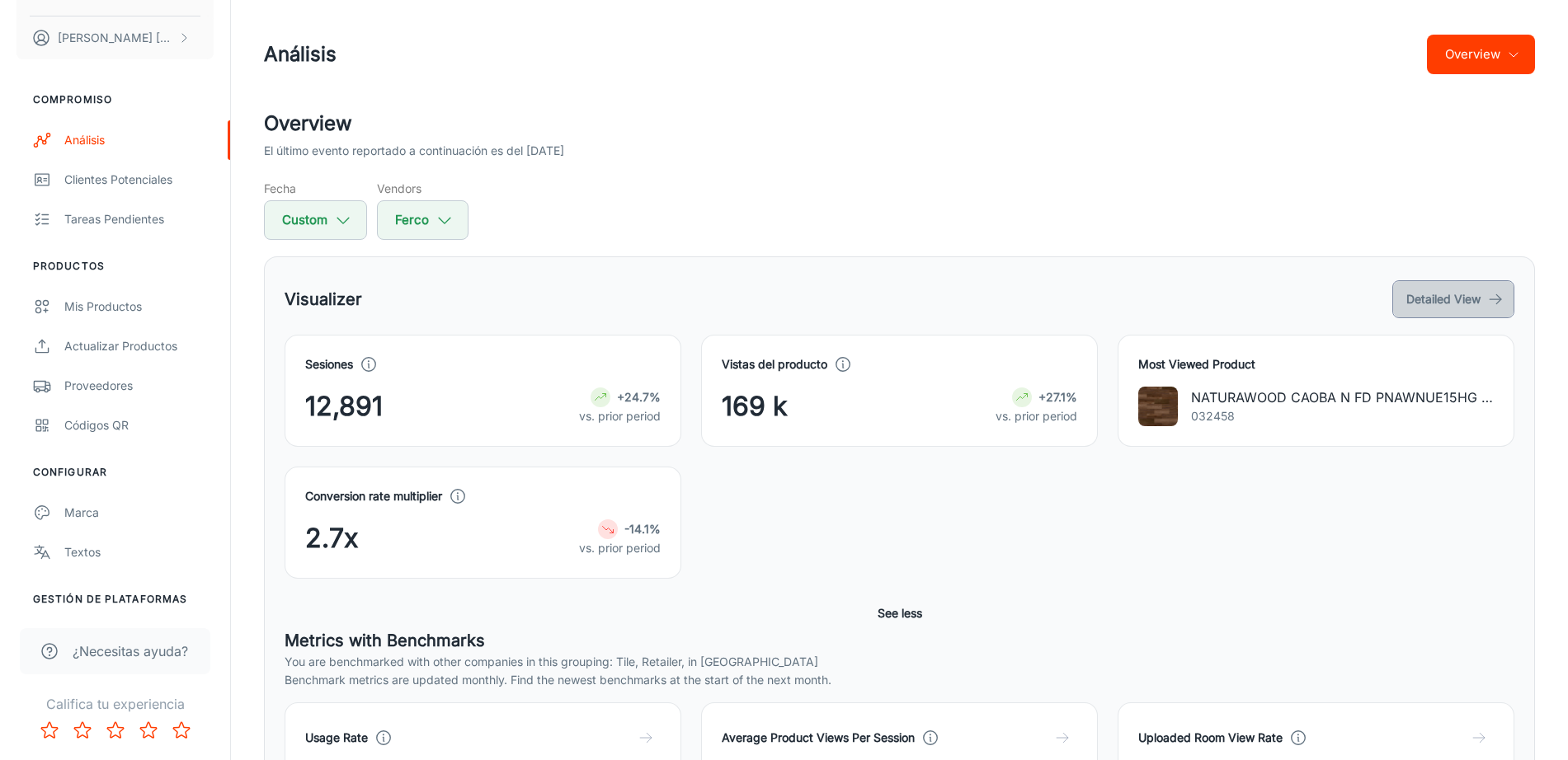
click at [1435, 292] on button "Detailed View" at bounding box center [1453, 299] width 122 height 38
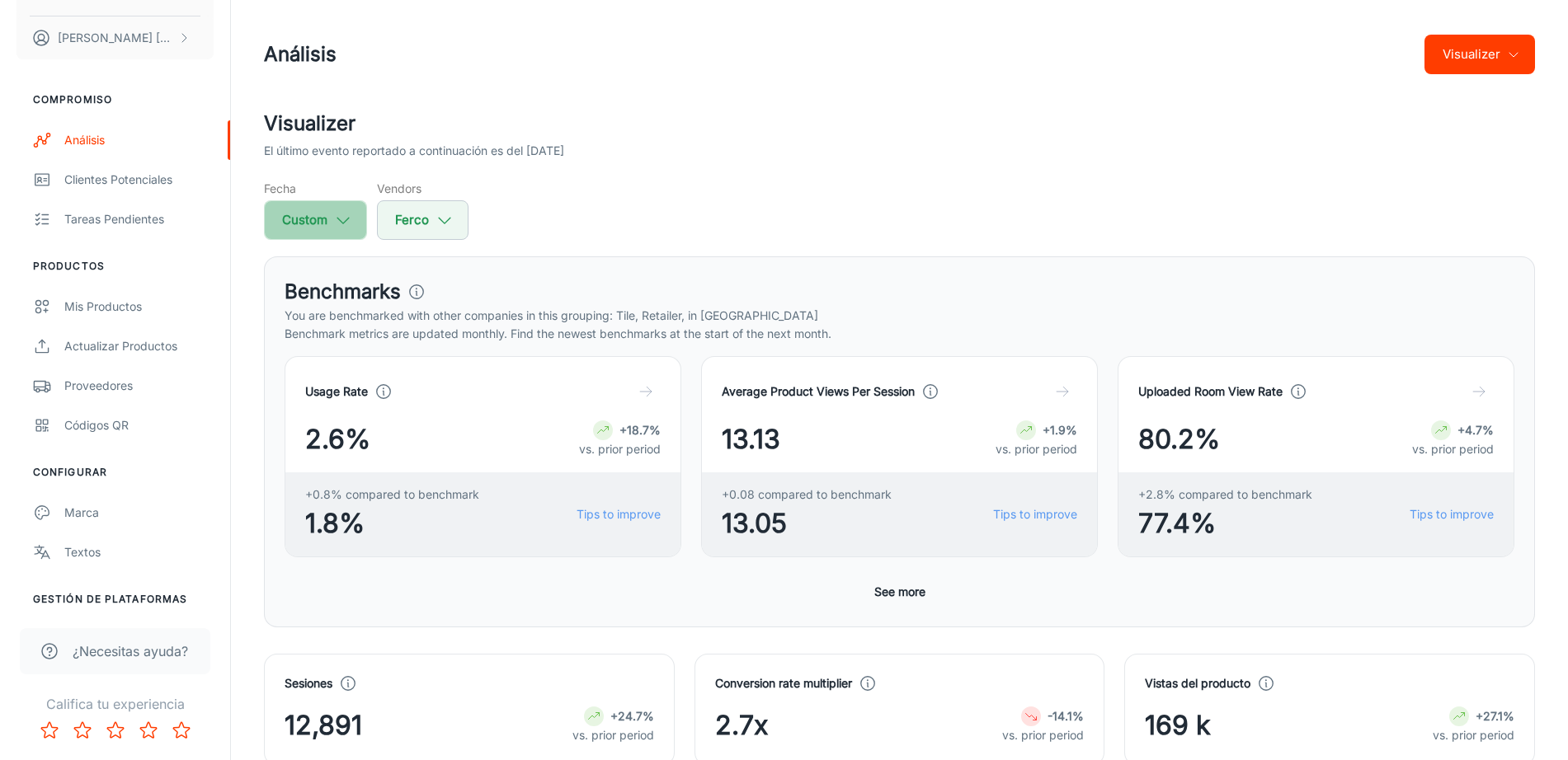
click at [353, 218] on button "Custom" at bounding box center [316, 219] width 103 height 39
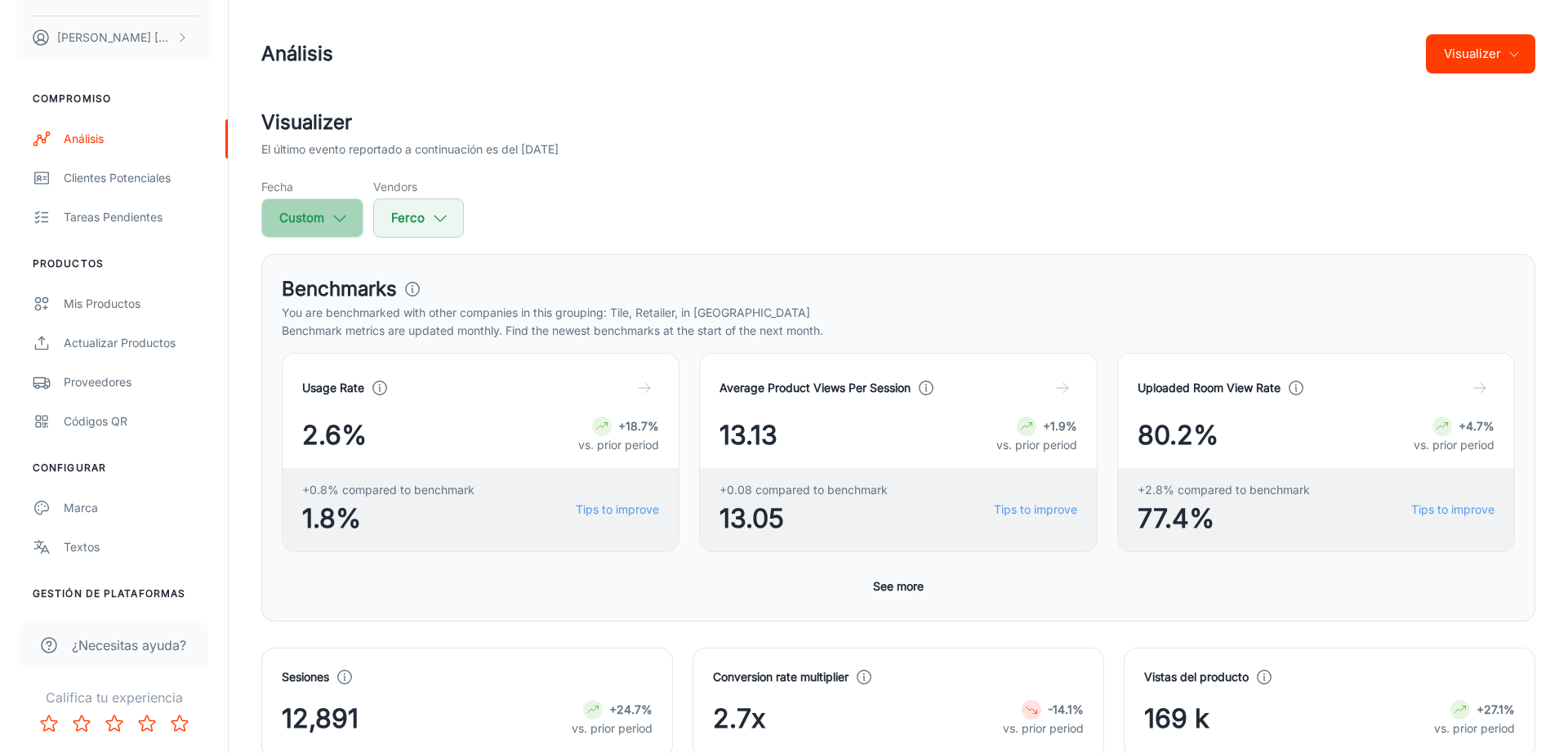
select select "2025"
select select "8"
select select "2025"
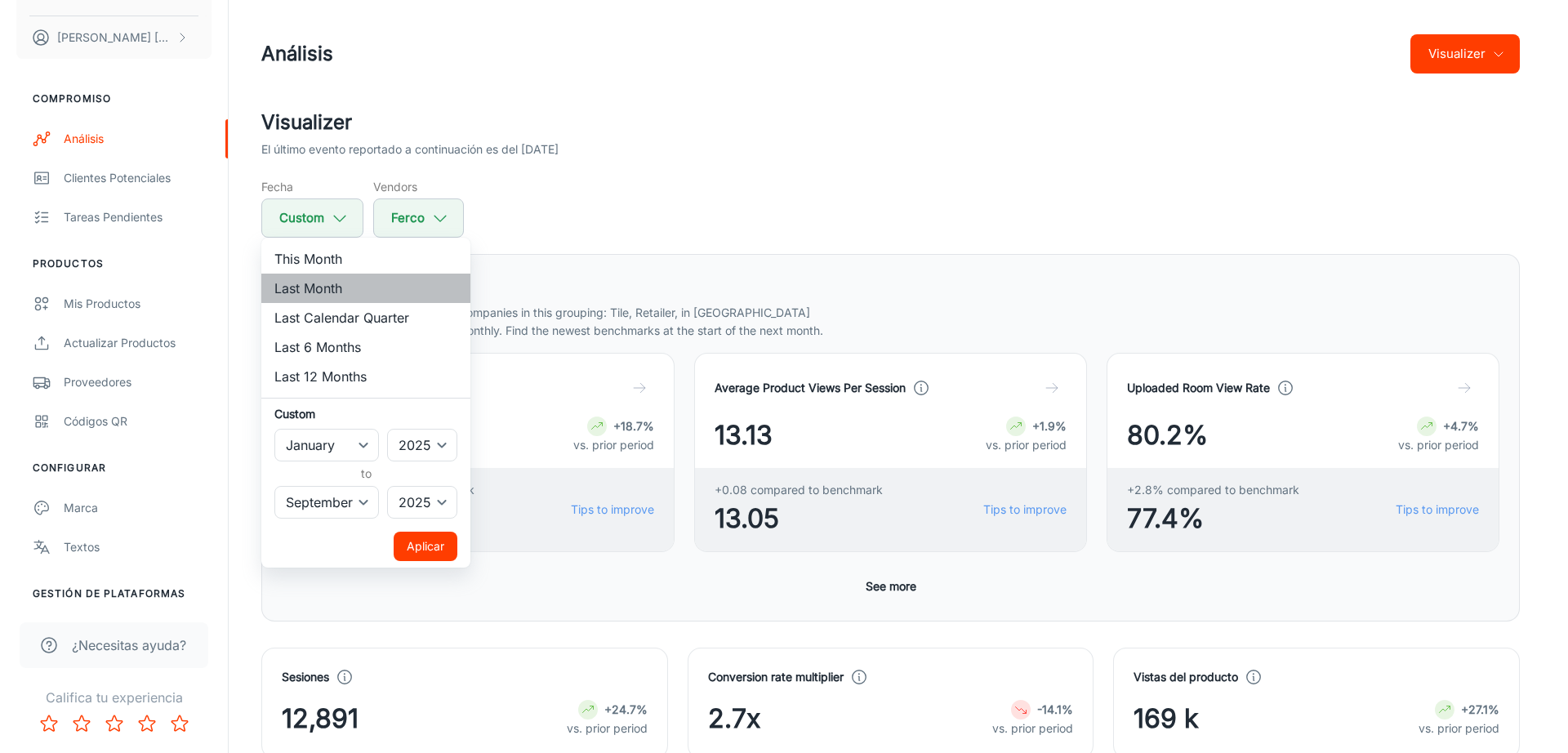
click at [346, 276] on li "Last Month" at bounding box center [366, 288] width 209 height 30
select select "8"
click at [431, 538] on button "Aplicar" at bounding box center [425, 547] width 64 height 30
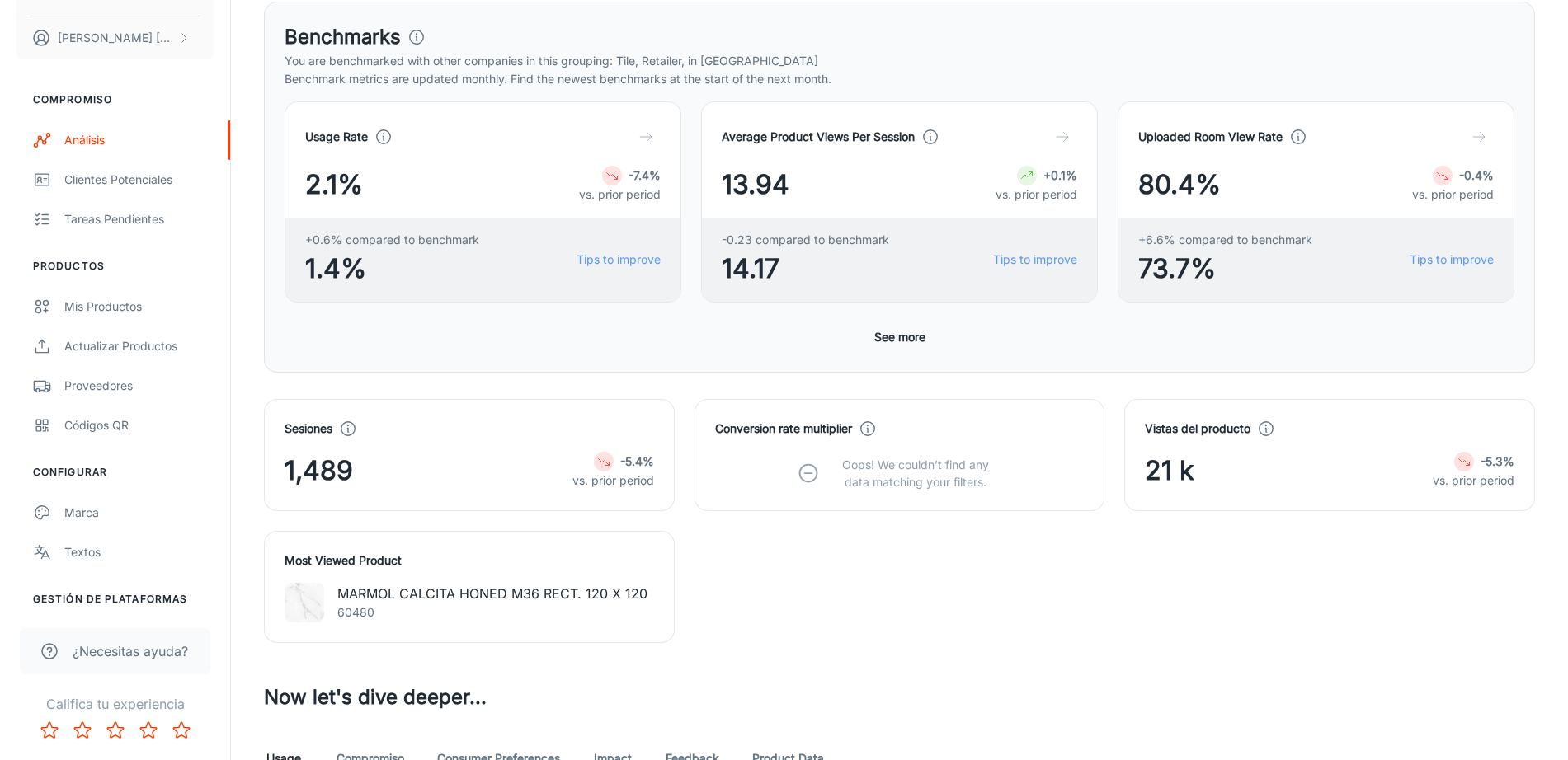
scroll to position [256, 0]
click at [339, 462] on span "1,489" at bounding box center [318, 469] width 68 height 39
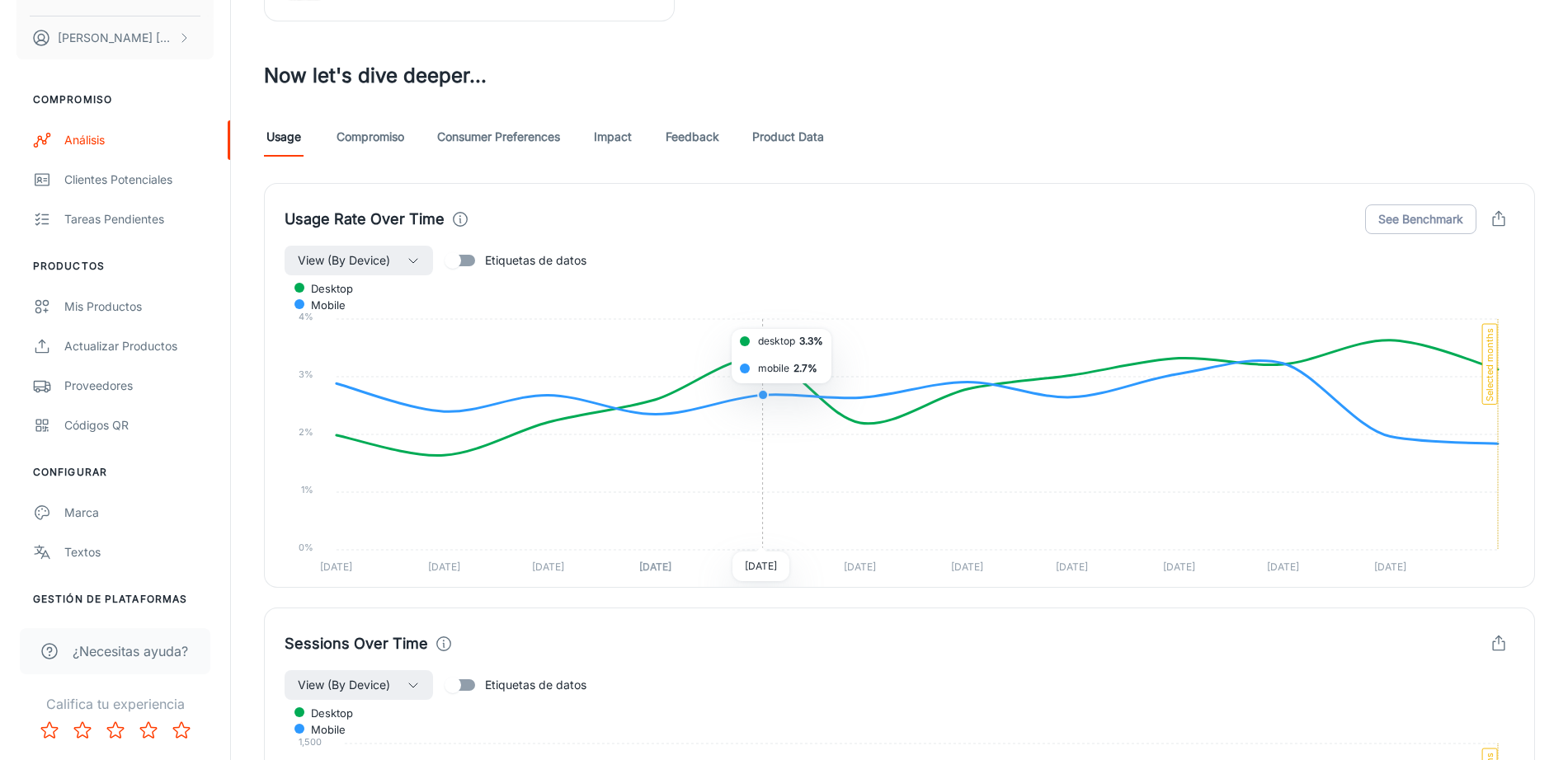
scroll to position [879, 0]
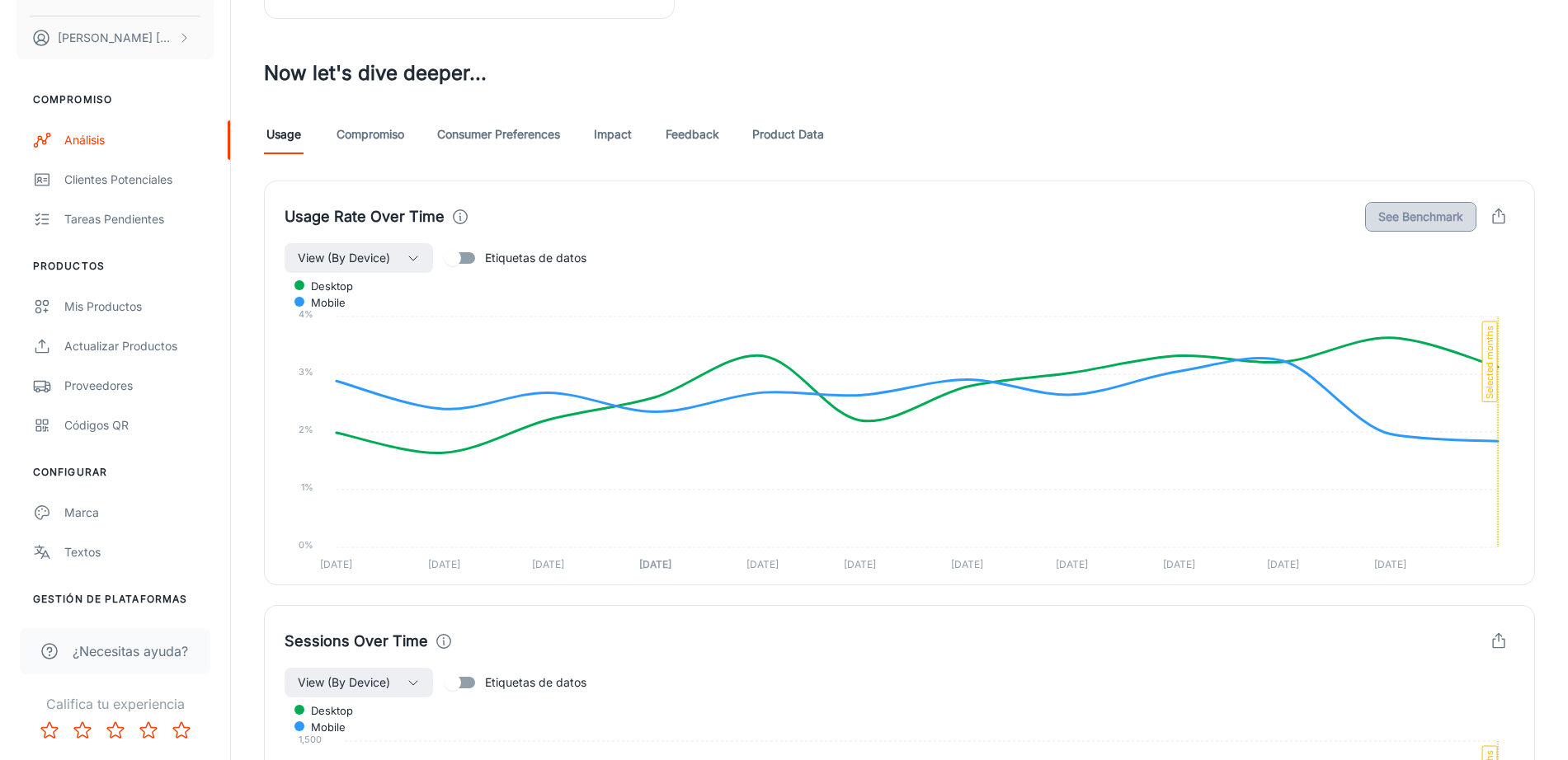
click at [1415, 225] on button "See Benchmark" at bounding box center [1420, 217] width 112 height 30
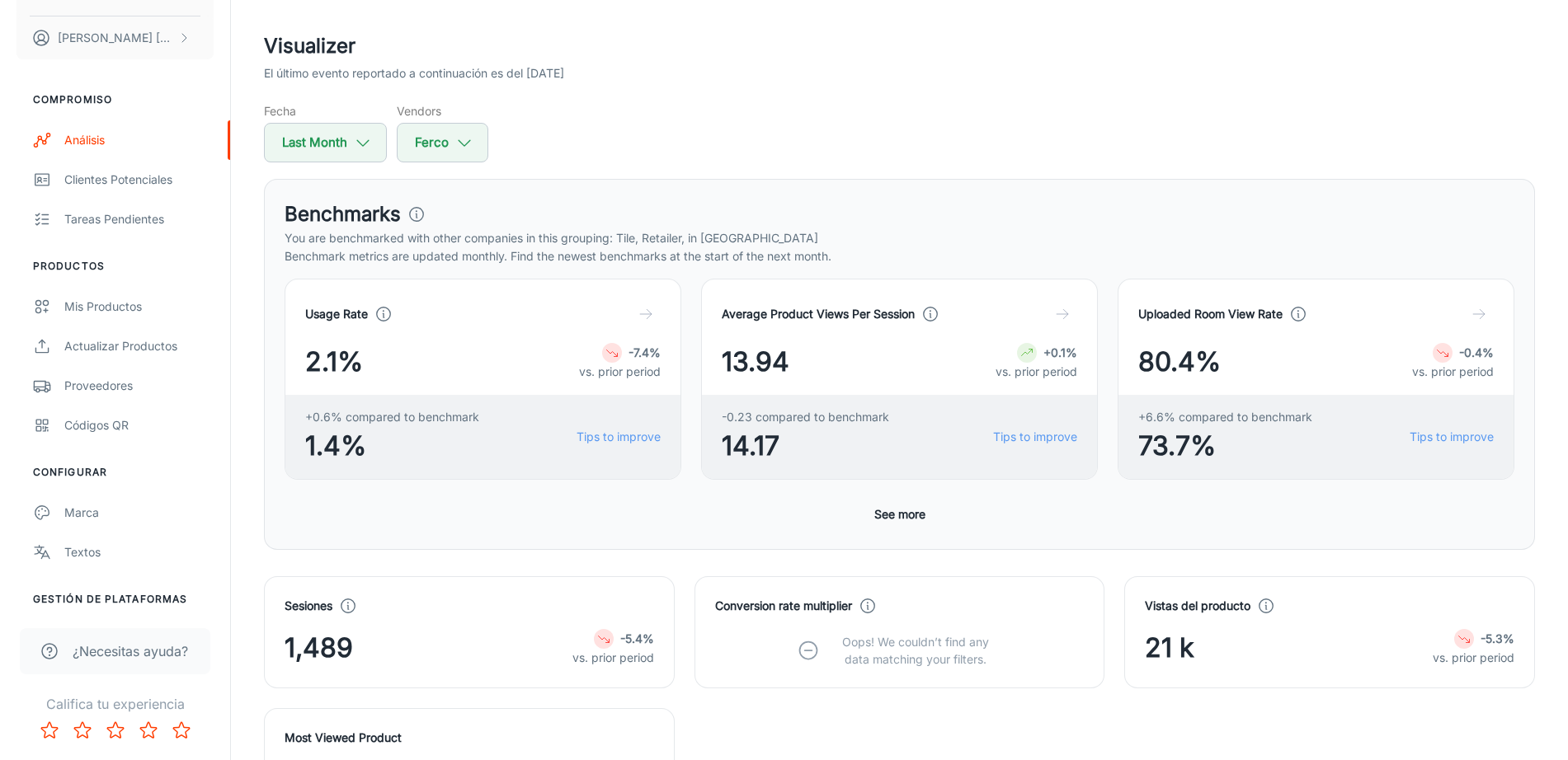
scroll to position [0, 0]
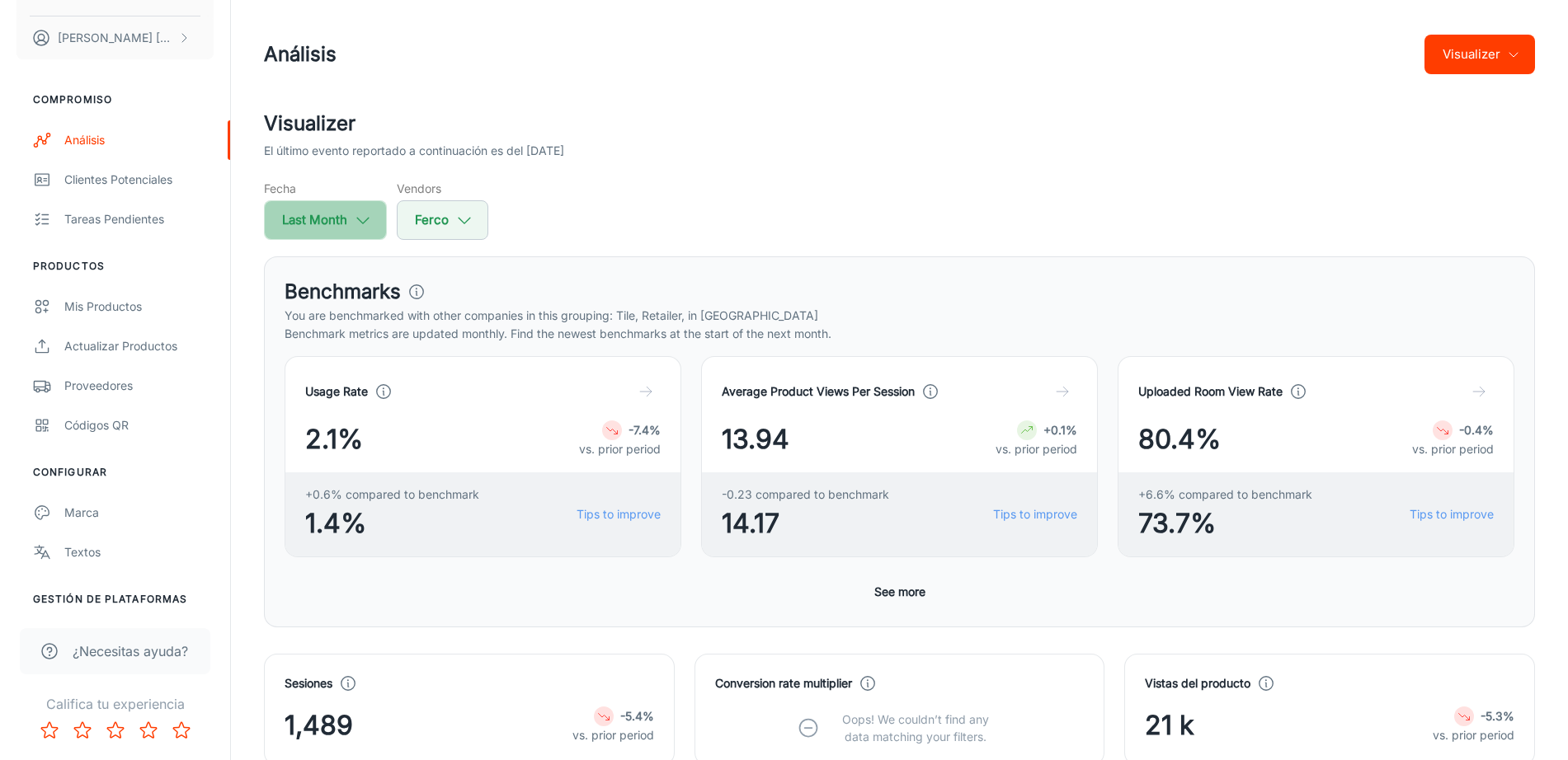
click at [363, 237] on button "Last Month" at bounding box center [325, 219] width 123 height 39
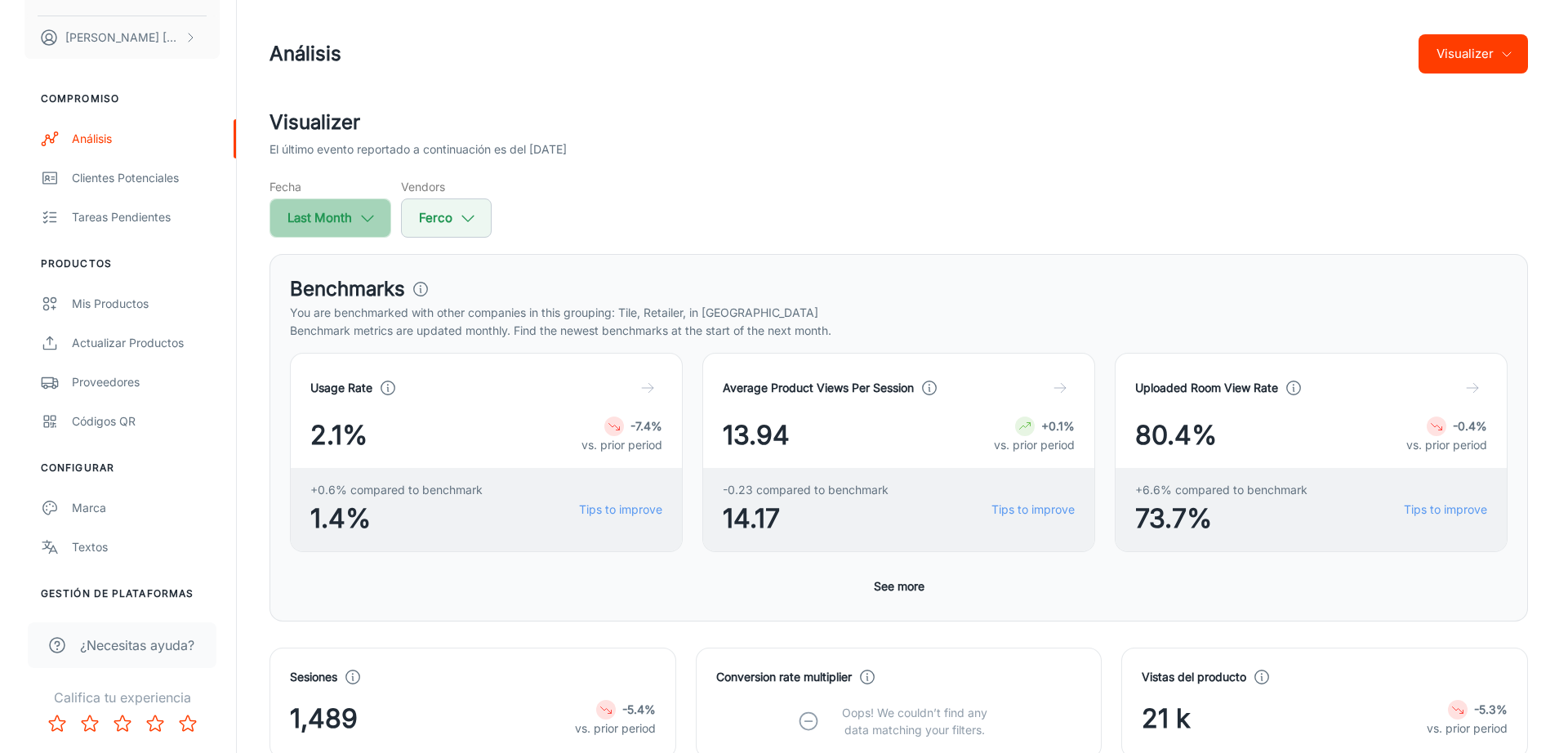
select select "8"
select select "2025"
select select "8"
select select "2025"
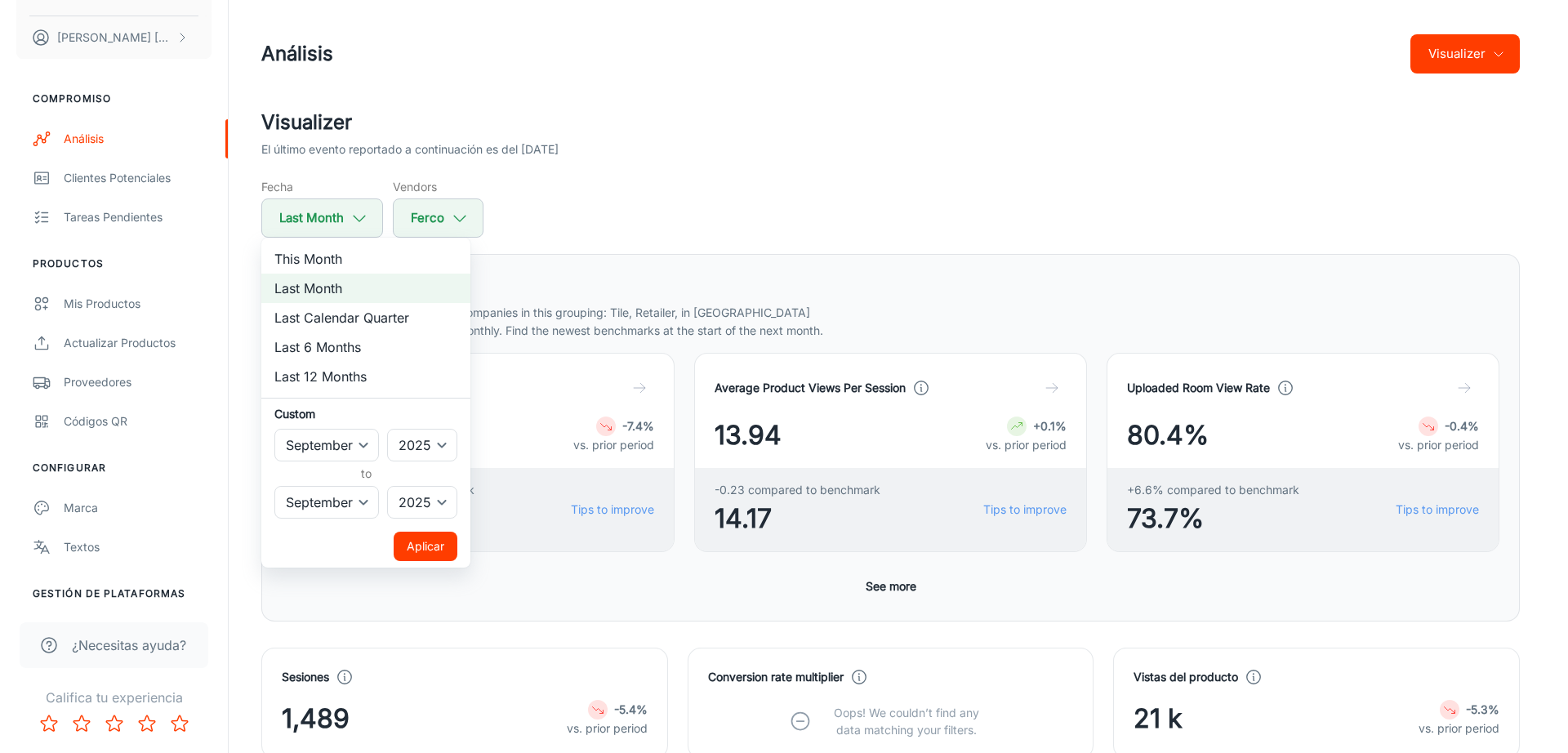
click at [377, 368] on li "Last 12 Months" at bounding box center [366, 376] width 209 height 30
select select "9"
select select "2024"
click at [798, 205] on div at bounding box center [784, 376] width 1568 height 753
select select "8"
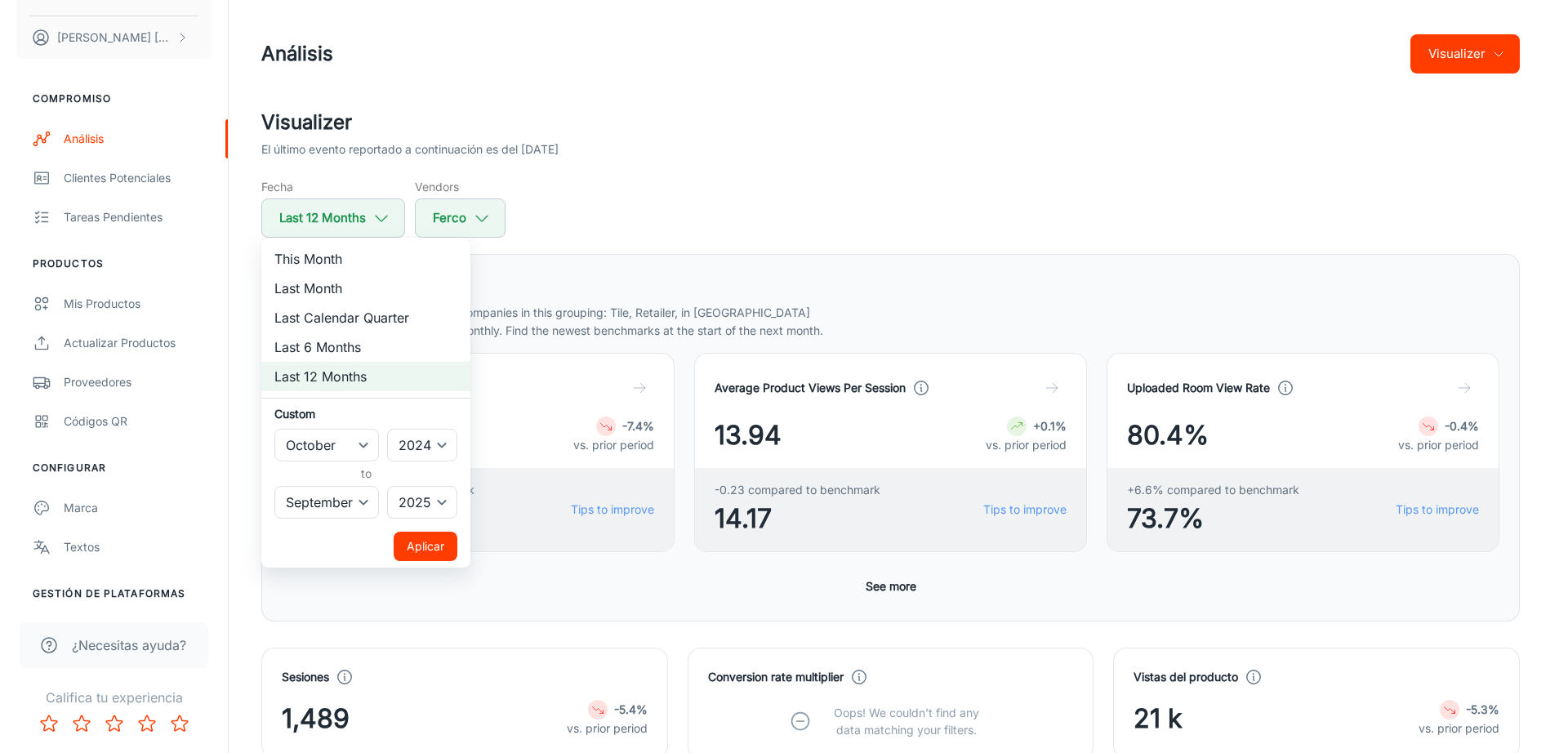
select select "2025"
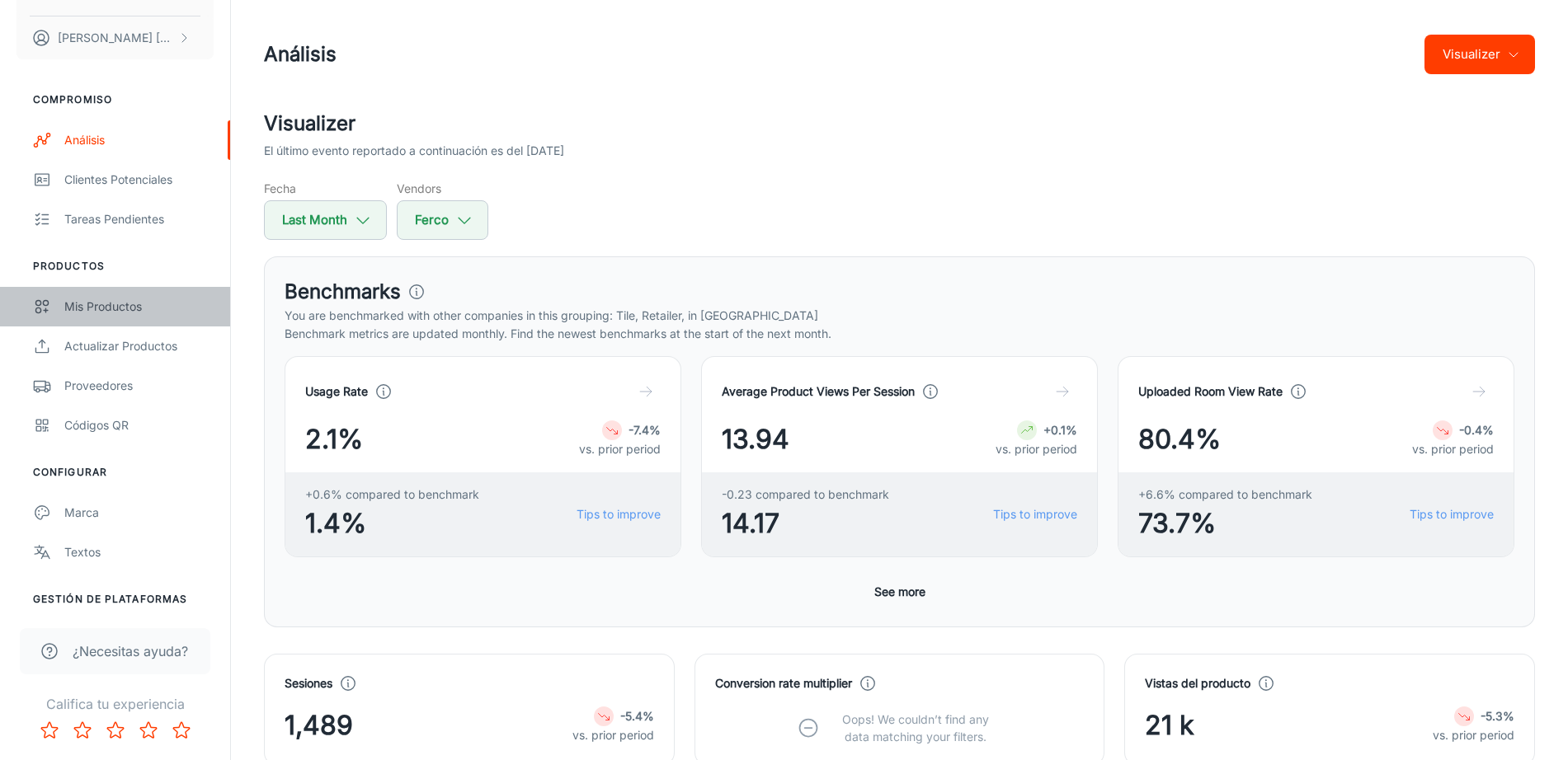
click at [95, 304] on div "Mis productos" at bounding box center [138, 307] width 149 height 18
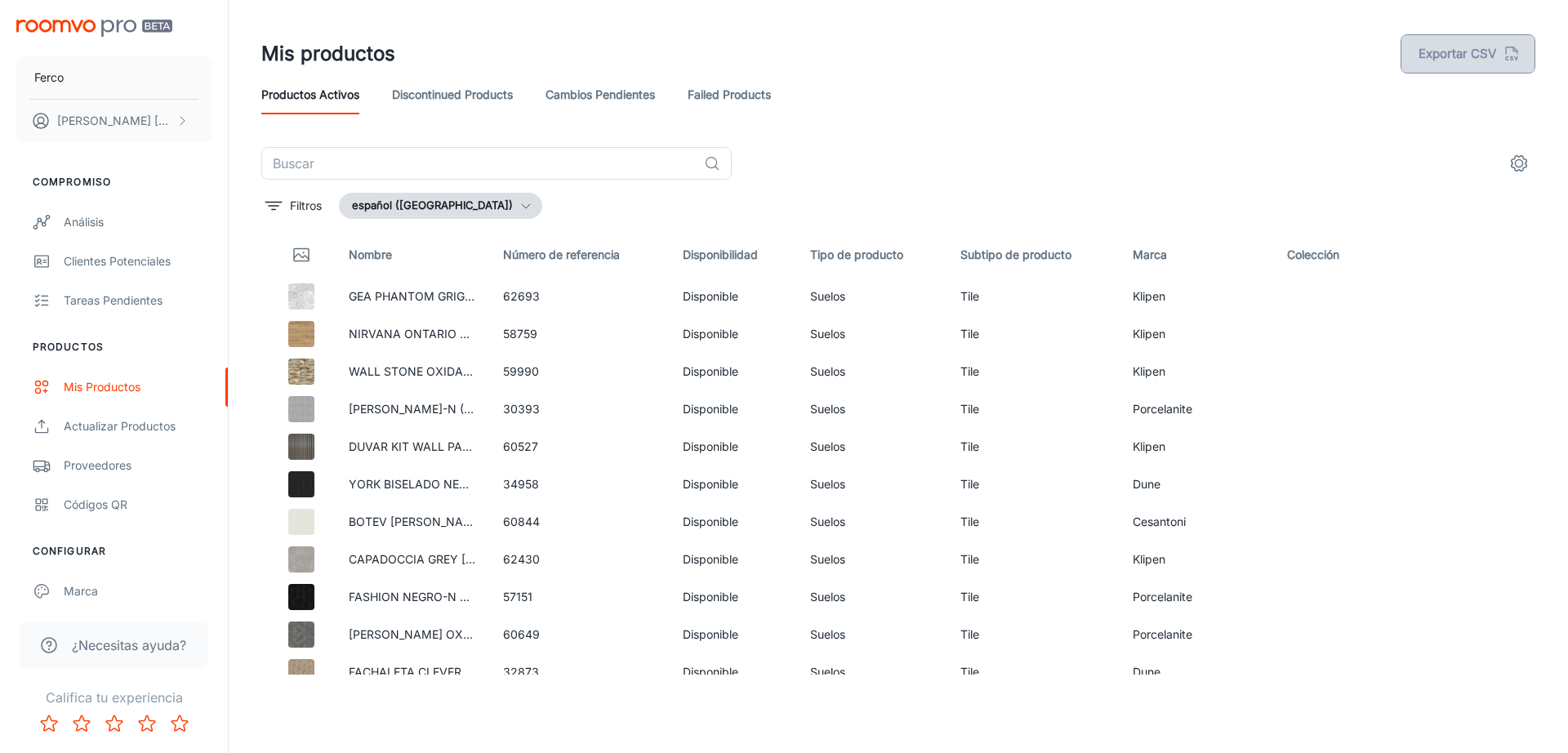
click at [1500, 53] on button "Exportar CSV" at bounding box center [1468, 54] width 135 height 39
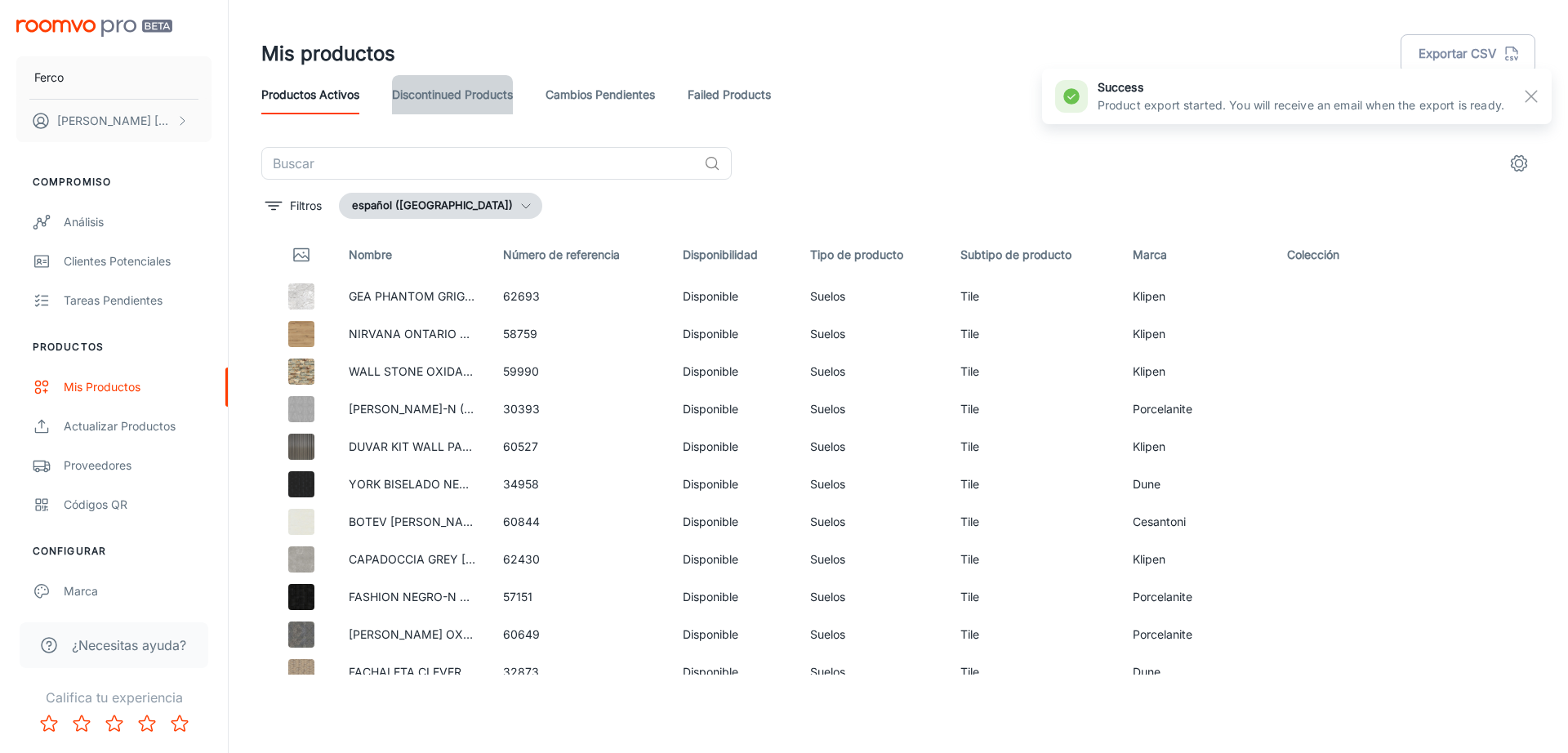
click at [460, 84] on link "Discontinued Products" at bounding box center [452, 94] width 121 height 39
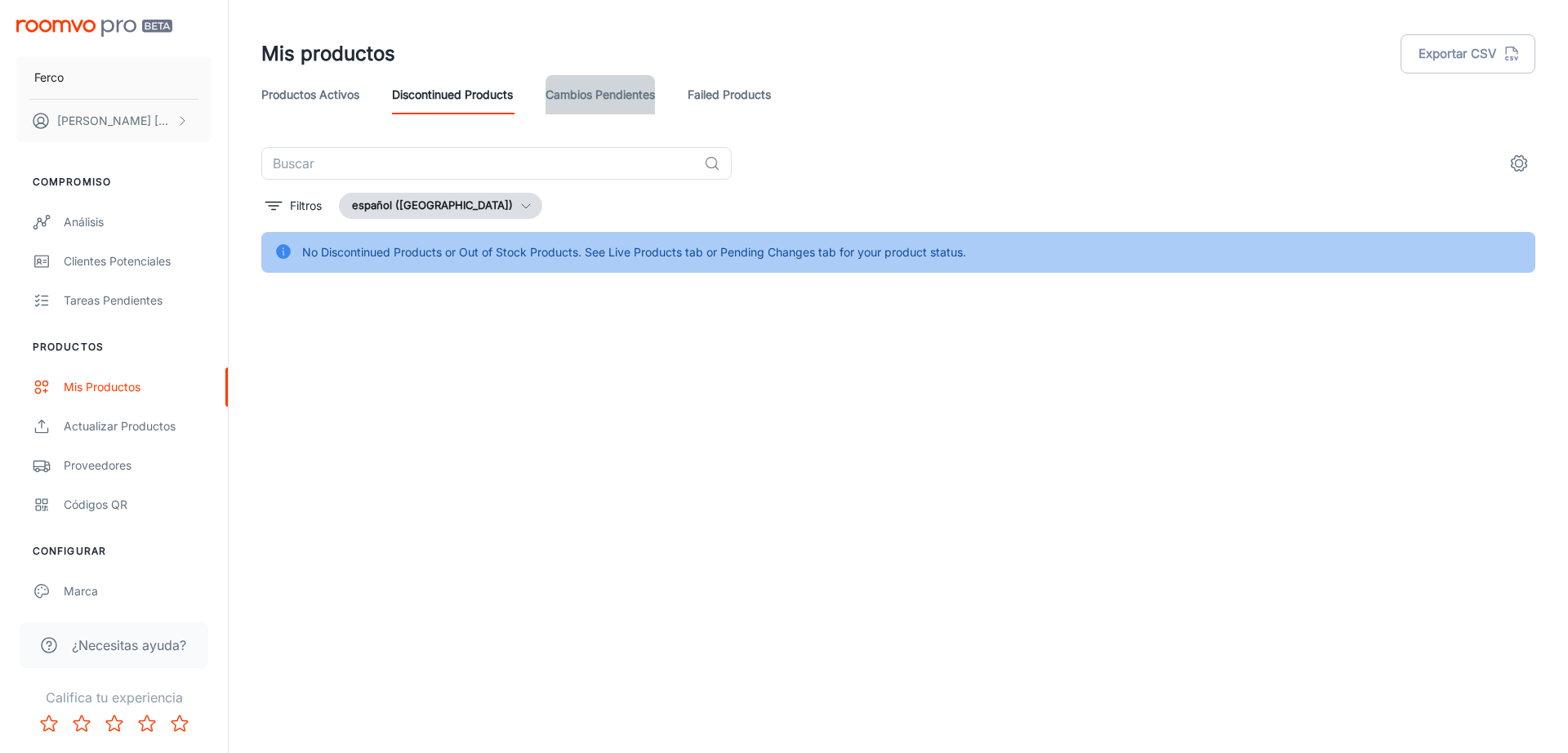
click at [577, 93] on link "Cambios pendientes" at bounding box center [600, 94] width 110 height 39
click at [719, 102] on link "Failed Products" at bounding box center [729, 94] width 83 height 39
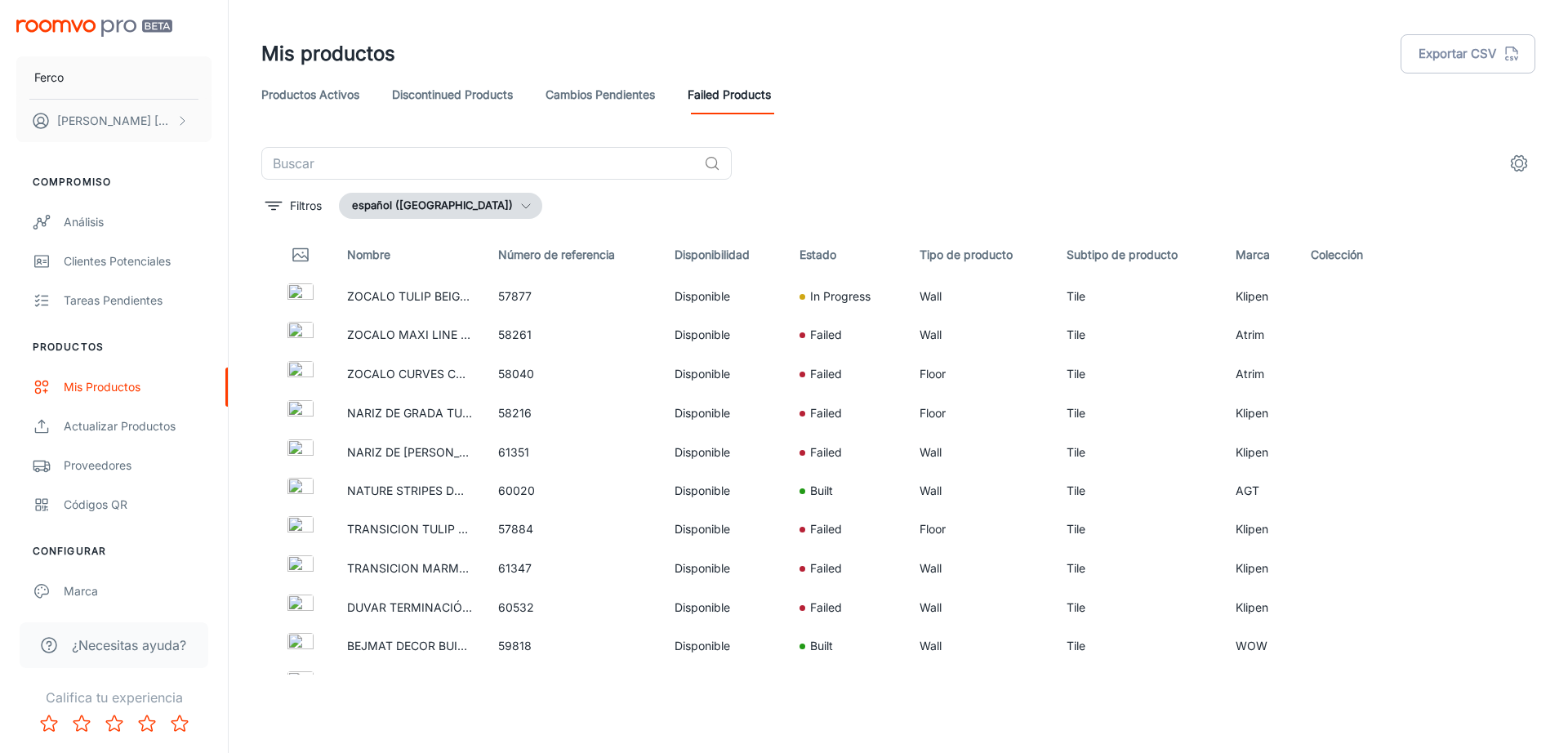
click at [336, 100] on link "Productos activos" at bounding box center [310, 94] width 98 height 39
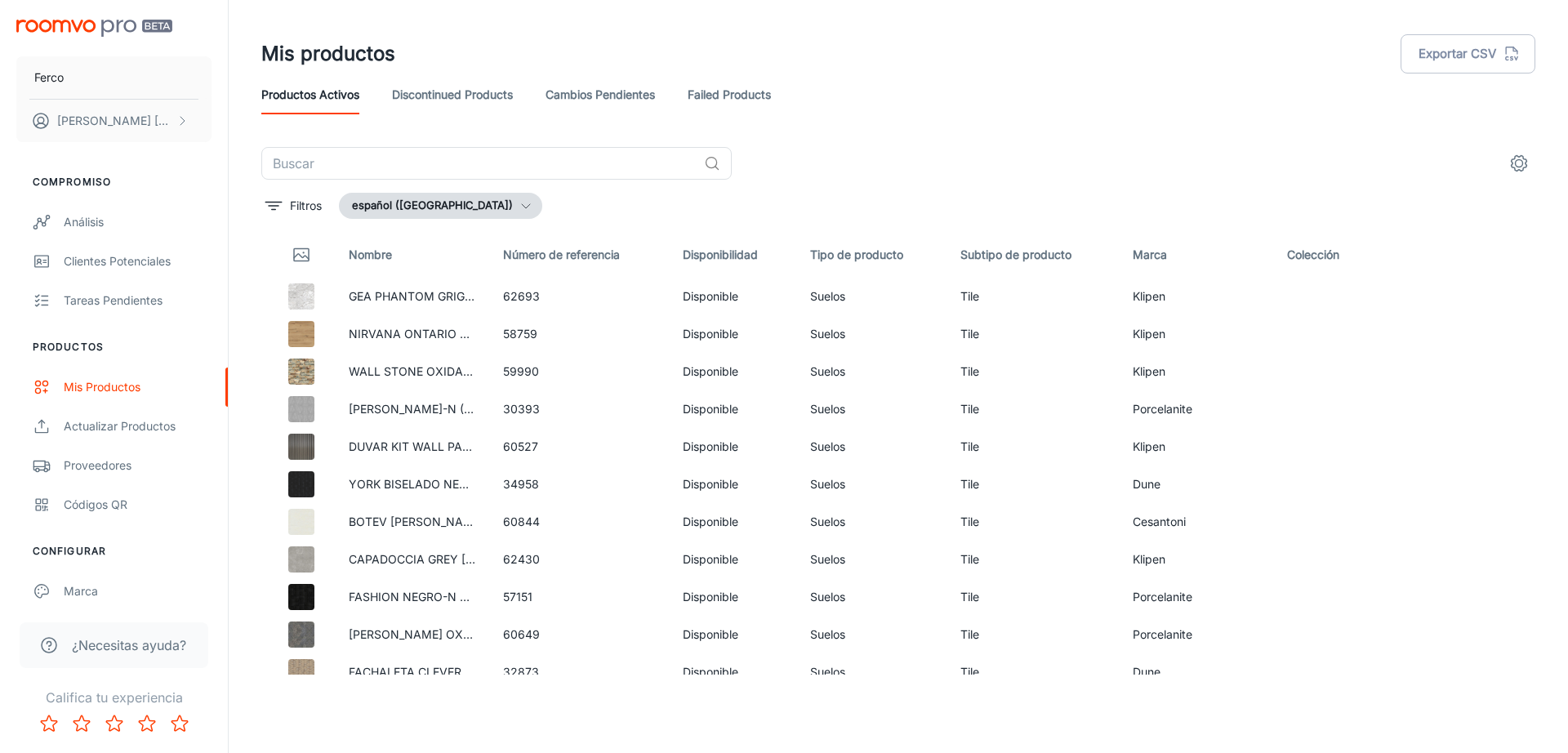
click at [477, 203] on button "español ([GEOGRAPHIC_DATA])" at bounding box center [441, 206] width 203 height 26
click at [477, 203] on div at bounding box center [784, 376] width 1568 height 753
click at [159, 218] on div "Análisis" at bounding box center [137, 222] width 148 height 18
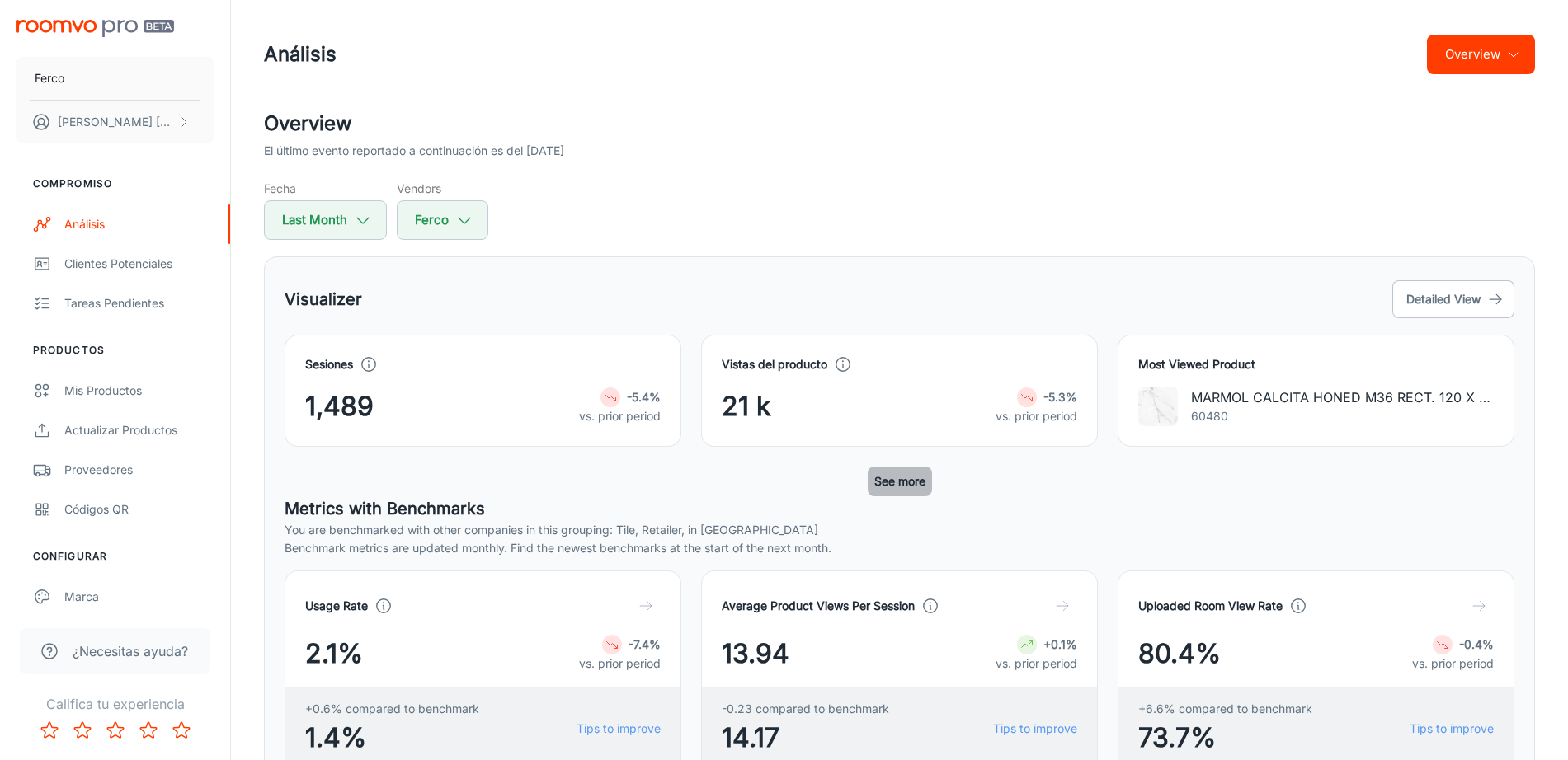
click at [889, 484] on button "See more" at bounding box center [899, 482] width 64 height 30
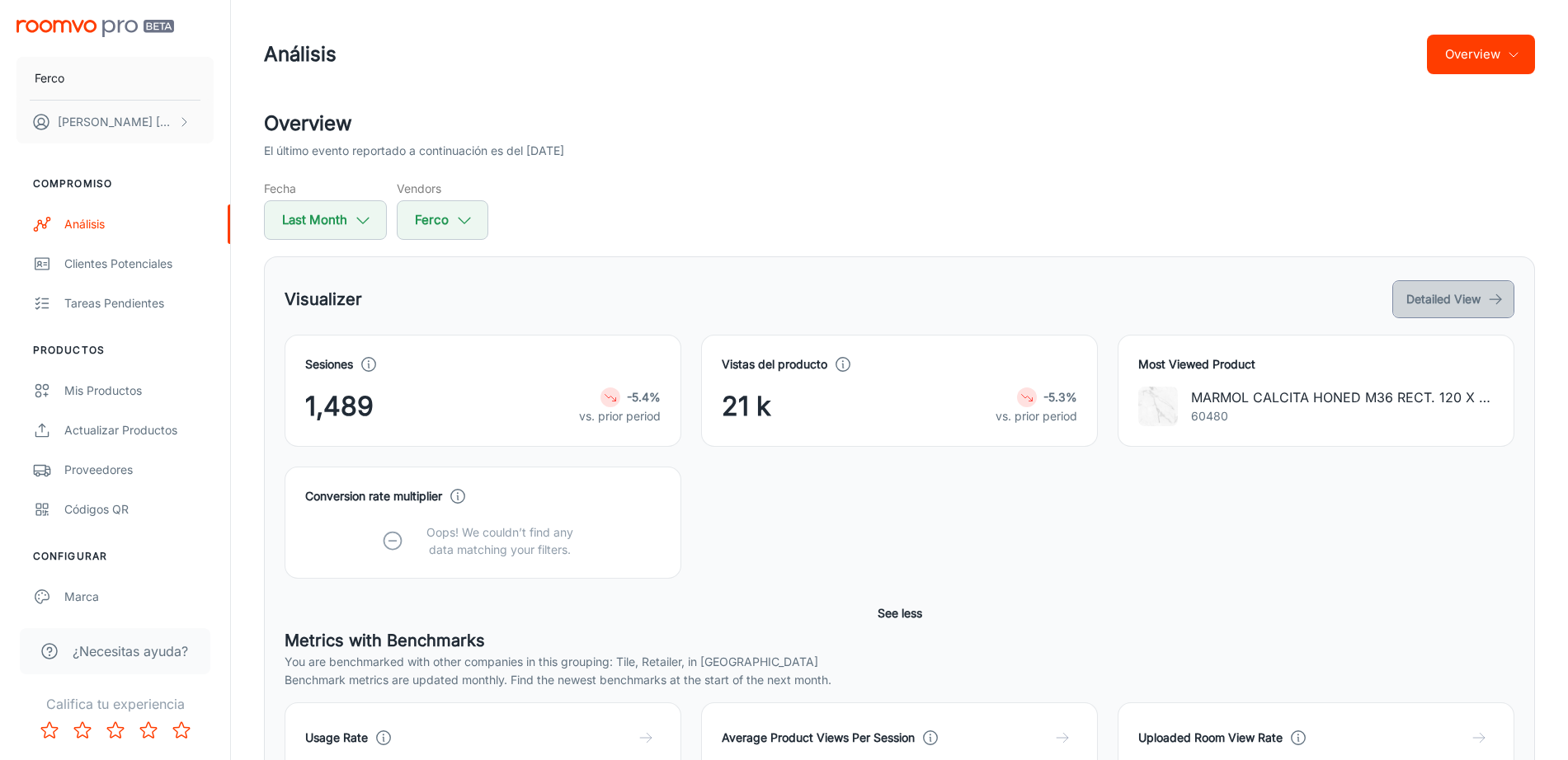
click at [1461, 292] on button "Detailed View" at bounding box center [1453, 299] width 122 height 38
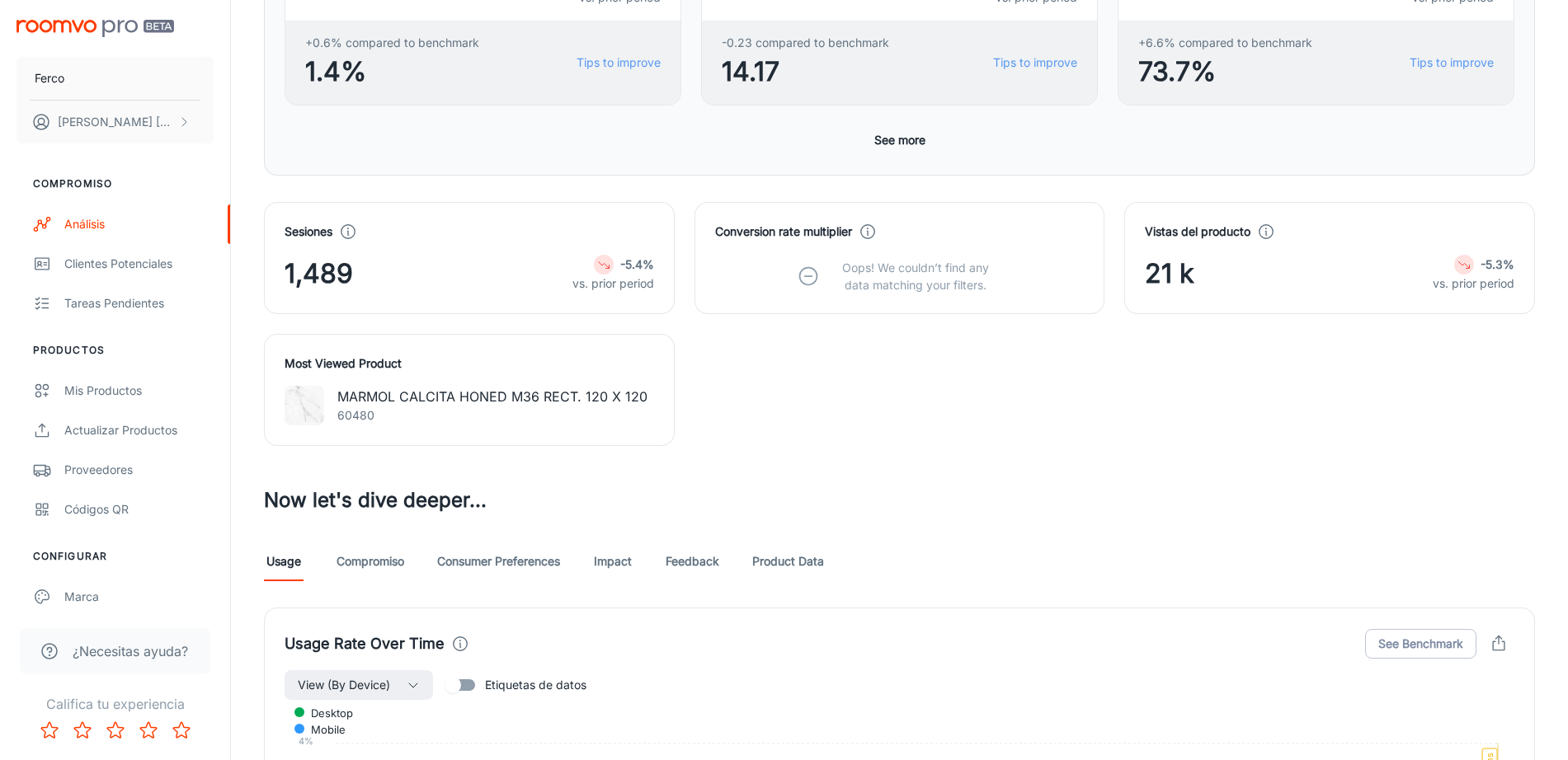
scroll to position [454, 0]
click at [801, 555] on link "Product Data" at bounding box center [788, 558] width 72 height 39
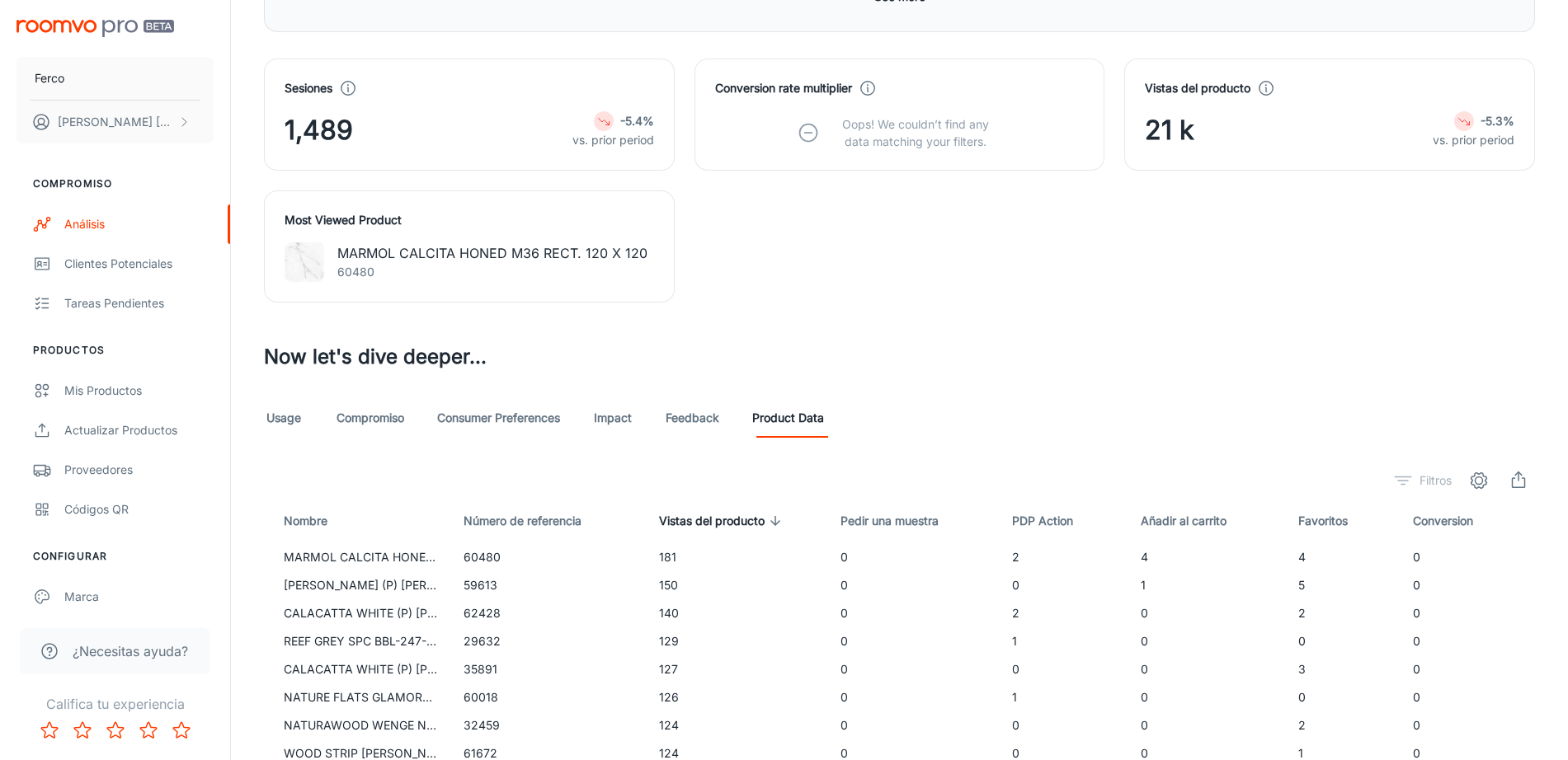
scroll to position [764, 0]
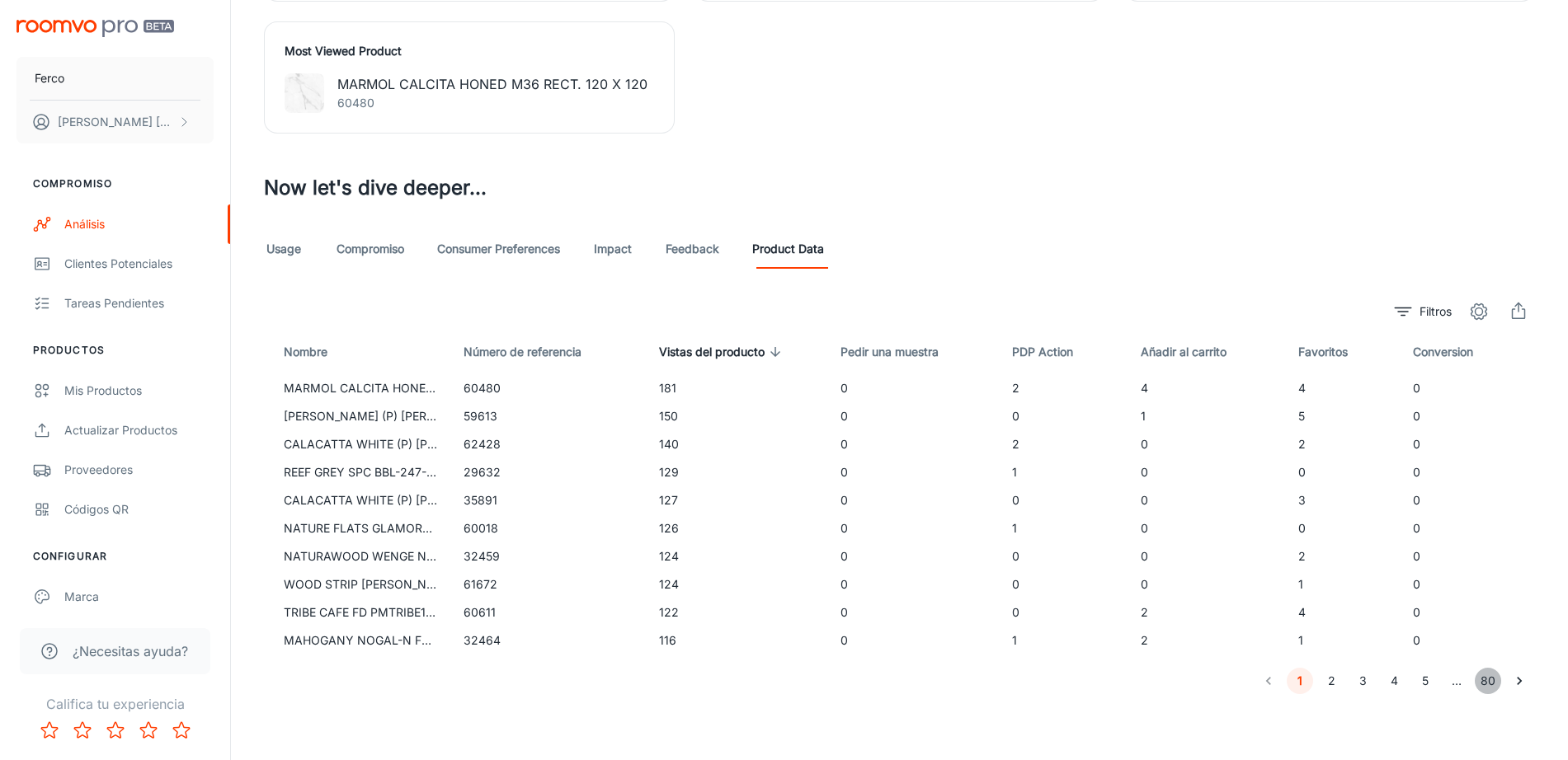
click at [1492, 684] on button "80" at bounding box center [1488, 681] width 27 height 27
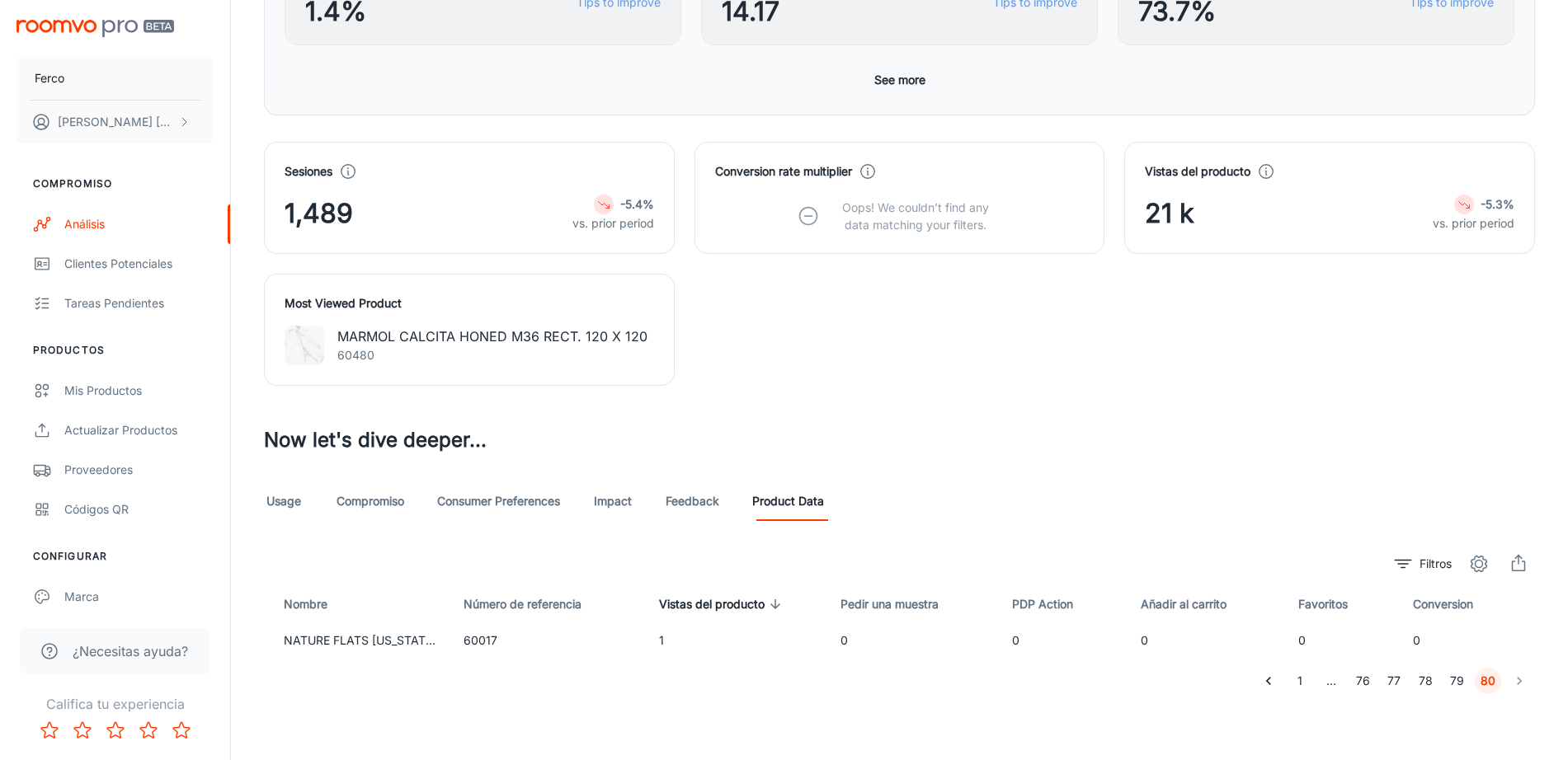
scroll to position [512, 0]
click at [1273, 685] on icon "Go to previous page" at bounding box center [1269, 681] width 17 height 17
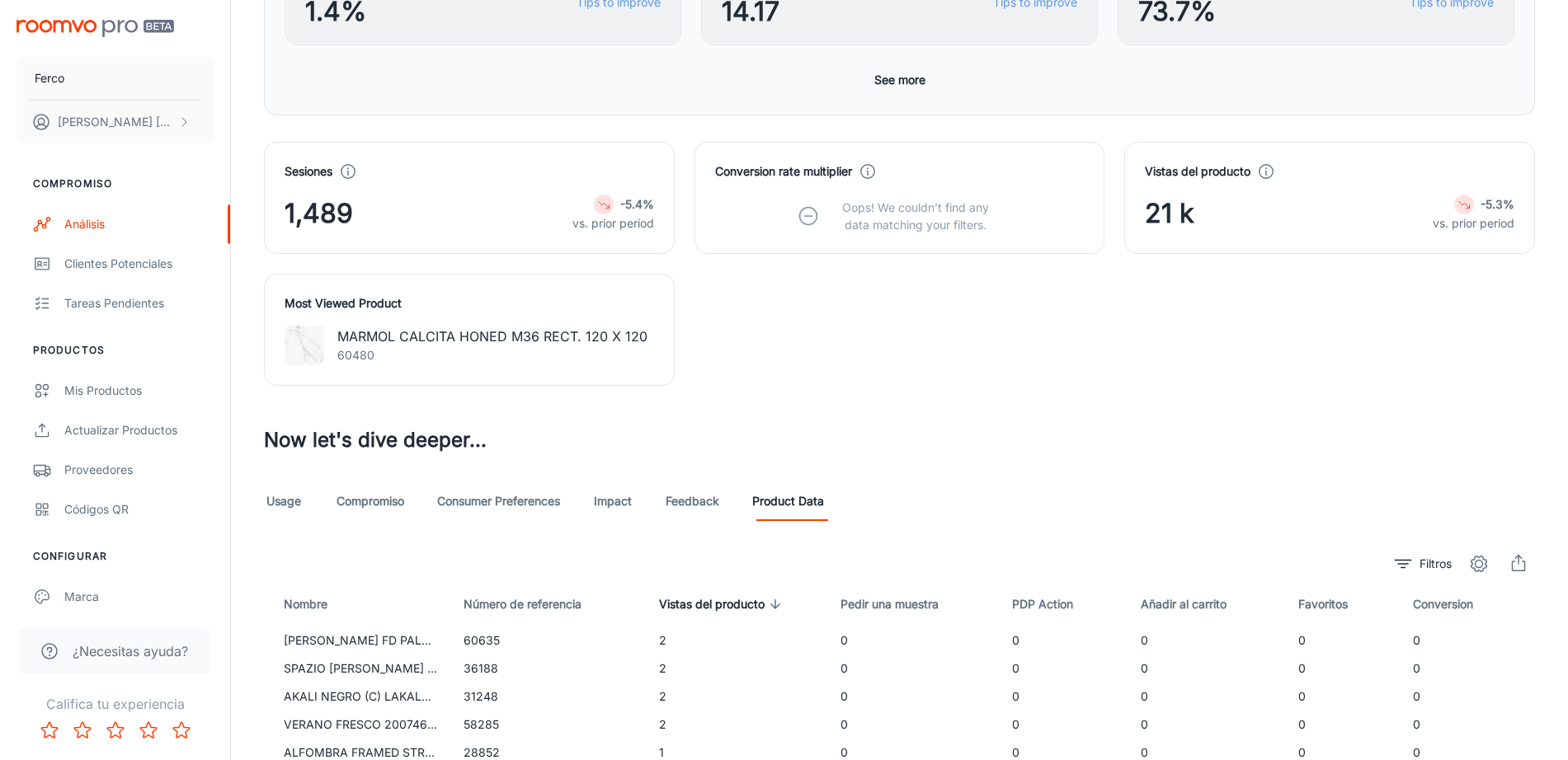
scroll to position [764, 0]
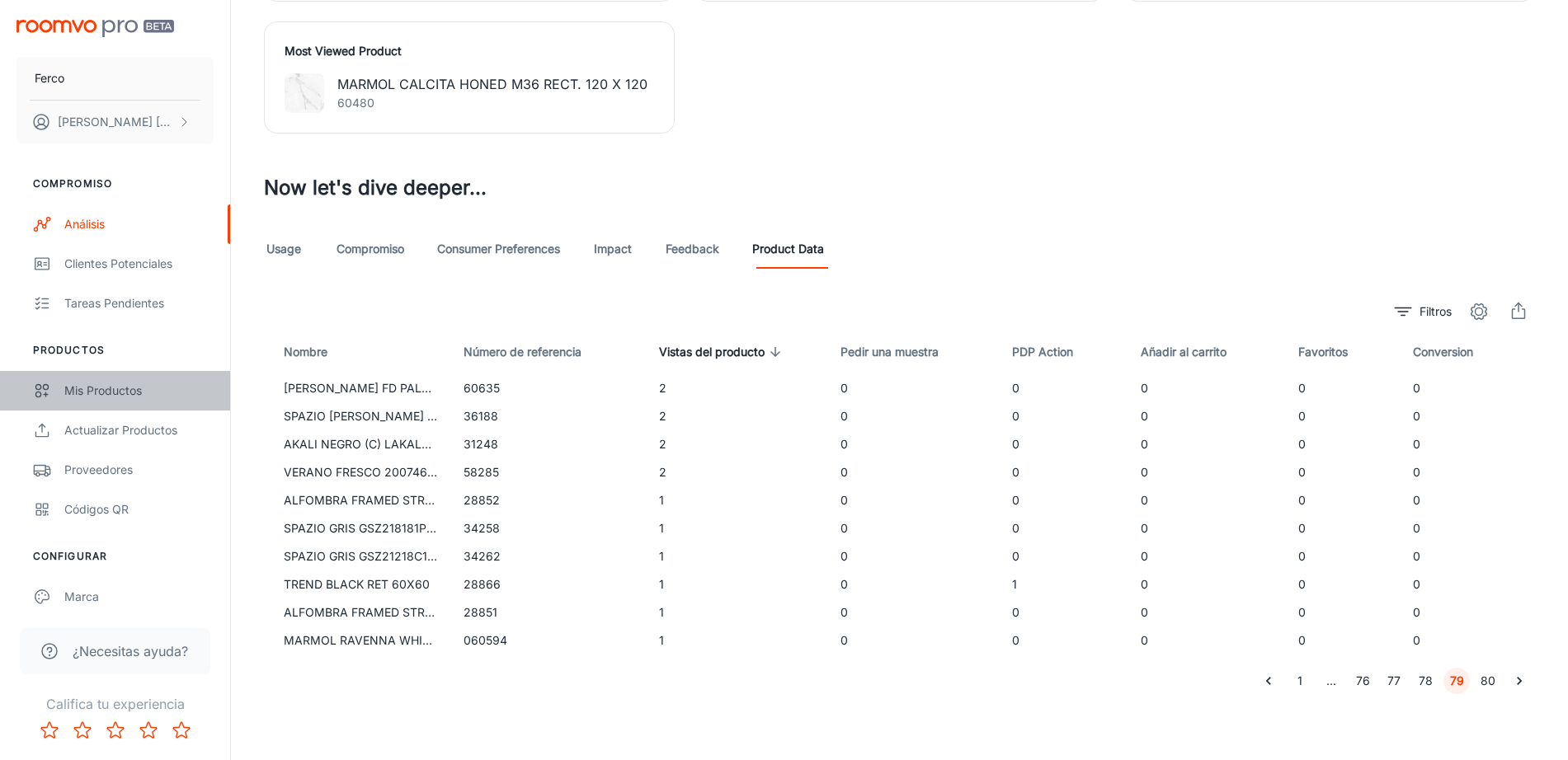
click at [145, 388] on div "Mis productos" at bounding box center [138, 391] width 149 height 18
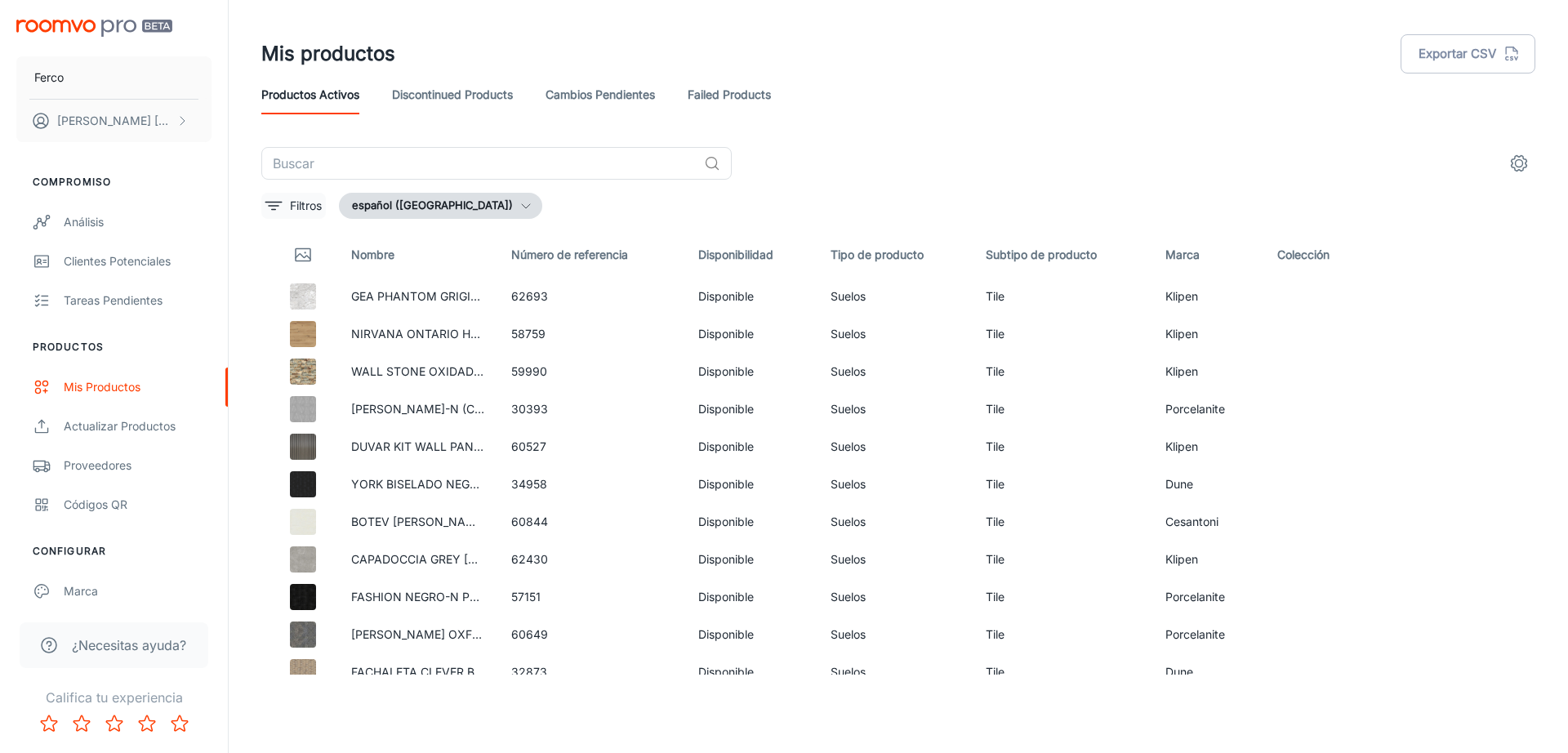
click at [297, 202] on p "Filtros" at bounding box center [306, 206] width 32 height 18
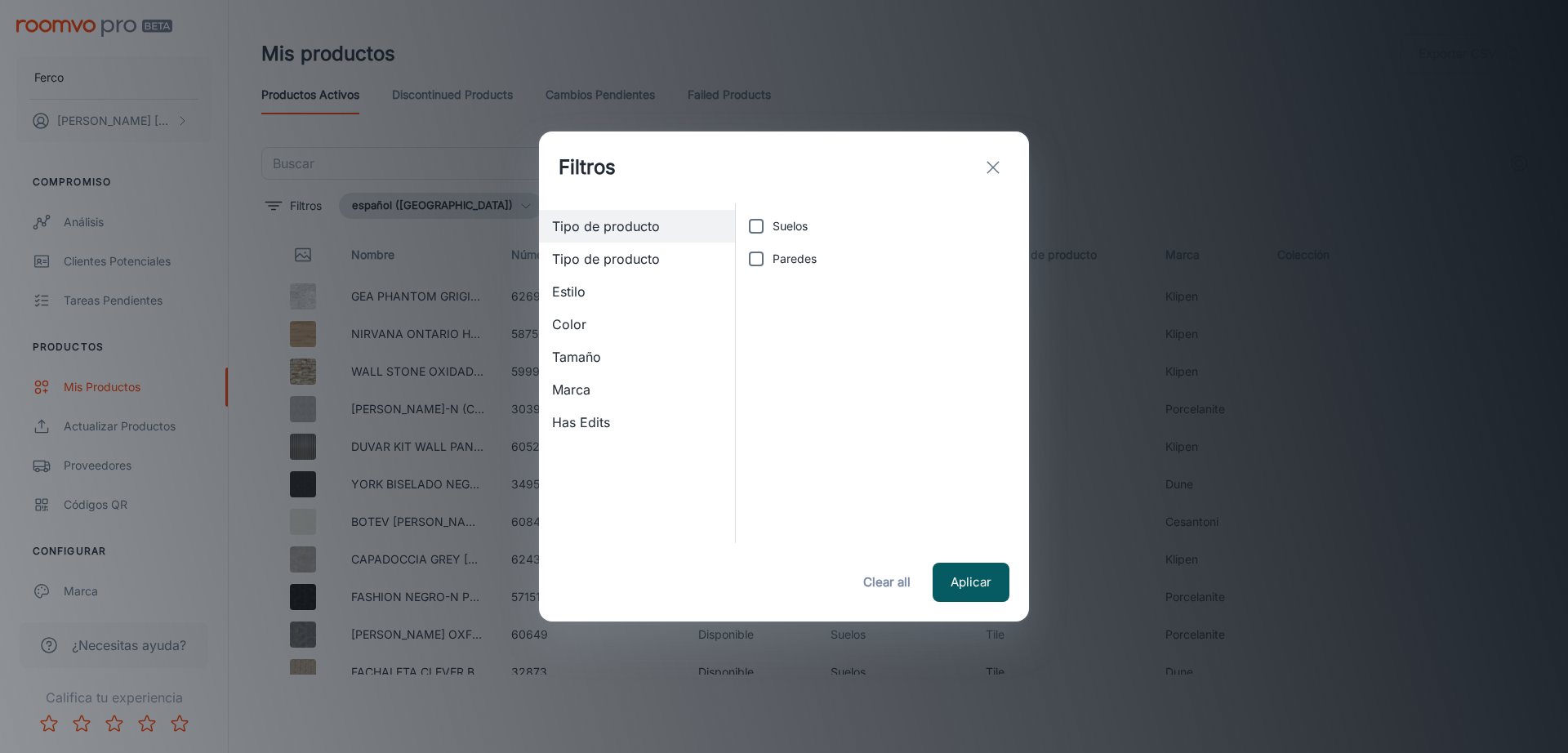
click at [751, 234] on input "Suelos" at bounding box center [756, 226] width 33 height 33
checkbox input "true"
click at [754, 256] on input "Paredes" at bounding box center [756, 259] width 33 height 33
checkbox input "true"
click at [967, 590] on button "Aplicar" at bounding box center [971, 582] width 77 height 39
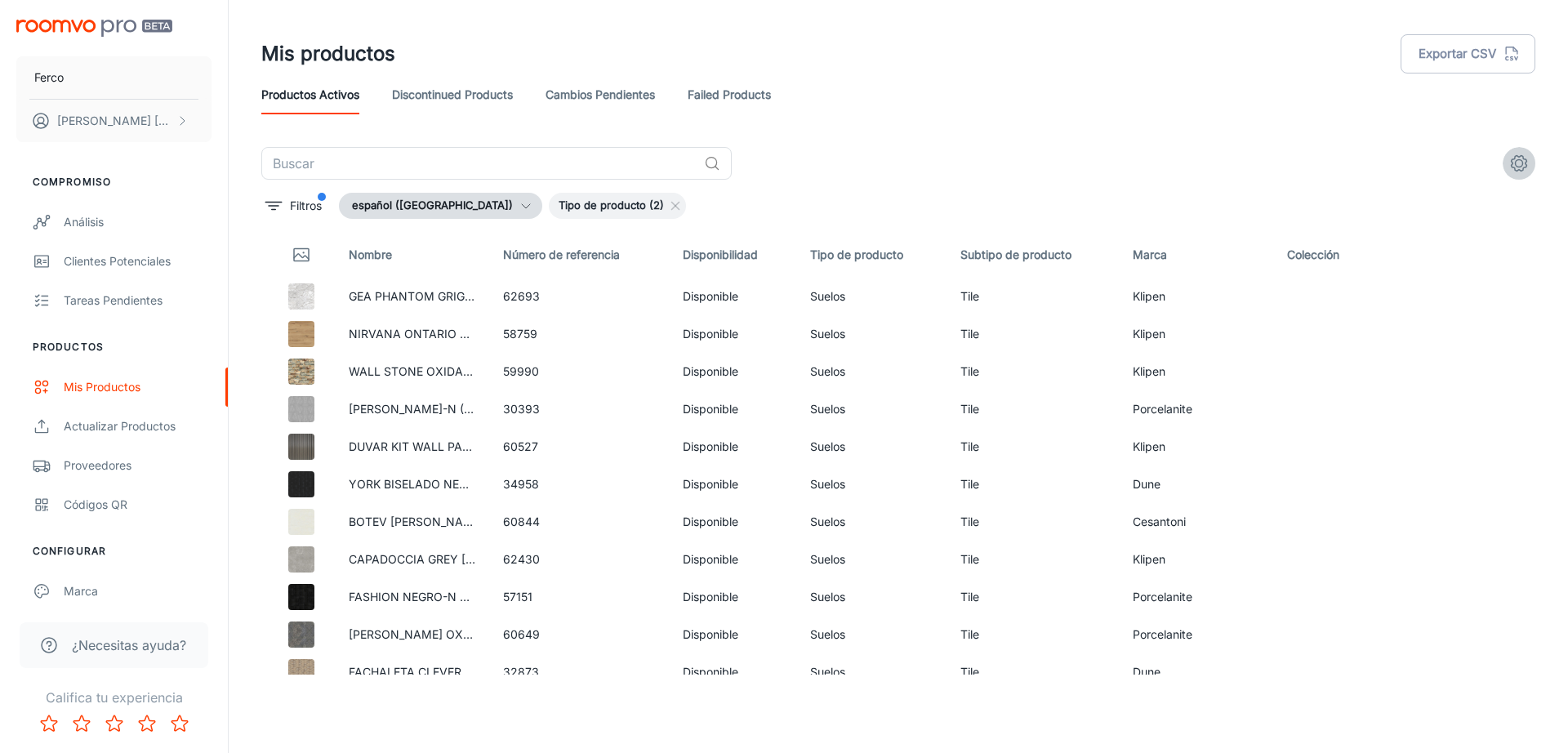
click at [1514, 161] on icon "settings" at bounding box center [1519, 163] width 20 height 20
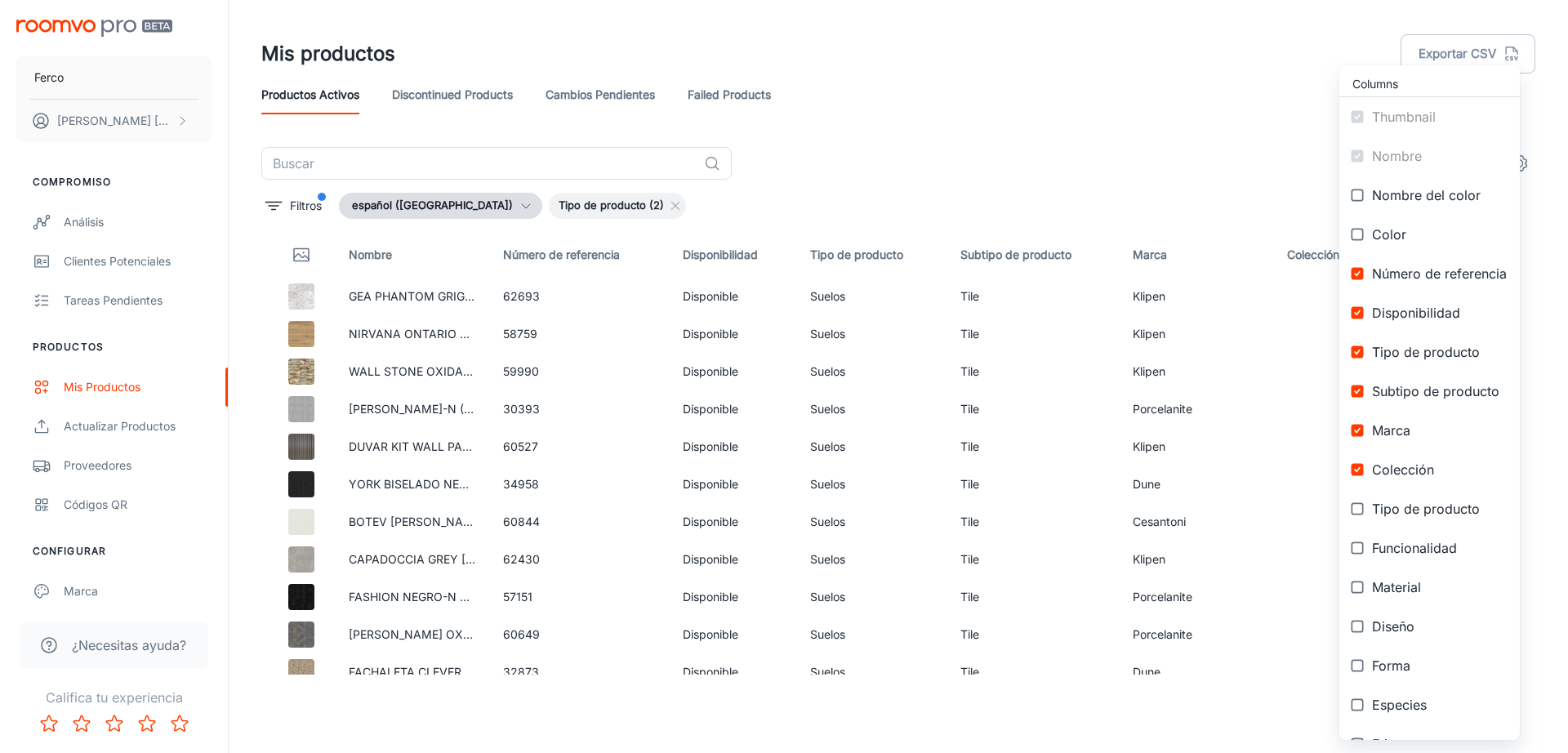
click at [1158, 193] on div at bounding box center [784, 376] width 1568 height 753
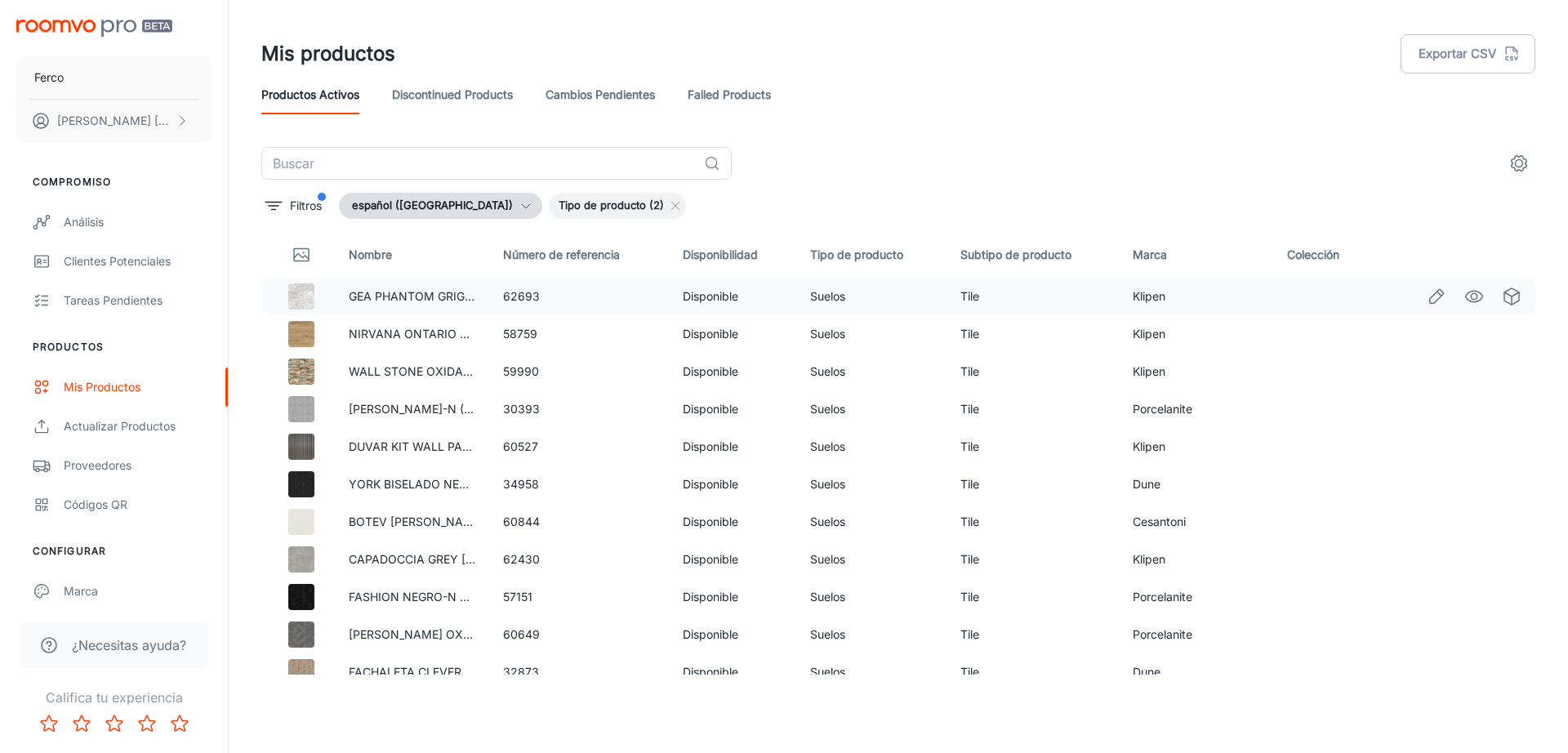
click at [263, 295] on td at bounding box center [299, 296] width 74 height 38
click at [324, 290] on td at bounding box center [299, 296] width 74 height 38
